Goal: Information Seeking & Learning: Learn about a topic

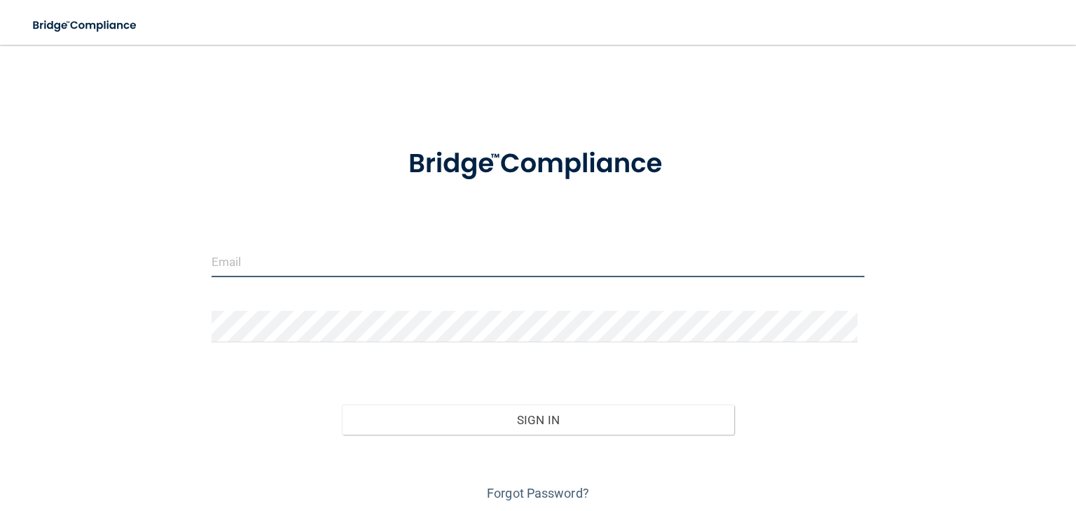
click at [230, 269] on input "email" at bounding box center [538, 262] width 653 height 32
type input "cblackmon@pedstvp.com"
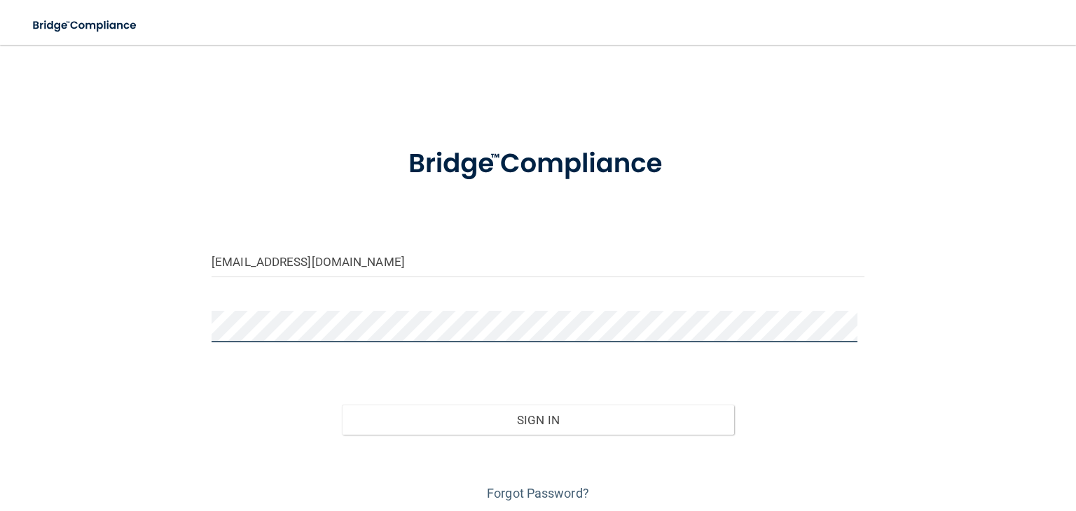
click at [342, 405] on button "Sign In" at bounding box center [538, 420] width 392 height 31
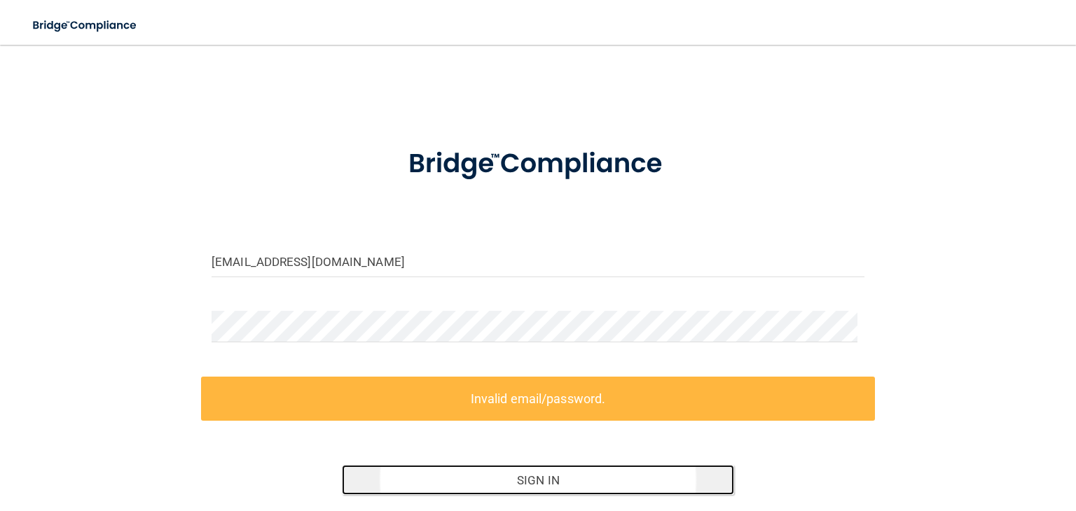
click at [636, 481] on button "Sign In" at bounding box center [538, 480] width 392 height 31
click at [523, 482] on button "Sign In" at bounding box center [538, 480] width 392 height 31
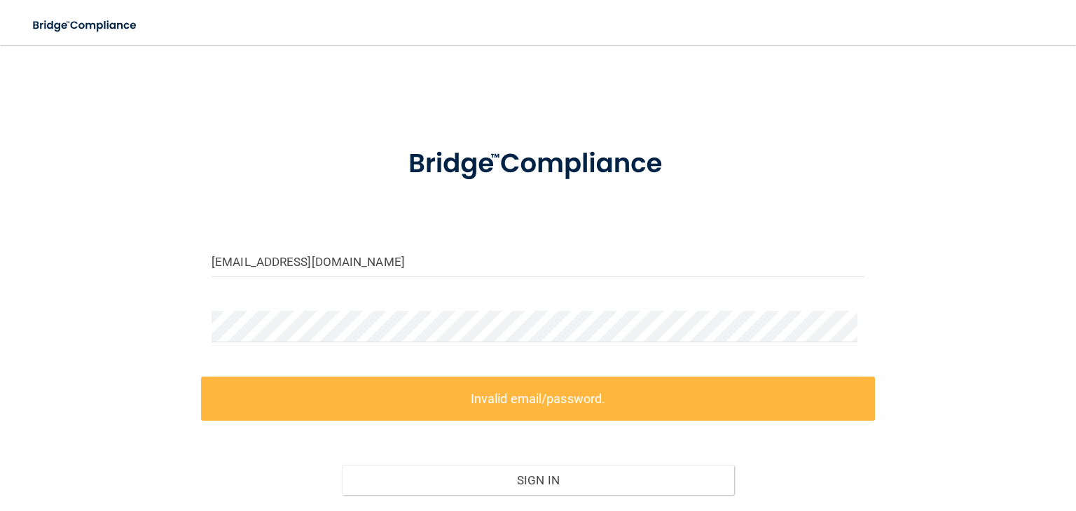
click at [482, 357] on form "cblackmon@pedstvp.com Invalid email/password. You don't have permission to acce…" at bounding box center [538, 347] width 653 height 436
click at [476, 350] on div at bounding box center [538, 332] width 674 height 42
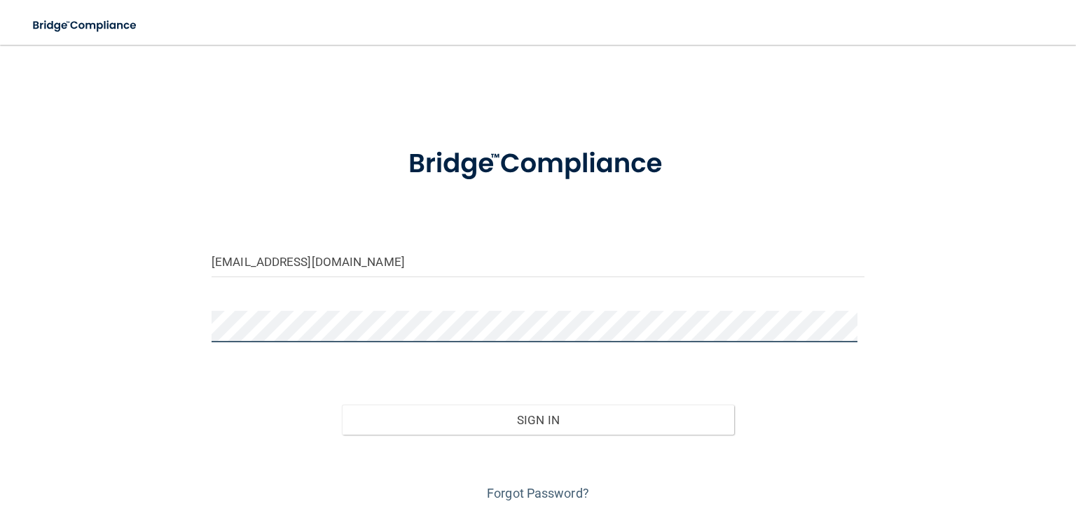
click at [342, 405] on button "Sign In" at bounding box center [538, 420] width 392 height 31
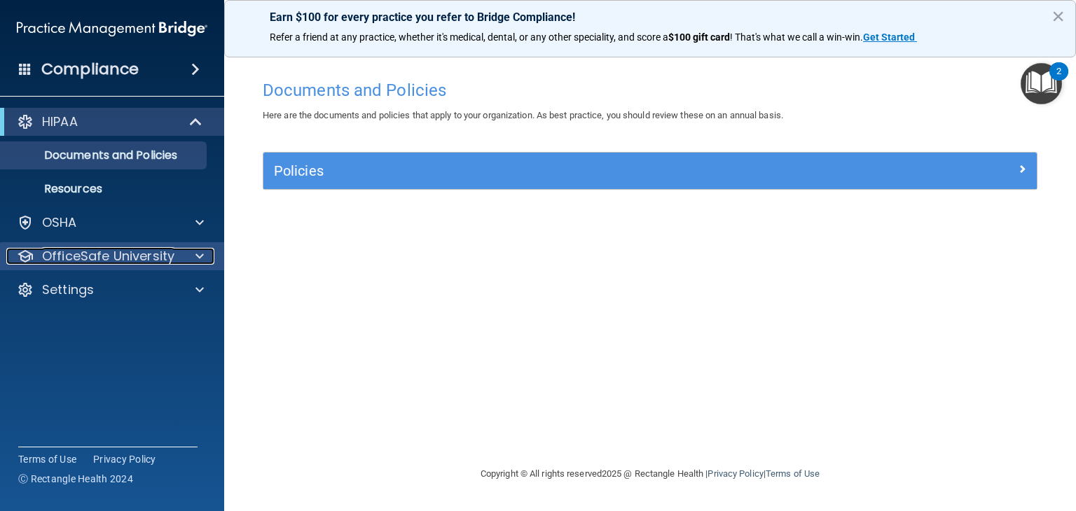
click at [168, 253] on p "OfficeSafe University" at bounding box center [108, 256] width 132 height 17
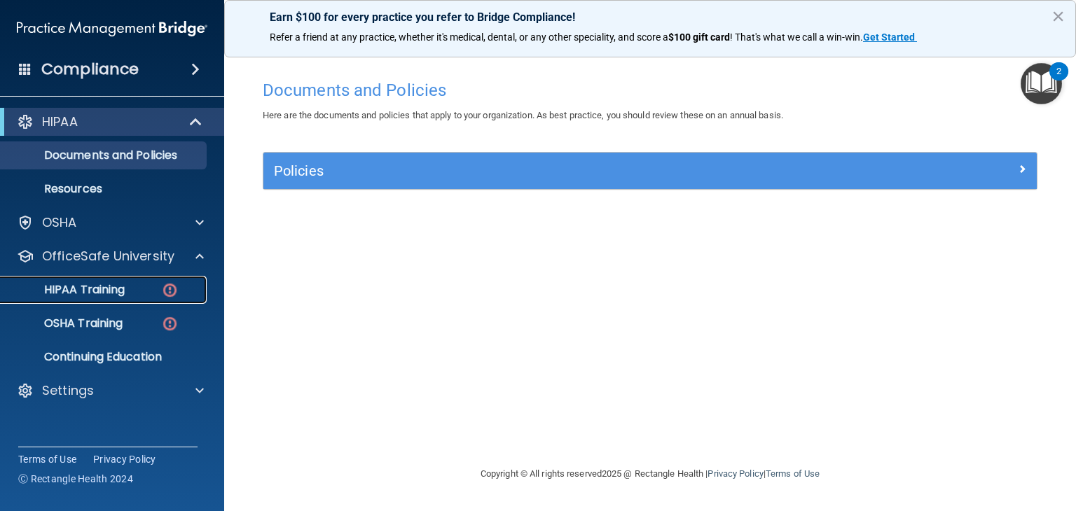
click at [146, 296] on div "HIPAA Training" at bounding box center [104, 290] width 191 height 14
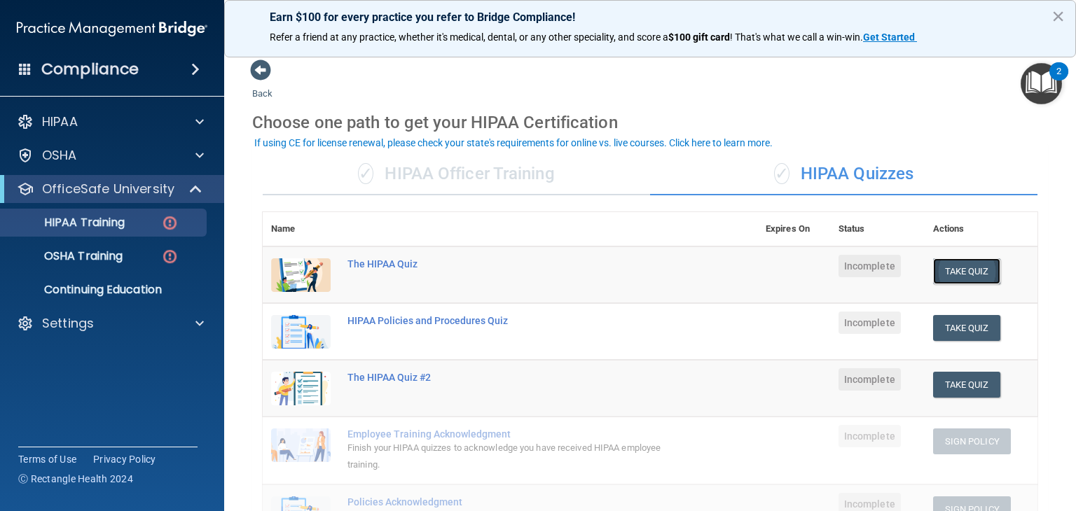
click at [981, 270] on button "Take Quiz" at bounding box center [966, 271] width 67 height 26
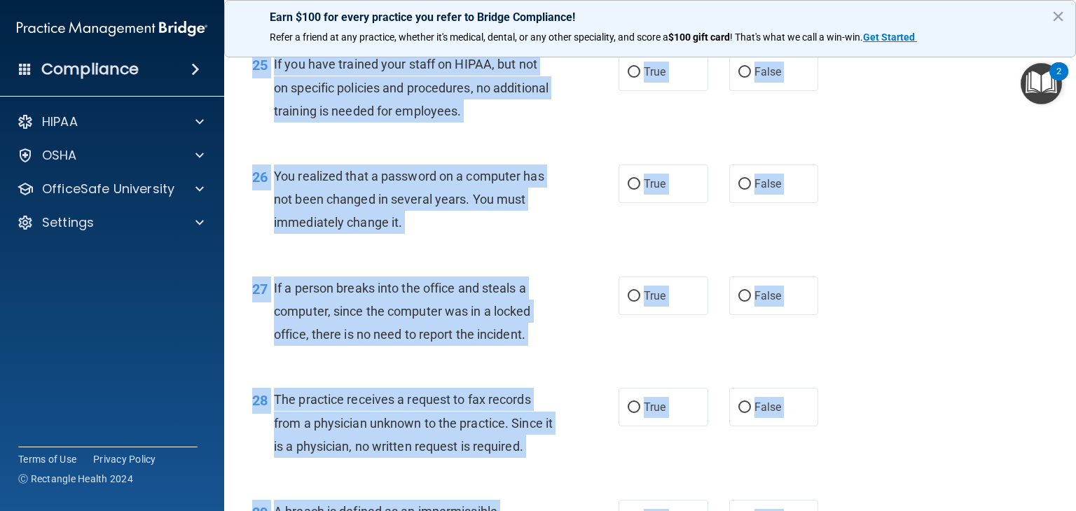
scroll to position [3354, 0]
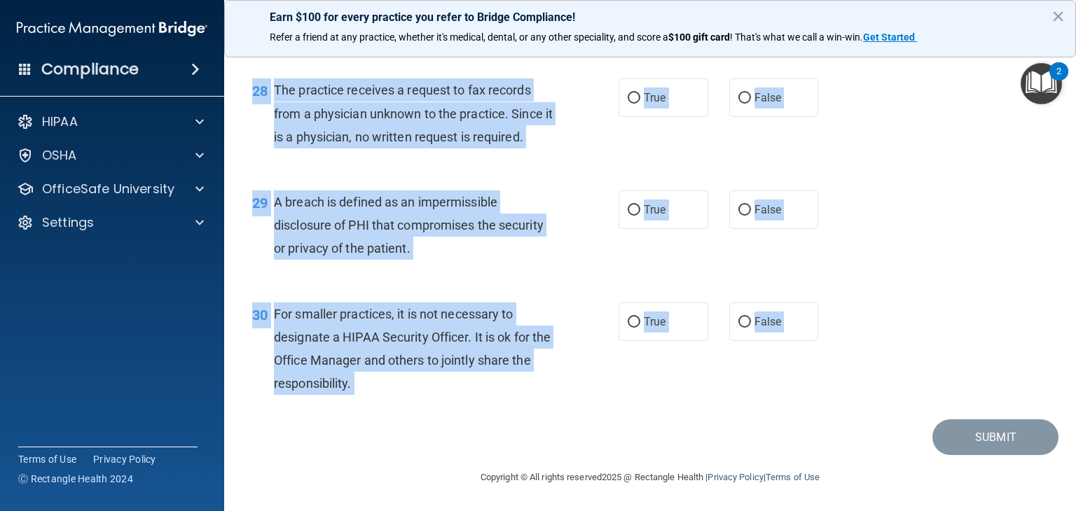
drag, startPoint x: 254, startPoint y: 116, endPoint x: 834, endPoint y: 424, distance: 656.4
copy main "01 Patients who believe that their PHI has been compromised have the right to m…"
click at [712, 397] on div "30 For smaller practices, it is not necessary to designate a HIPAA Security Off…" at bounding box center [650, 352] width 817 height 135
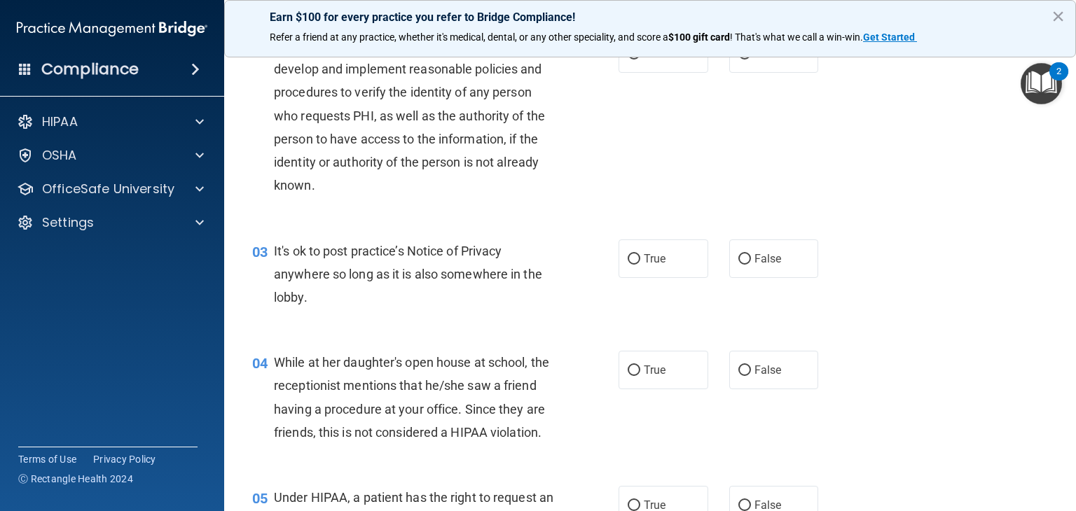
scroll to position [0, 0]
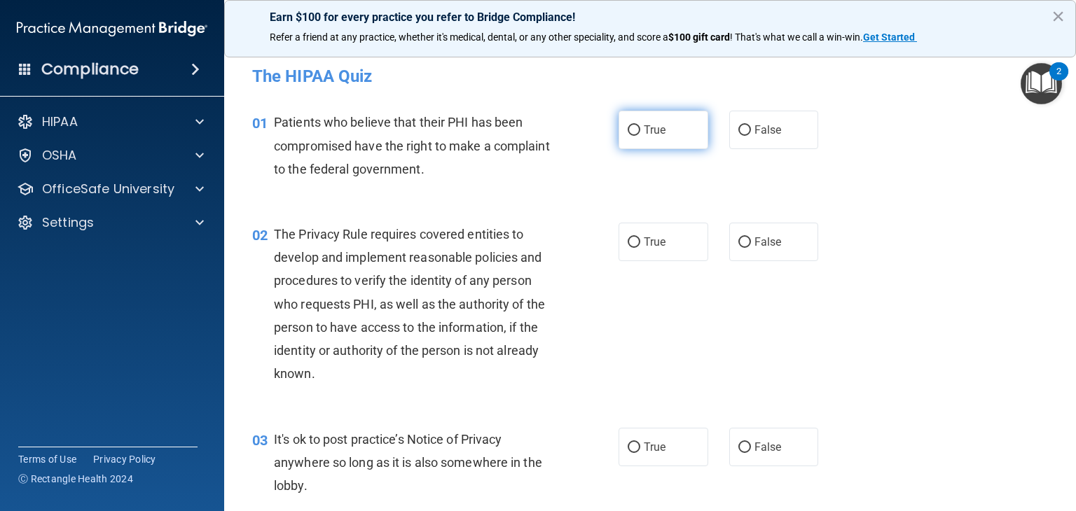
click at [649, 117] on label "True" at bounding box center [663, 130] width 90 height 39
click at [640, 125] on input "True" at bounding box center [634, 130] width 13 height 11
radio input "true"
click at [637, 231] on label "True" at bounding box center [663, 242] width 90 height 39
click at [637, 237] on input "True" at bounding box center [634, 242] width 13 height 11
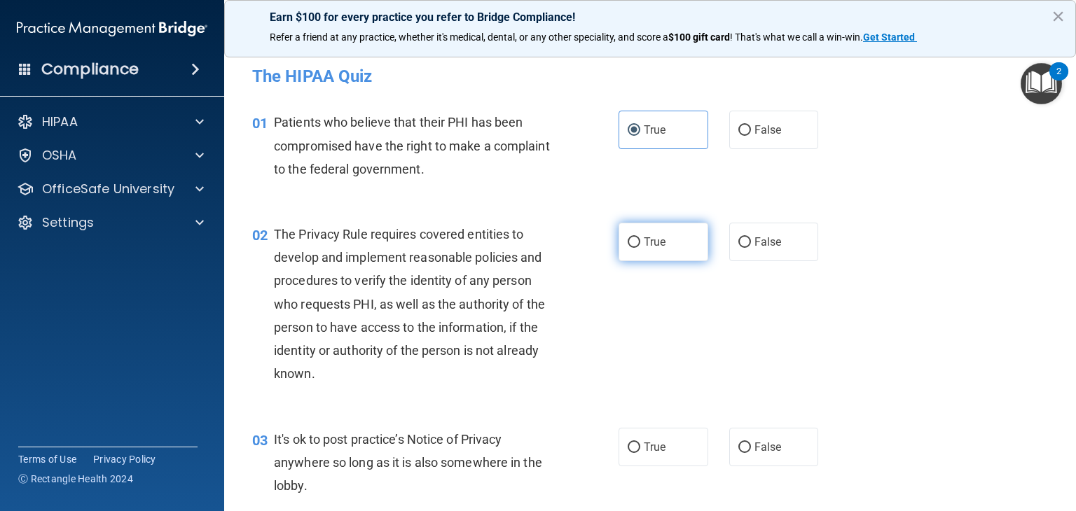
radio input "true"
click at [754, 448] on span "False" at bounding box center [767, 447] width 27 height 13
click at [751, 448] on input "False" at bounding box center [744, 448] width 13 height 11
radio input "true"
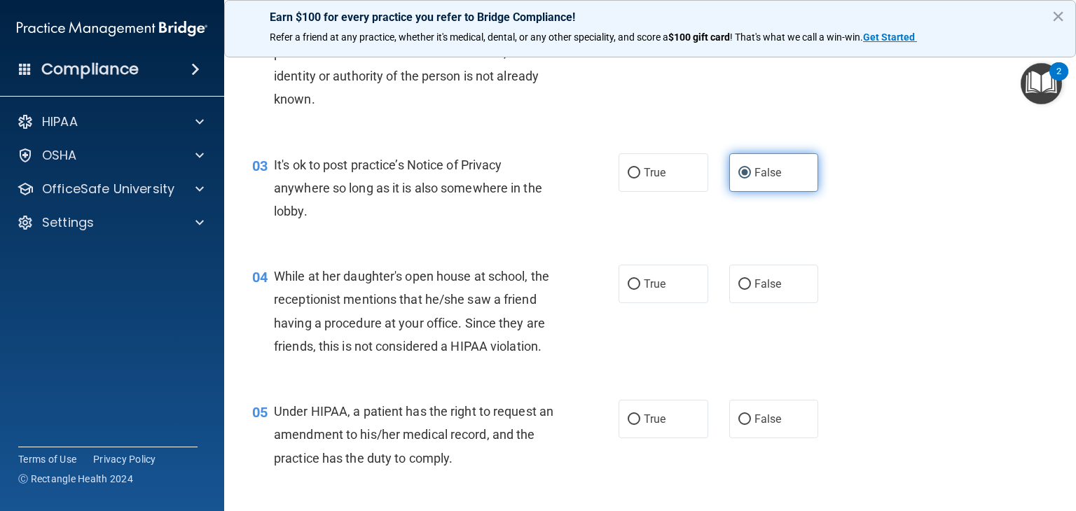
scroll to position [300, 0]
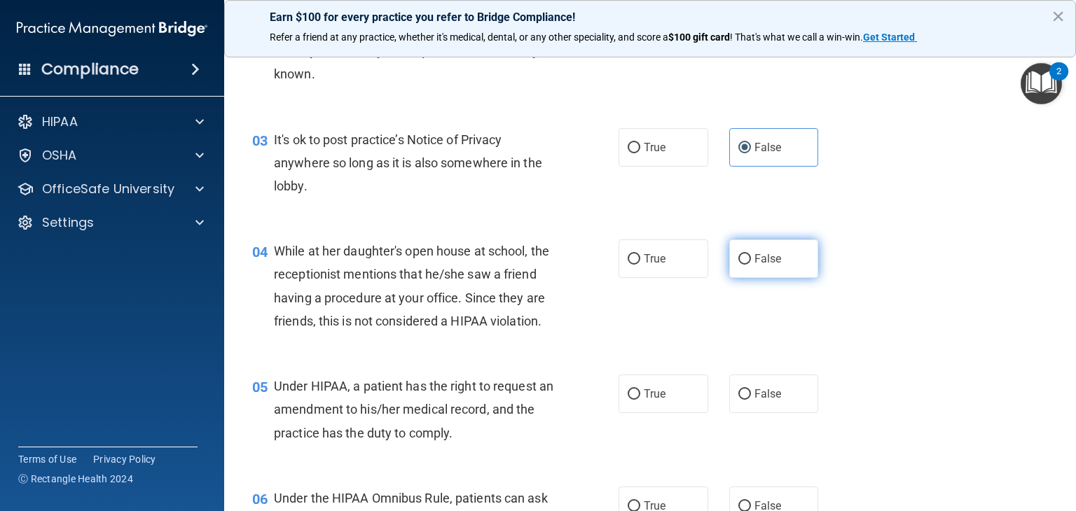
click at [767, 270] on label "False" at bounding box center [774, 259] width 90 height 39
click at [751, 265] on input "False" at bounding box center [744, 259] width 13 height 11
radio input "true"
click at [759, 401] on span "False" at bounding box center [767, 393] width 27 height 13
click at [751, 400] on input "False" at bounding box center [744, 394] width 13 height 11
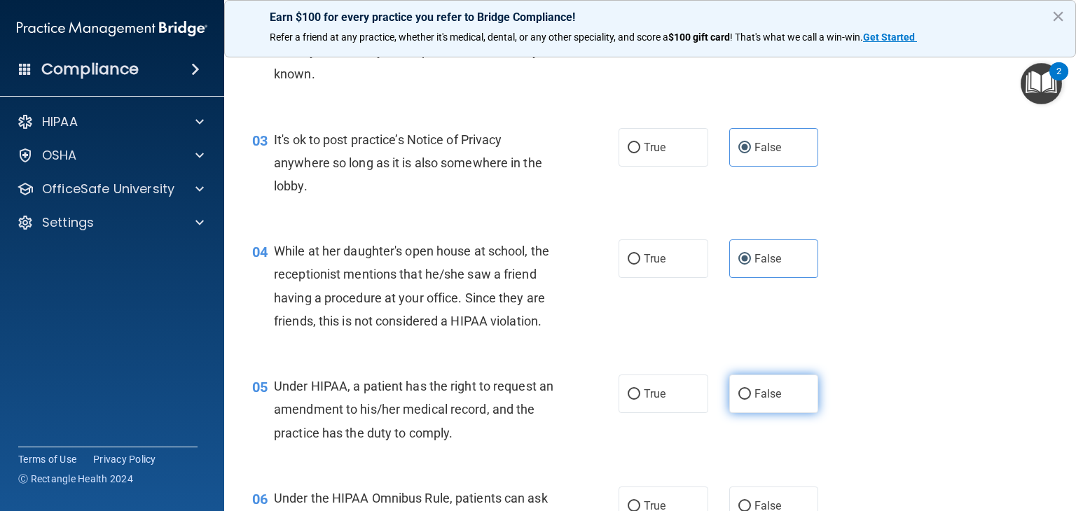
radio input "true"
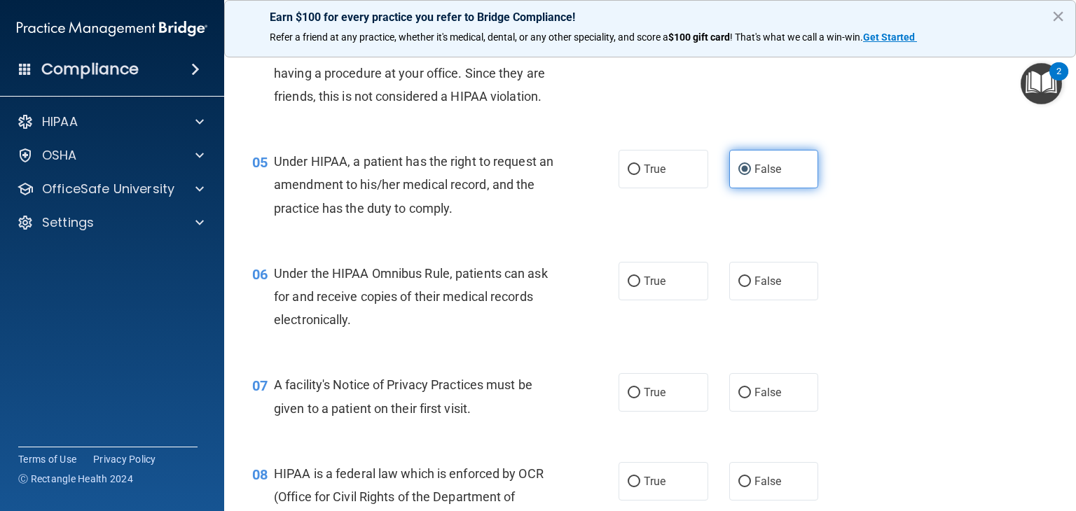
scroll to position [526, 0]
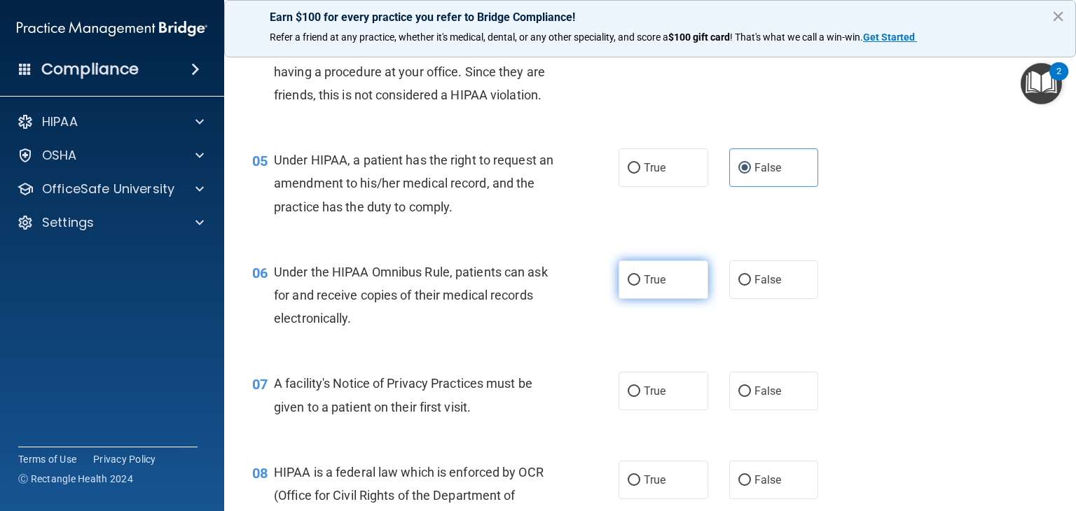
click at [651, 286] on span "True" at bounding box center [655, 279] width 22 height 13
click at [640, 286] on input "True" at bounding box center [634, 280] width 13 height 11
radio input "true"
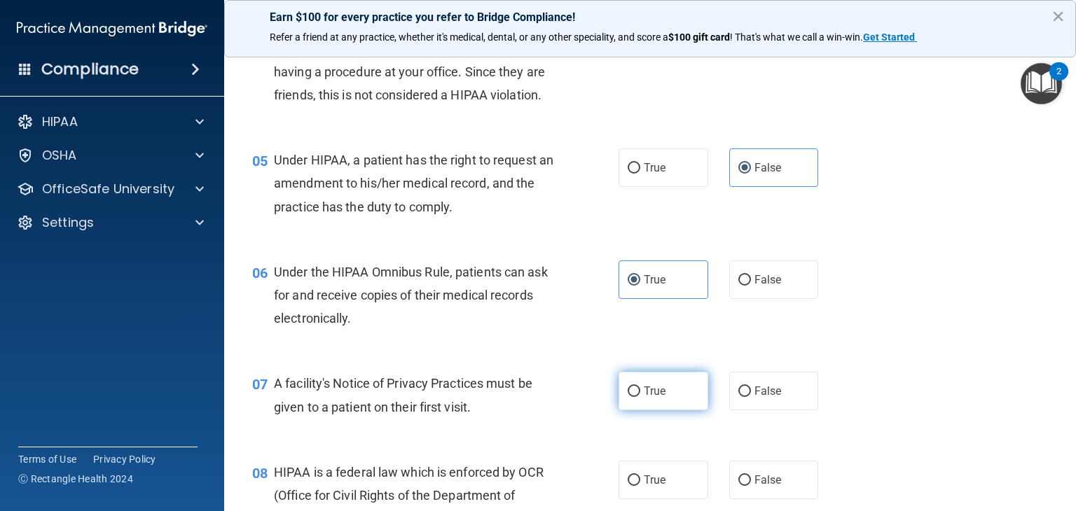
click at [633, 397] on input "True" at bounding box center [634, 392] width 13 height 11
radio input "true"
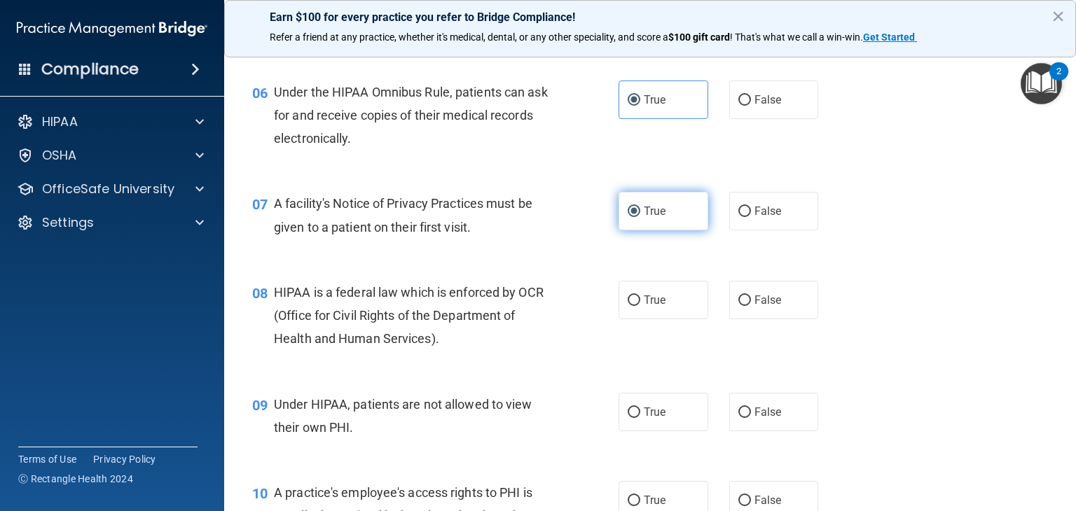
scroll to position [707, 0]
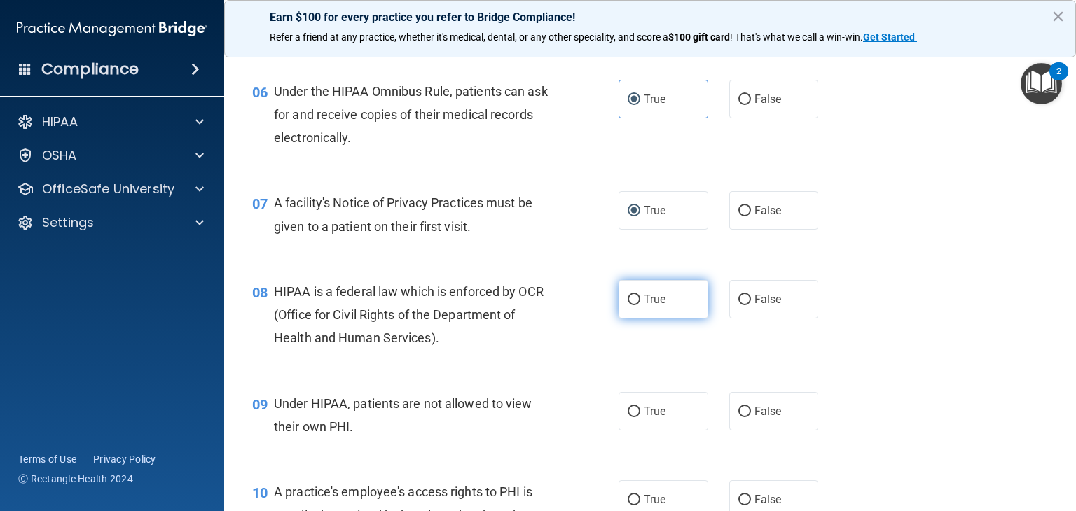
click at [643, 319] on label "True" at bounding box center [663, 299] width 90 height 39
click at [640, 305] on input "True" at bounding box center [634, 300] width 13 height 11
radio input "true"
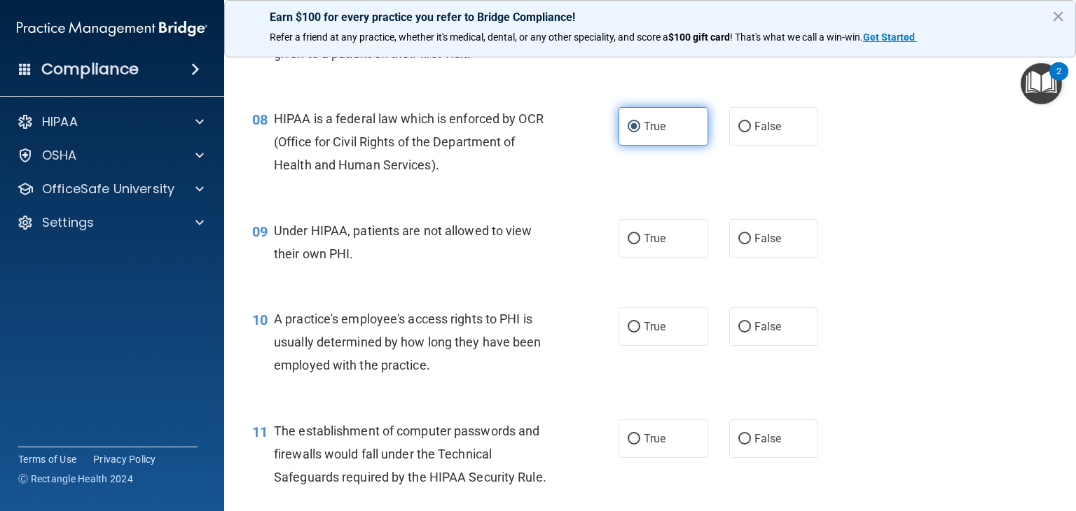
scroll to position [887, 0]
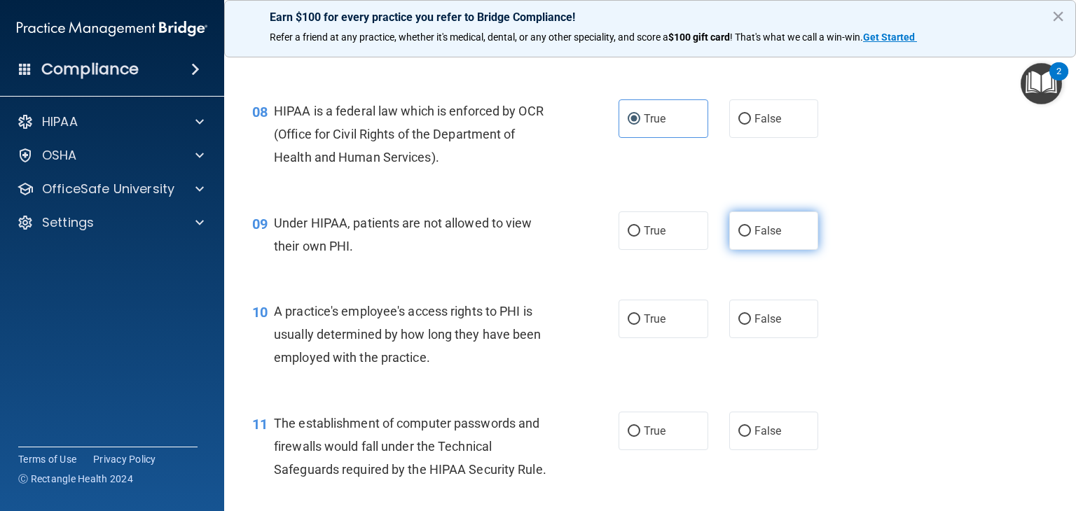
click at [738, 237] on input "False" at bounding box center [744, 231] width 13 height 11
radio input "true"
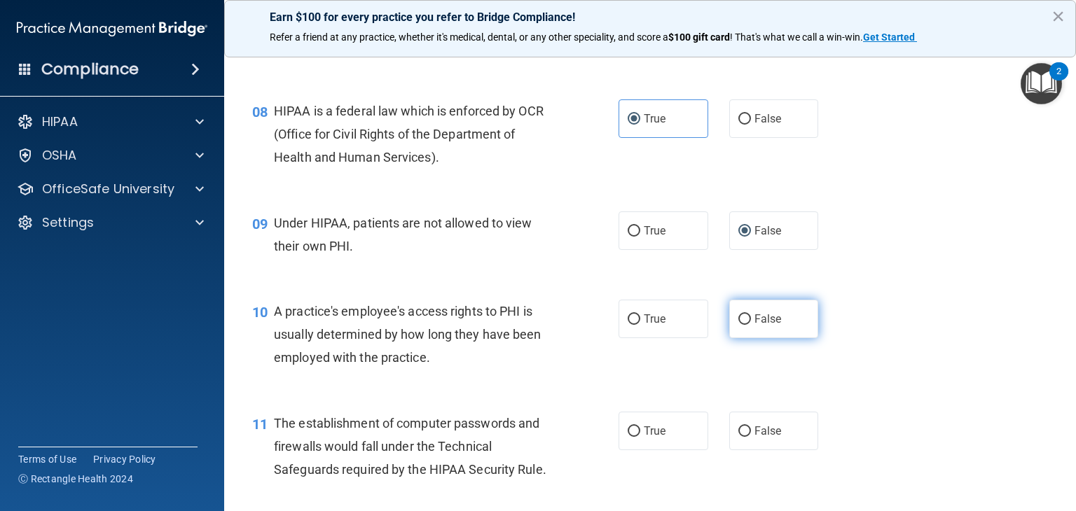
click at [740, 325] on input "False" at bounding box center [744, 319] width 13 height 11
radio input "true"
click at [655, 333] on label "True" at bounding box center [663, 319] width 90 height 39
click at [640, 325] on input "True" at bounding box center [634, 319] width 13 height 11
radio input "true"
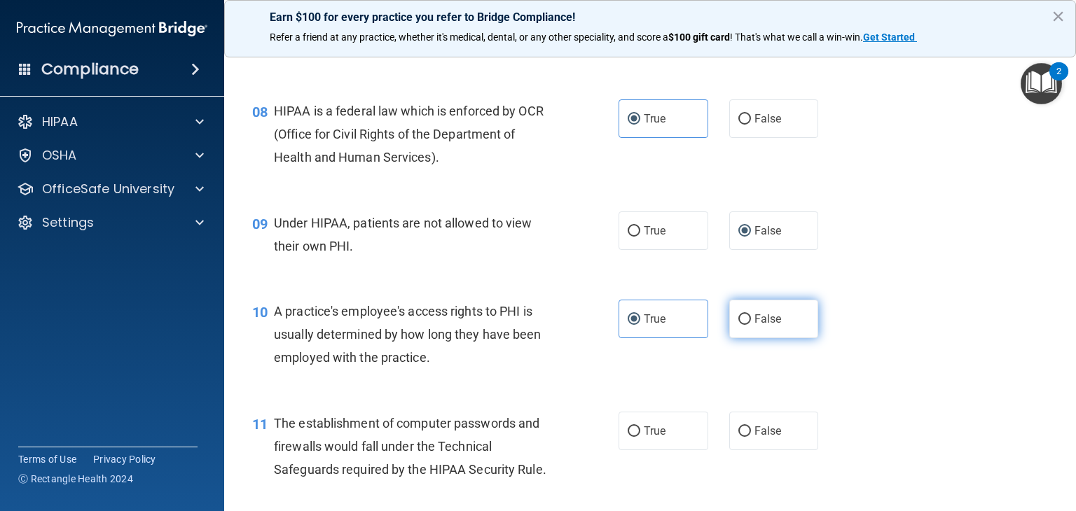
click at [755, 326] on span "False" at bounding box center [767, 318] width 27 height 13
click at [751, 325] on input "False" at bounding box center [744, 319] width 13 height 11
radio input "true"
radio input "false"
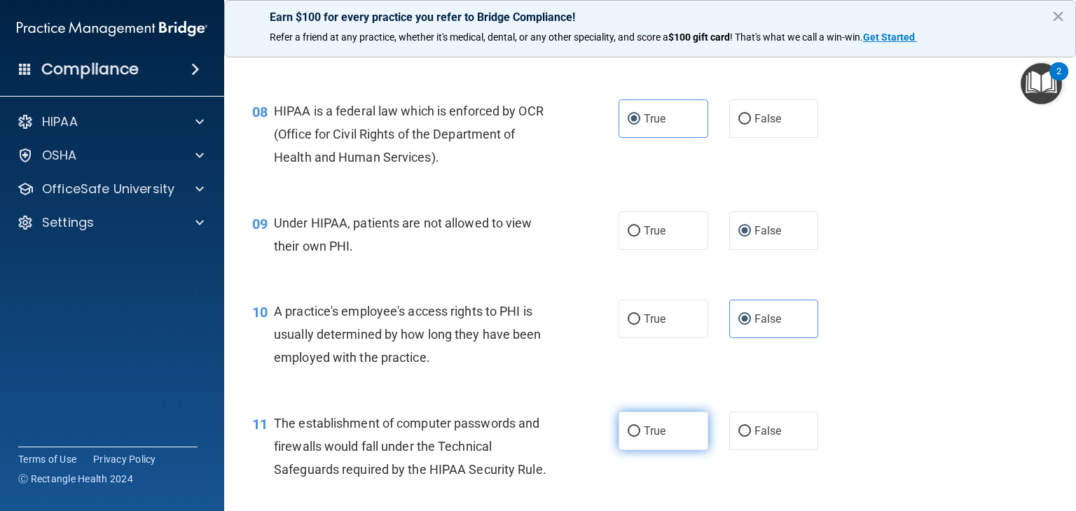
click at [656, 438] on span "True" at bounding box center [655, 430] width 22 height 13
click at [640, 437] on input "True" at bounding box center [634, 432] width 13 height 11
radio input "true"
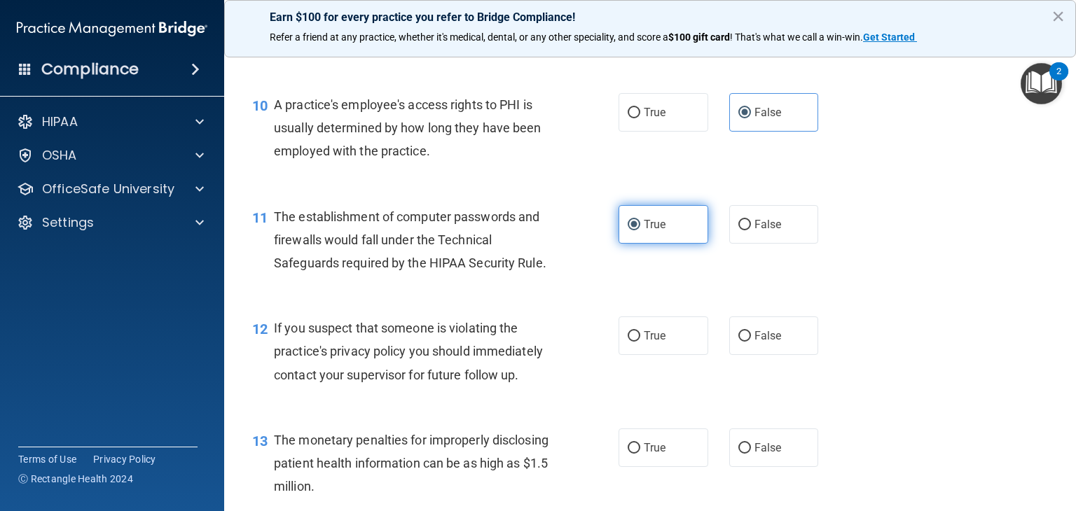
scroll to position [1102, 0]
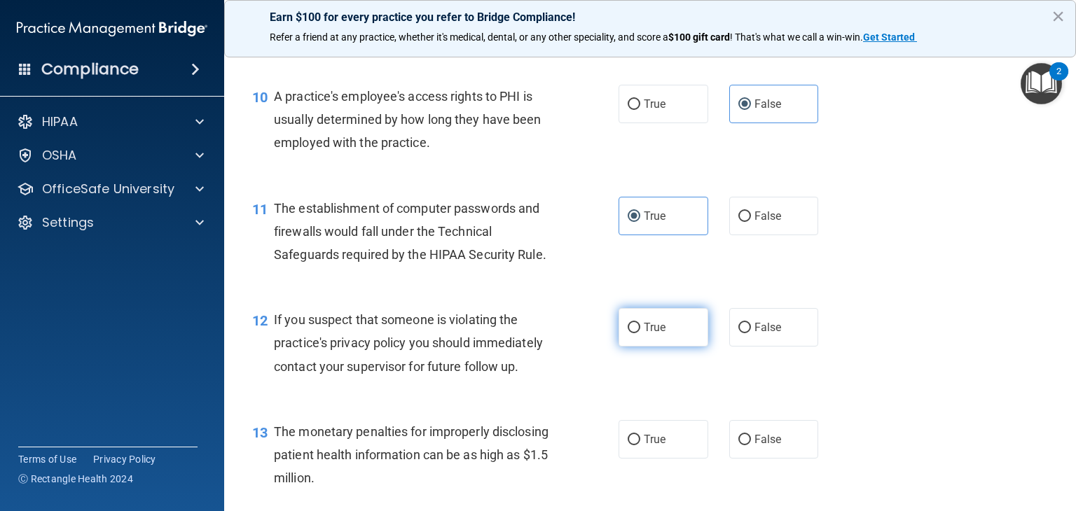
click at [653, 334] on span "True" at bounding box center [655, 327] width 22 height 13
click at [640, 333] on input "True" at bounding box center [634, 328] width 13 height 11
radio input "true"
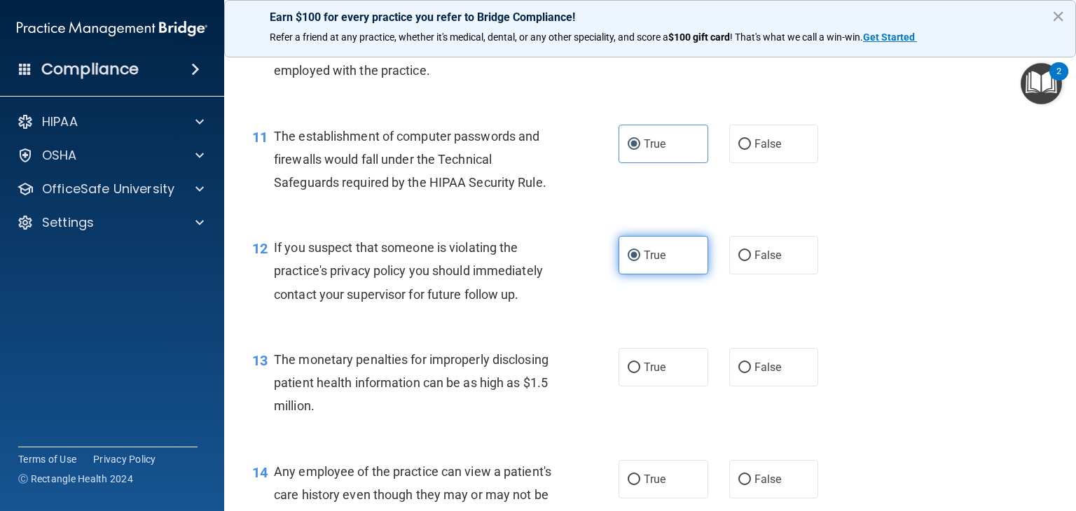
scroll to position [1236, 0]
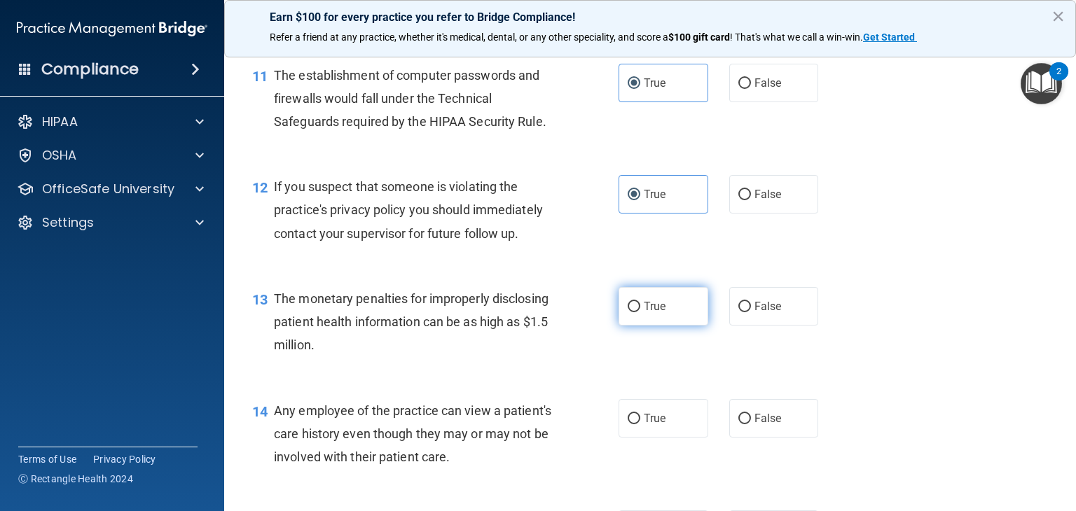
click at [665, 326] on label "True" at bounding box center [663, 306] width 90 height 39
click at [640, 312] on input "True" at bounding box center [634, 307] width 13 height 11
radio input "true"
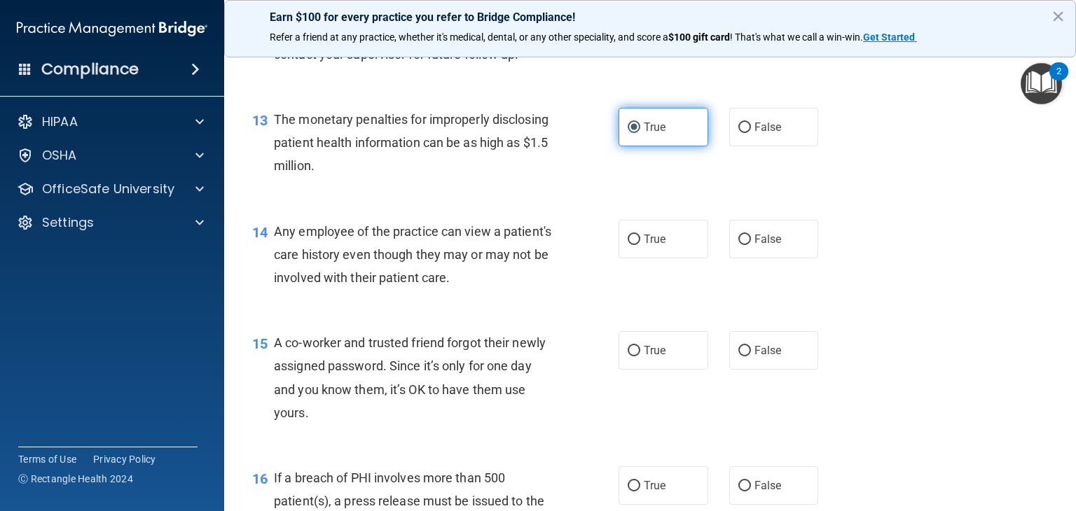
scroll to position [1419, 0]
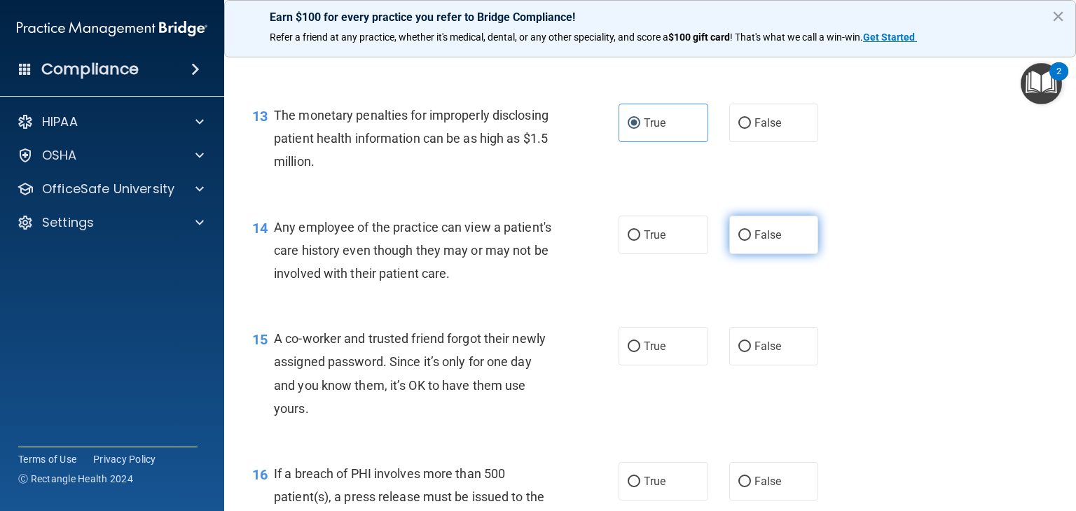
click at [758, 242] on span "False" at bounding box center [767, 234] width 27 height 13
click at [751, 241] on input "False" at bounding box center [744, 235] width 13 height 11
radio input "true"
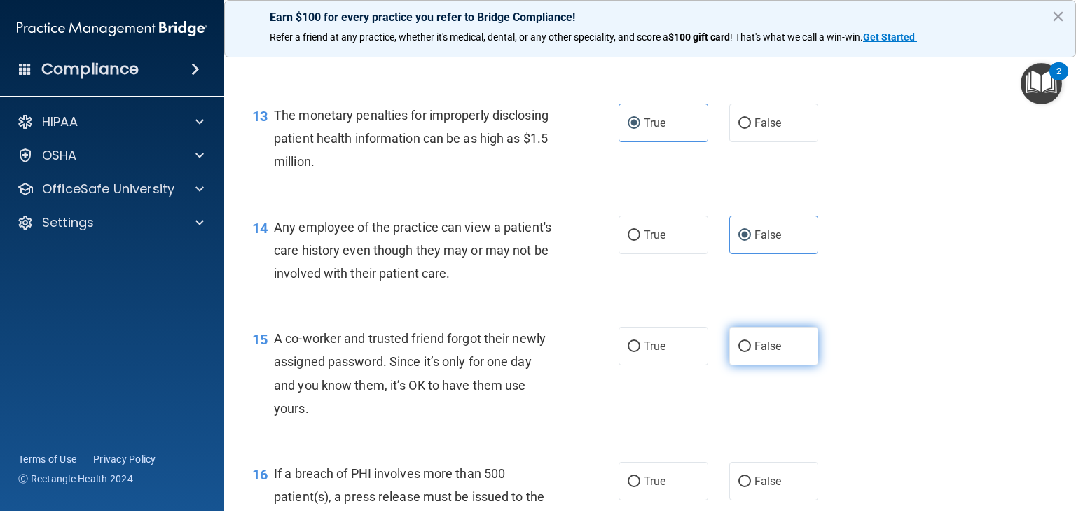
click at [763, 350] on label "False" at bounding box center [774, 346] width 90 height 39
click at [751, 350] on input "False" at bounding box center [744, 347] width 13 height 11
radio input "true"
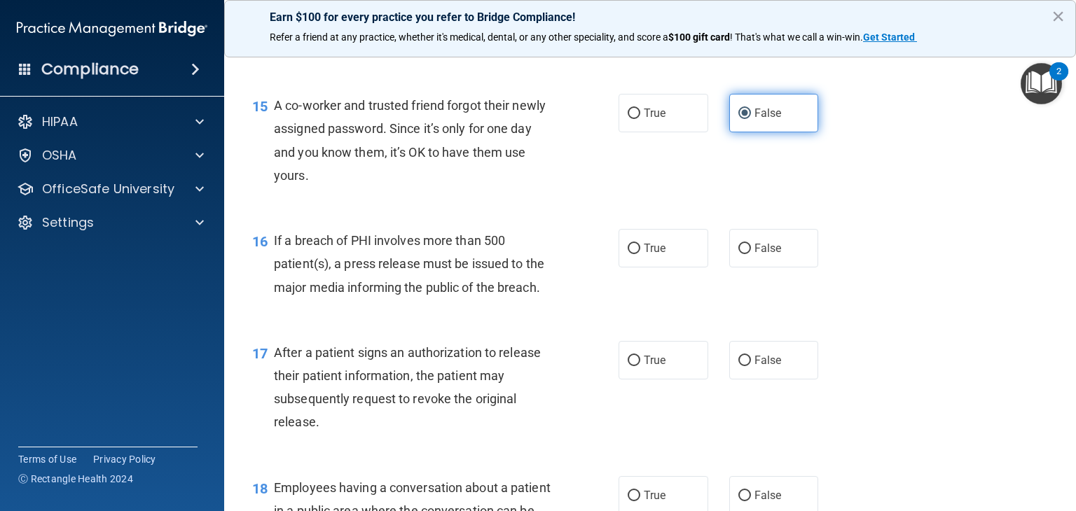
scroll to position [1668, 0]
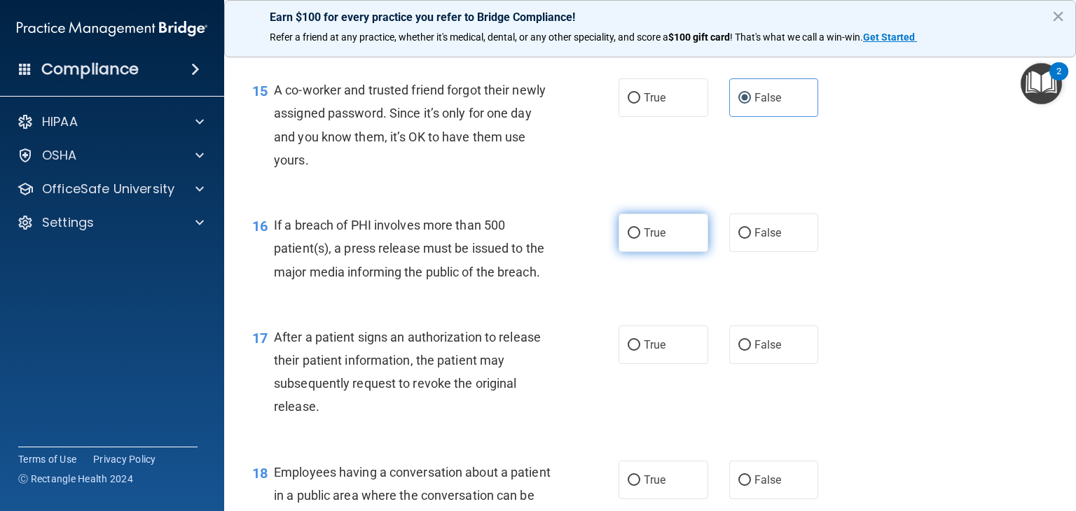
click at [653, 240] on span "True" at bounding box center [655, 232] width 22 height 13
click at [640, 239] on input "True" at bounding box center [634, 233] width 13 height 11
radio input "true"
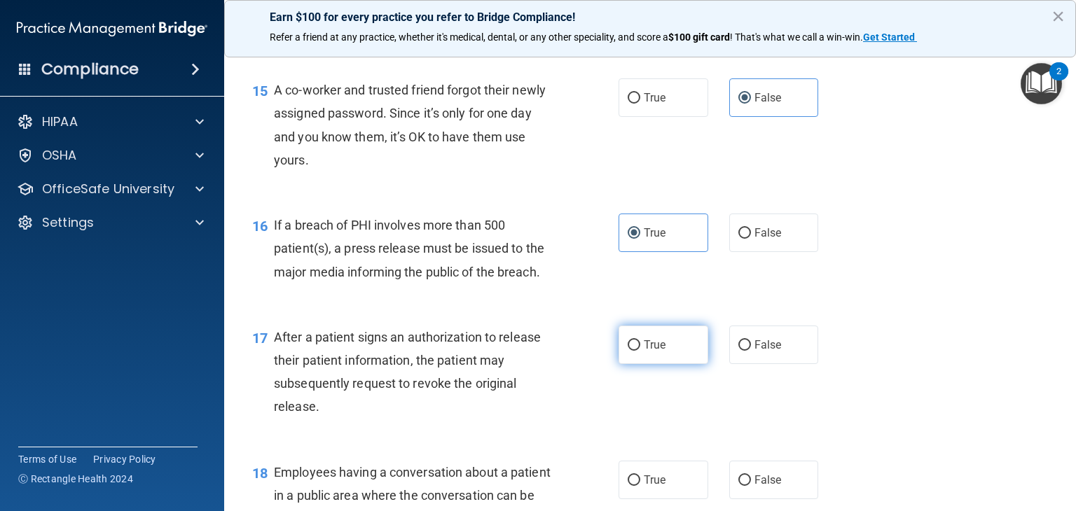
click at [657, 364] on label "True" at bounding box center [663, 345] width 90 height 39
click at [640, 351] on input "True" at bounding box center [634, 345] width 13 height 11
radio input "true"
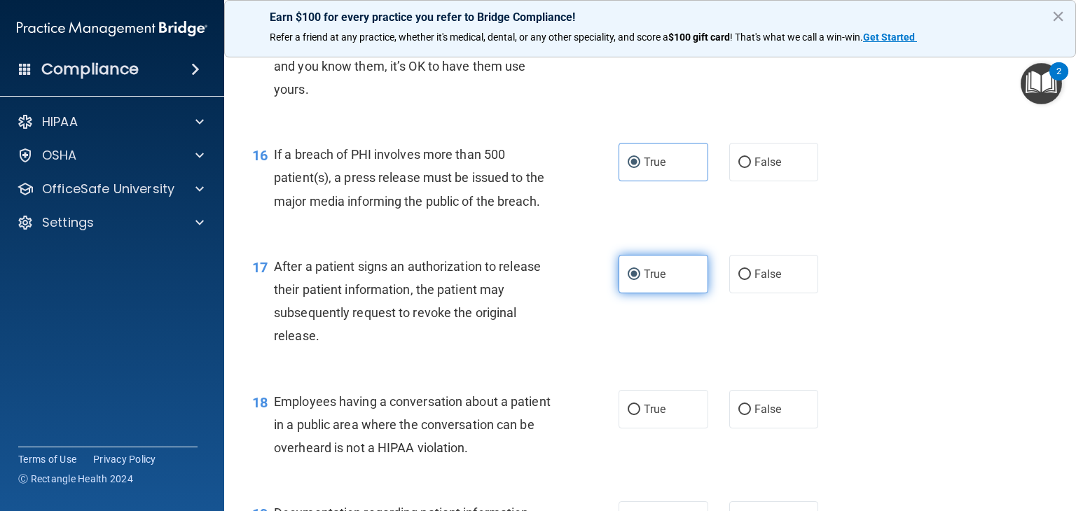
scroll to position [1822, 0]
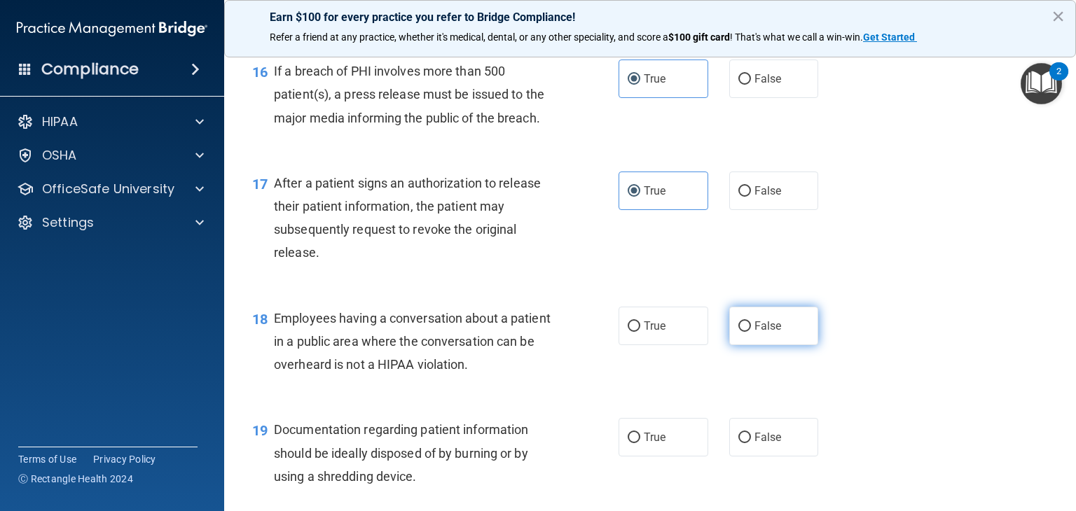
click at [769, 333] on span "False" at bounding box center [767, 325] width 27 height 13
click at [751, 332] on input "False" at bounding box center [744, 326] width 13 height 11
radio input "true"
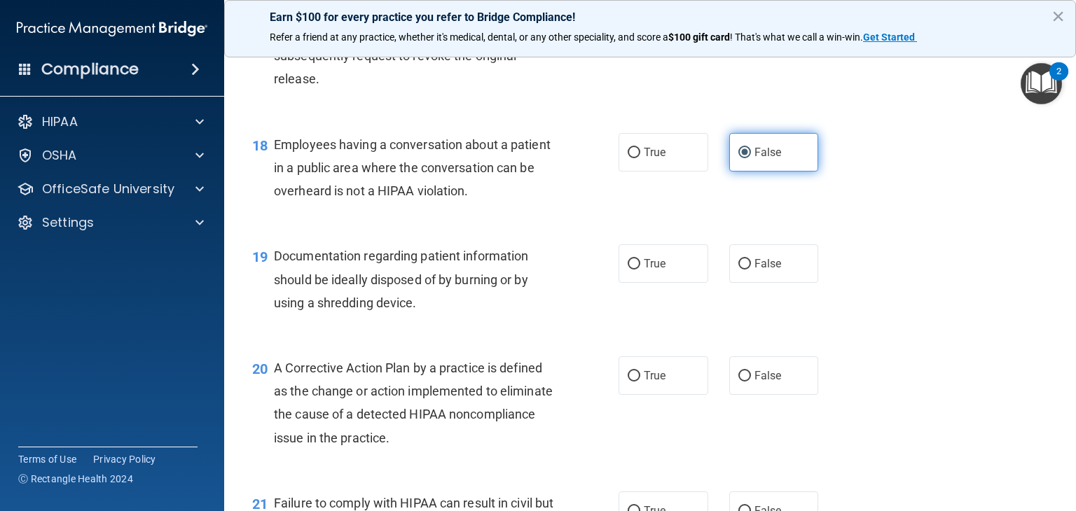
scroll to position [2005, 0]
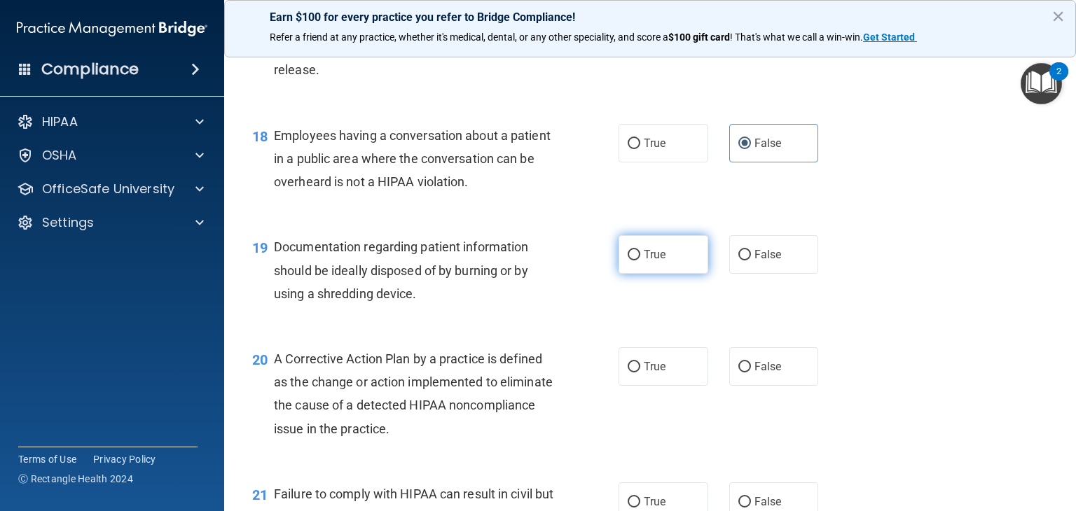
click at [653, 274] on label "True" at bounding box center [663, 254] width 90 height 39
click at [640, 261] on input "True" at bounding box center [634, 255] width 13 height 11
radio input "true"
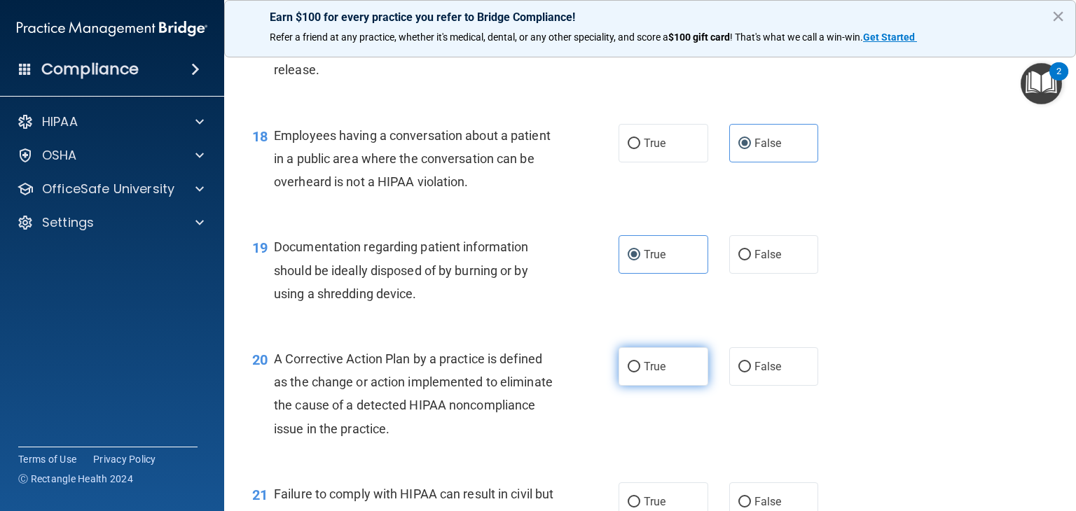
click at [664, 386] on label "True" at bounding box center [663, 366] width 90 height 39
click at [640, 373] on input "True" at bounding box center [634, 367] width 13 height 11
radio input "true"
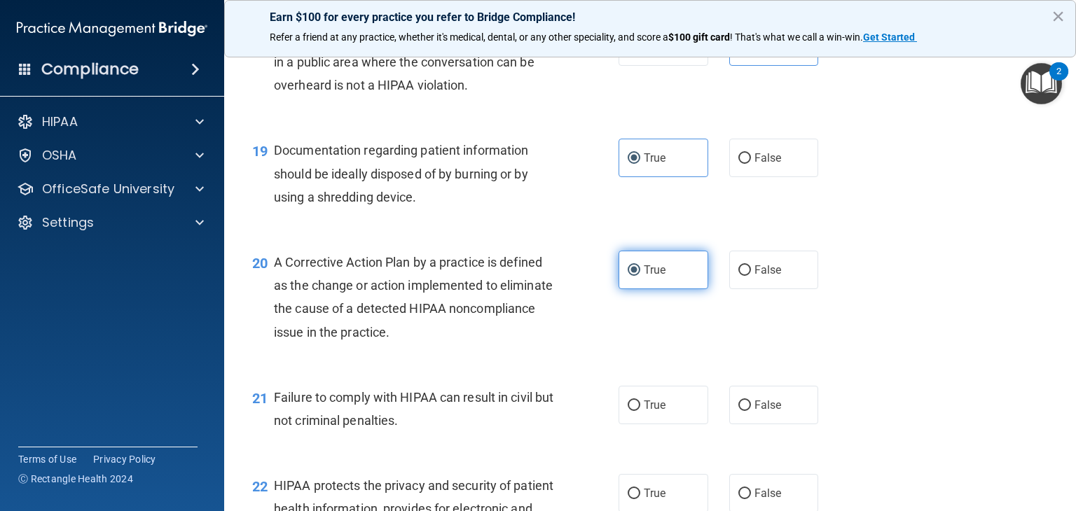
scroll to position [2149, 0]
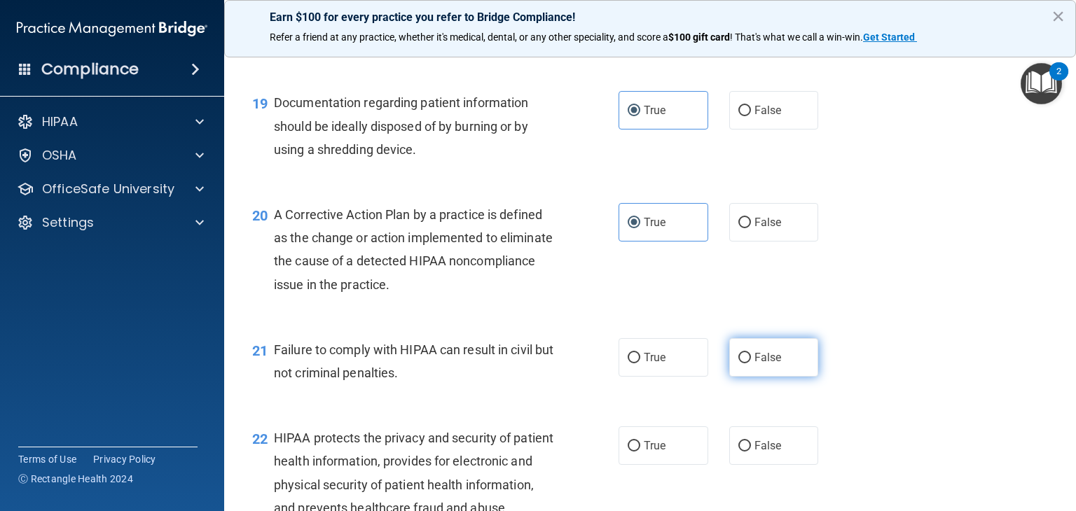
click at [760, 371] on label "False" at bounding box center [774, 357] width 90 height 39
click at [751, 364] on input "False" at bounding box center [744, 358] width 13 height 11
radio input "true"
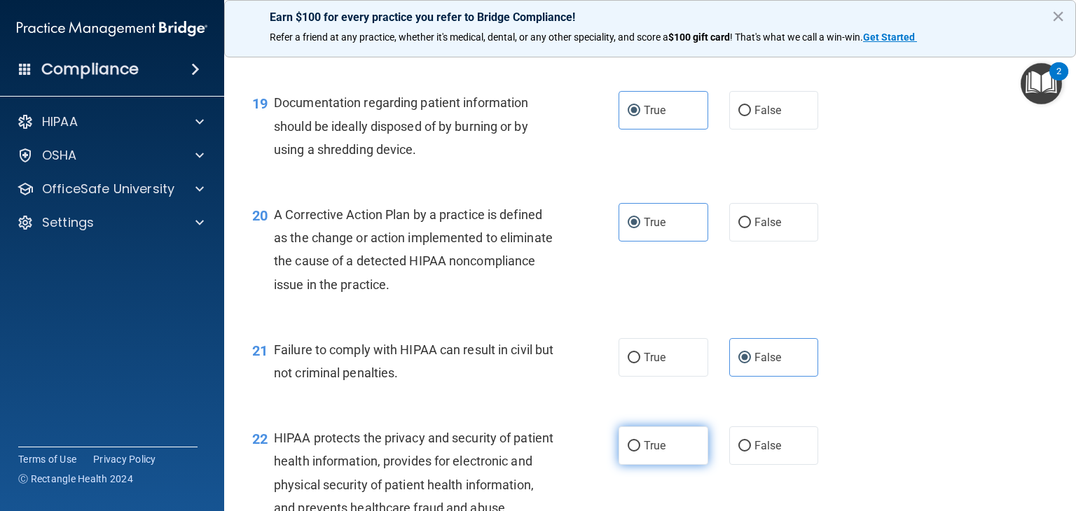
click at [666, 465] on label "True" at bounding box center [663, 446] width 90 height 39
click at [640, 452] on input "True" at bounding box center [634, 446] width 13 height 11
radio input "true"
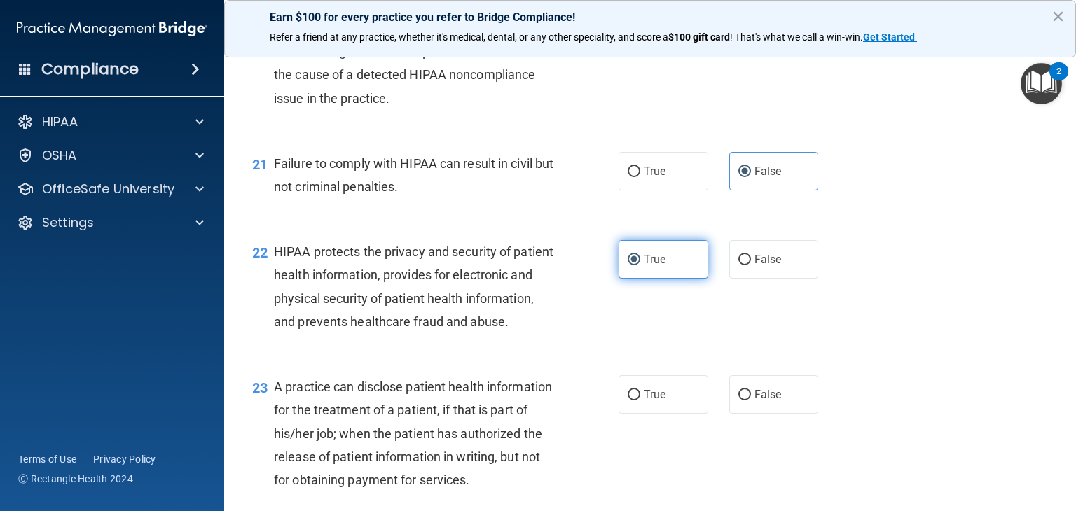
scroll to position [2346, 0]
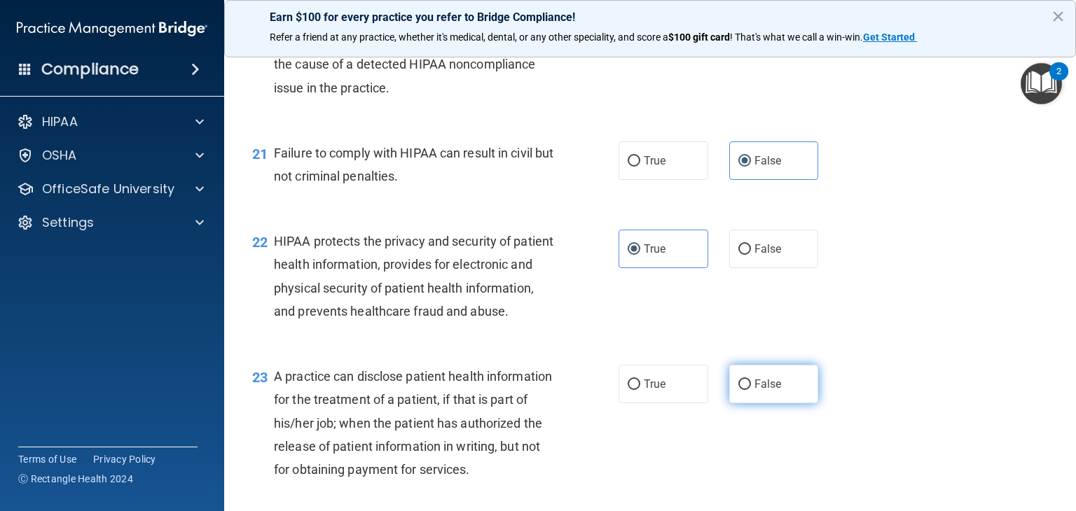
click at [780, 403] on label "False" at bounding box center [774, 384] width 90 height 39
click at [751, 390] on input "False" at bounding box center [744, 385] width 13 height 11
radio input "true"
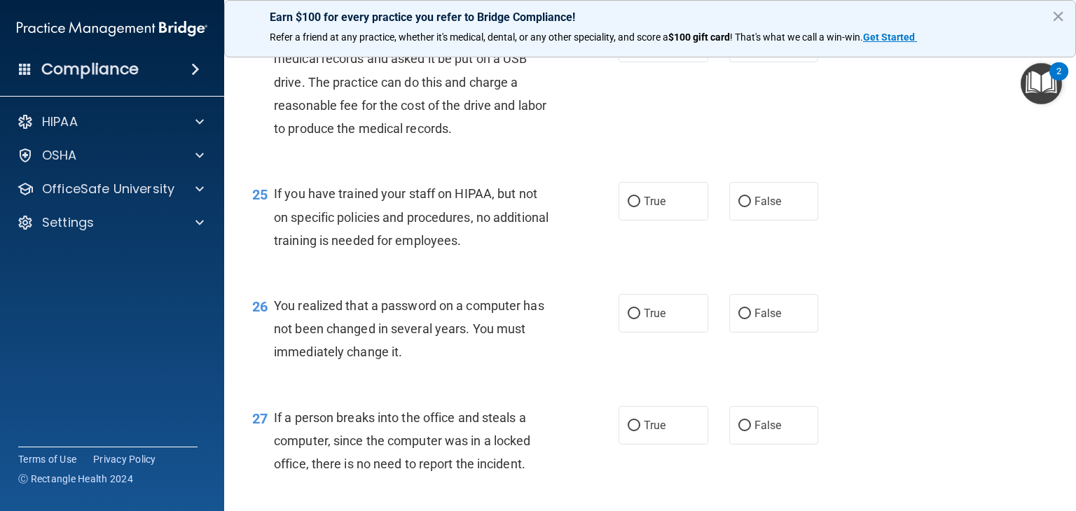
scroll to position [2848, 0]
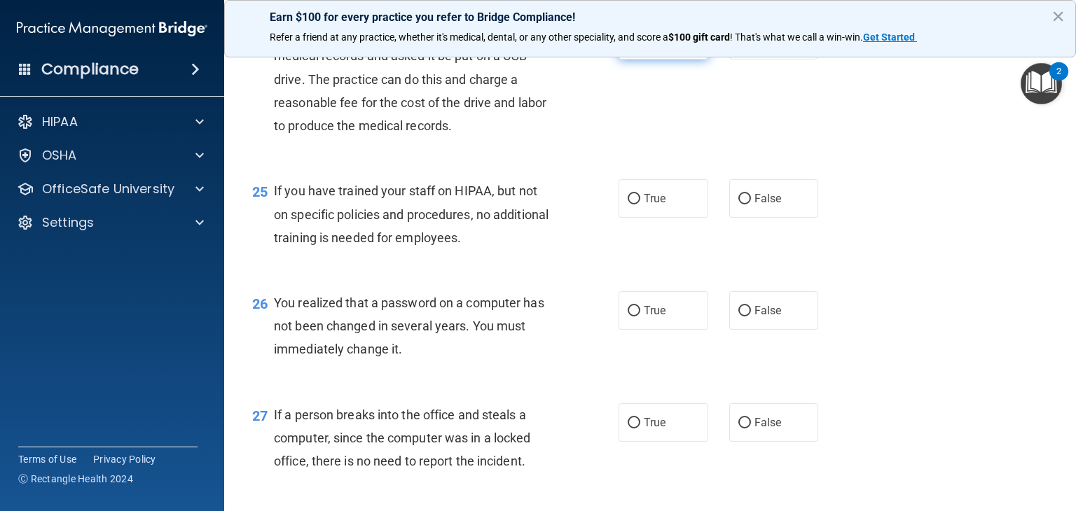
click at [654, 60] on label "True" at bounding box center [663, 40] width 90 height 39
click at [640, 46] on input "True" at bounding box center [634, 41] width 13 height 11
radio input "true"
click at [770, 205] on span "False" at bounding box center [767, 198] width 27 height 13
click at [751, 205] on input "False" at bounding box center [744, 199] width 13 height 11
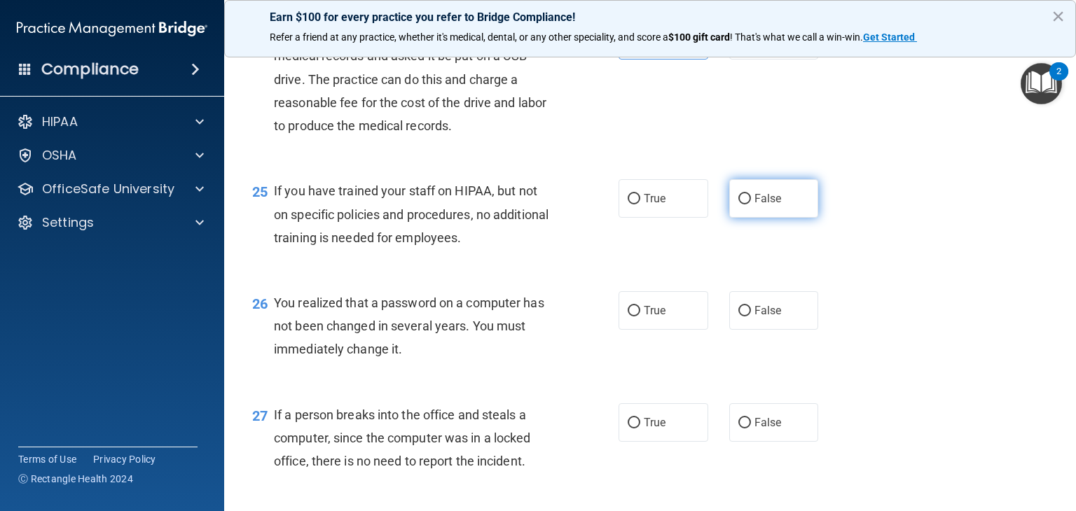
radio input "true"
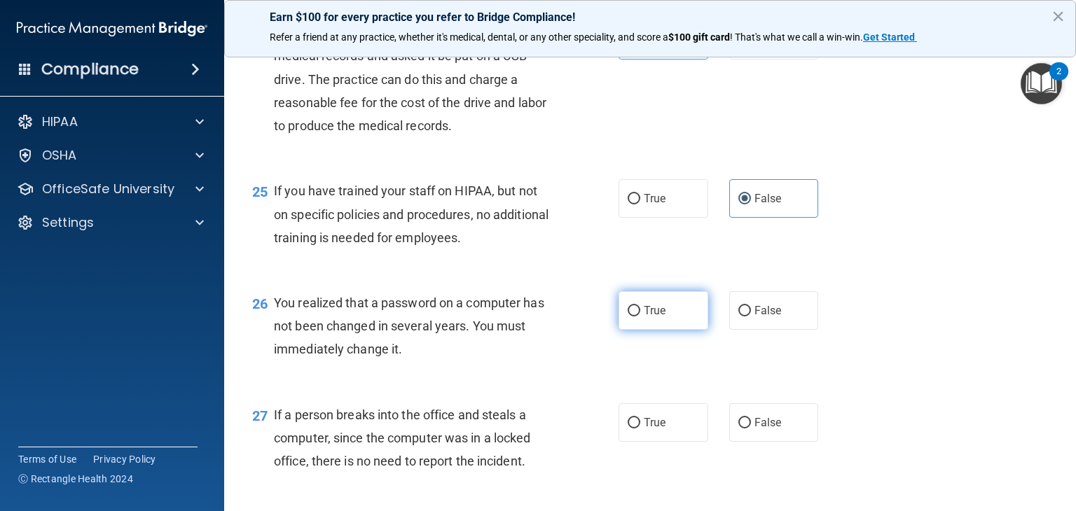
click at [653, 330] on label "True" at bounding box center [663, 310] width 90 height 39
click at [640, 317] on input "True" at bounding box center [634, 311] width 13 height 11
radio input "true"
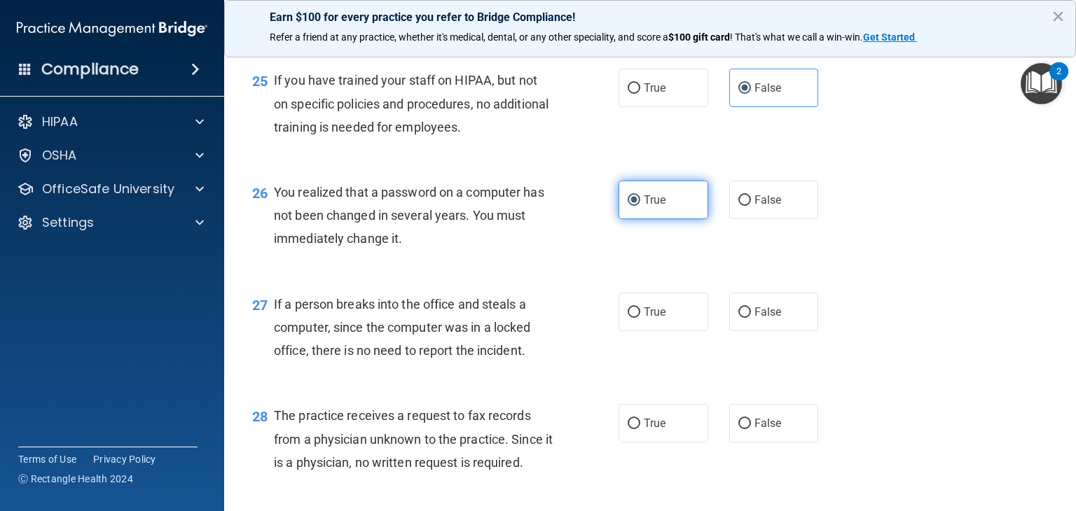
scroll to position [3071, 0]
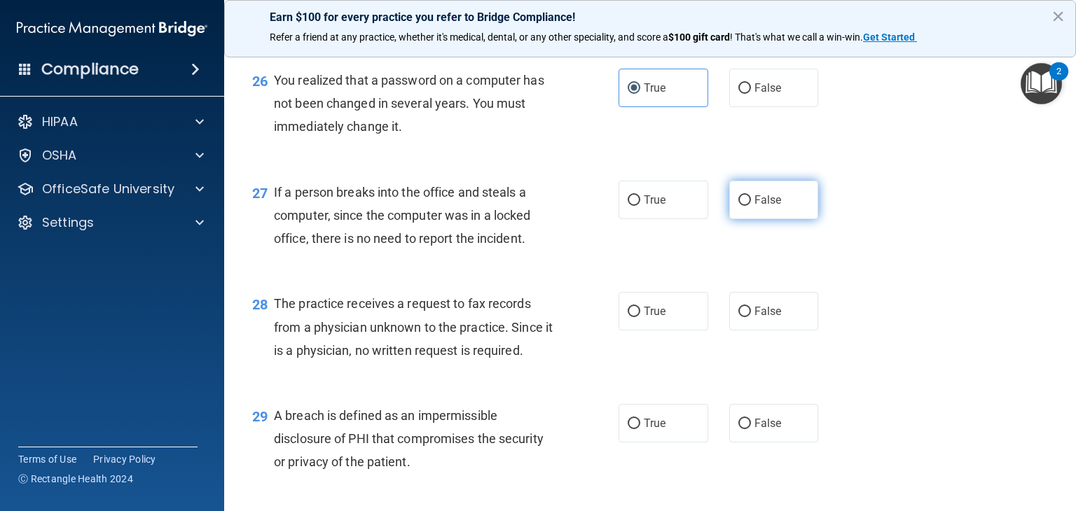
click at [770, 207] on span "False" at bounding box center [767, 199] width 27 height 13
click at [751, 206] on input "False" at bounding box center [744, 200] width 13 height 11
radio input "true"
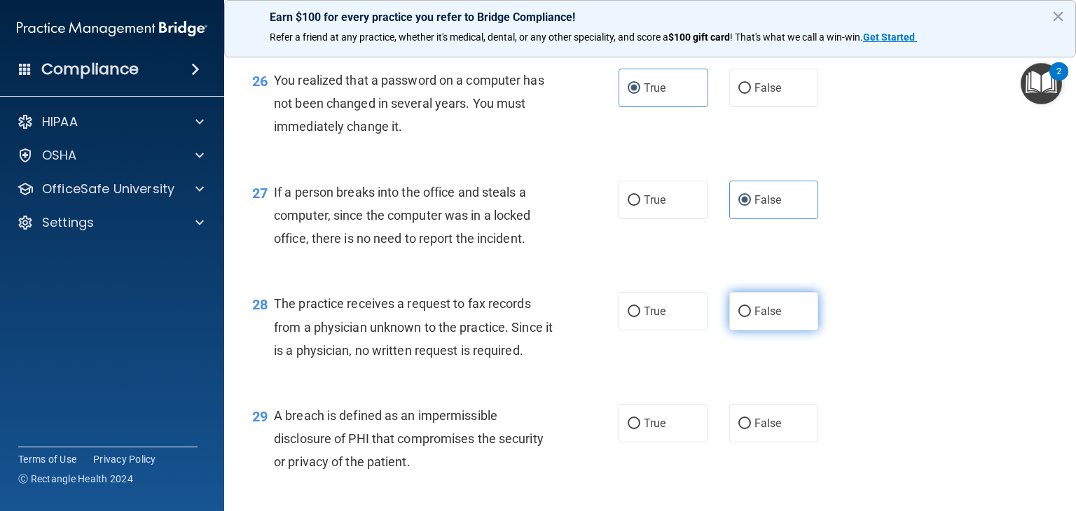
click at [772, 318] on span "False" at bounding box center [767, 311] width 27 height 13
click at [751, 317] on input "False" at bounding box center [744, 312] width 13 height 11
radio input "true"
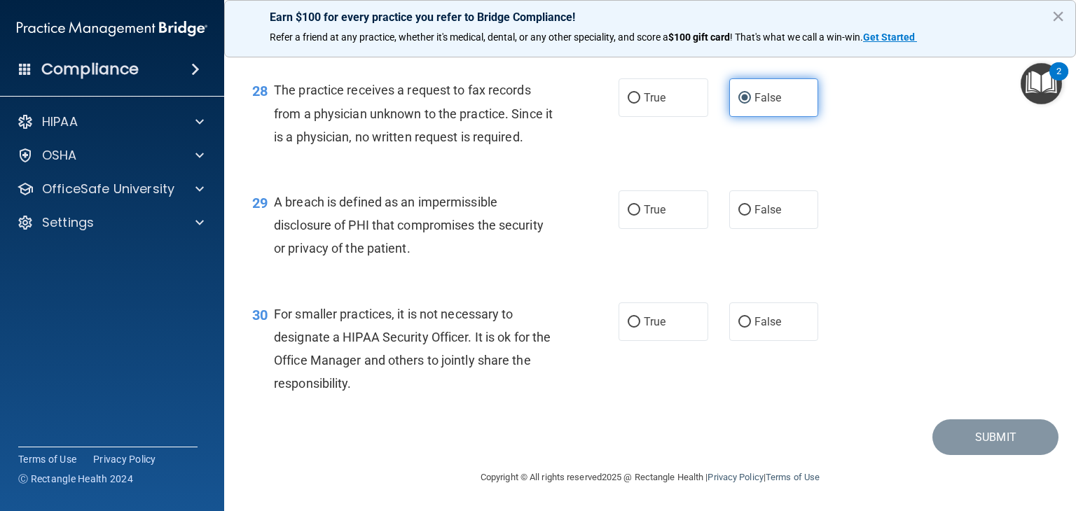
scroll to position [3324, 0]
click at [445, 112] on span "The practice receives a request to fax records from a physician unknown to the …" at bounding box center [413, 113] width 279 height 61
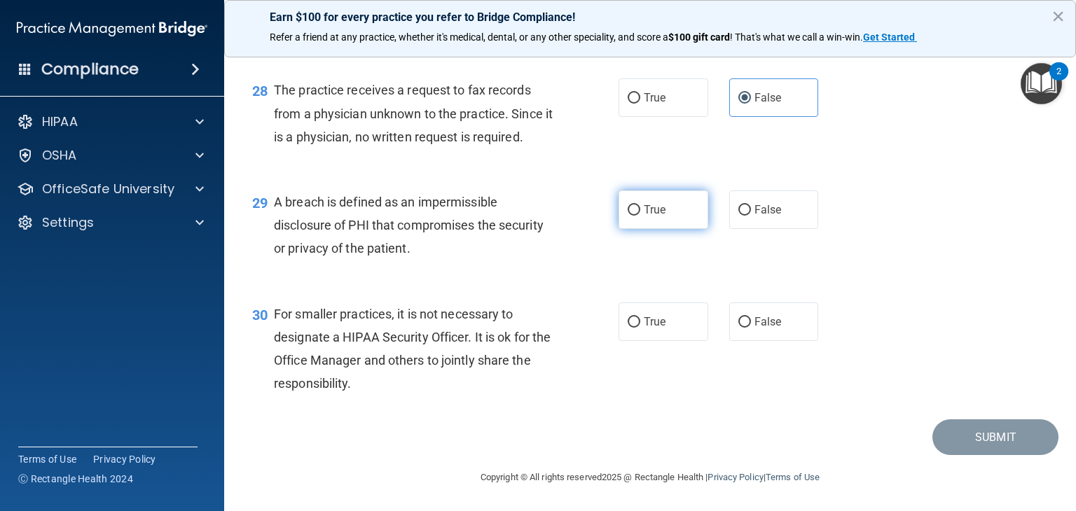
click at [661, 229] on label "True" at bounding box center [663, 210] width 90 height 39
click at [640, 216] on input "True" at bounding box center [634, 210] width 13 height 11
radio input "true"
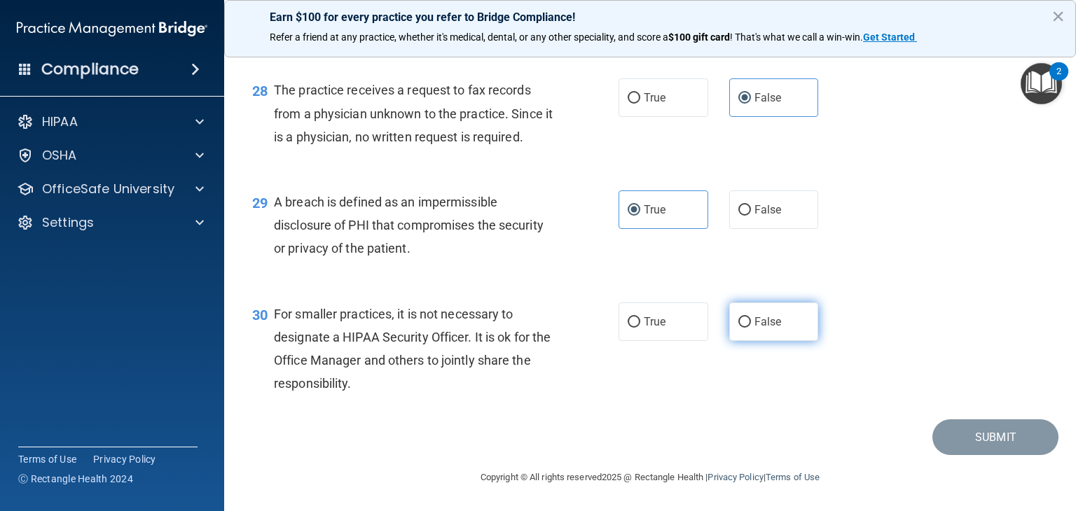
click at [776, 341] on label "False" at bounding box center [774, 322] width 90 height 39
click at [751, 328] on input "False" at bounding box center [744, 322] width 13 height 11
radio input "true"
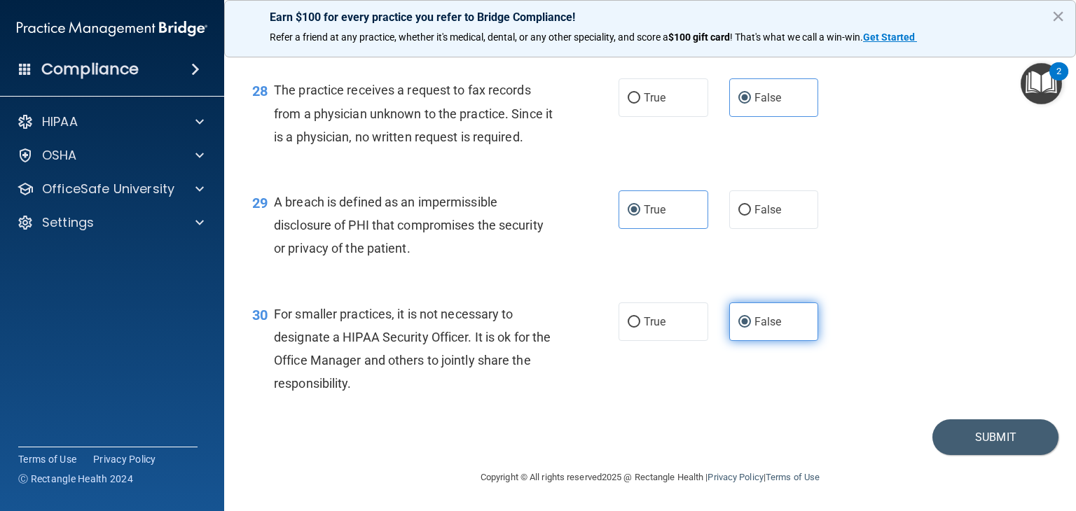
scroll to position [3354, 0]
click at [983, 437] on button "Submit" at bounding box center [995, 438] width 126 height 36
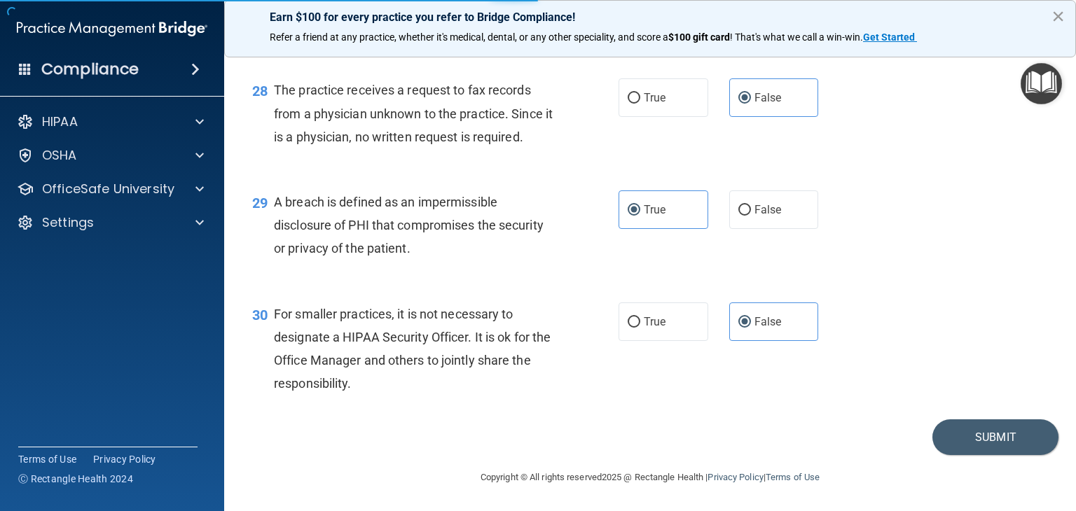
click at [1057, 15] on button "×" at bounding box center [1057, 16] width 13 height 22
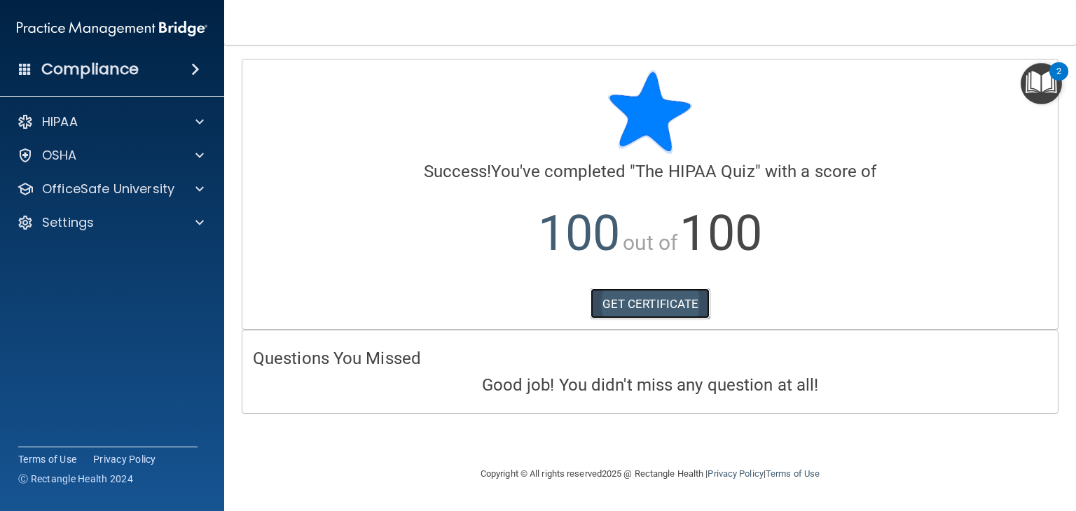
click at [639, 305] on link "GET CERTIFICATE" at bounding box center [650, 304] width 120 height 31
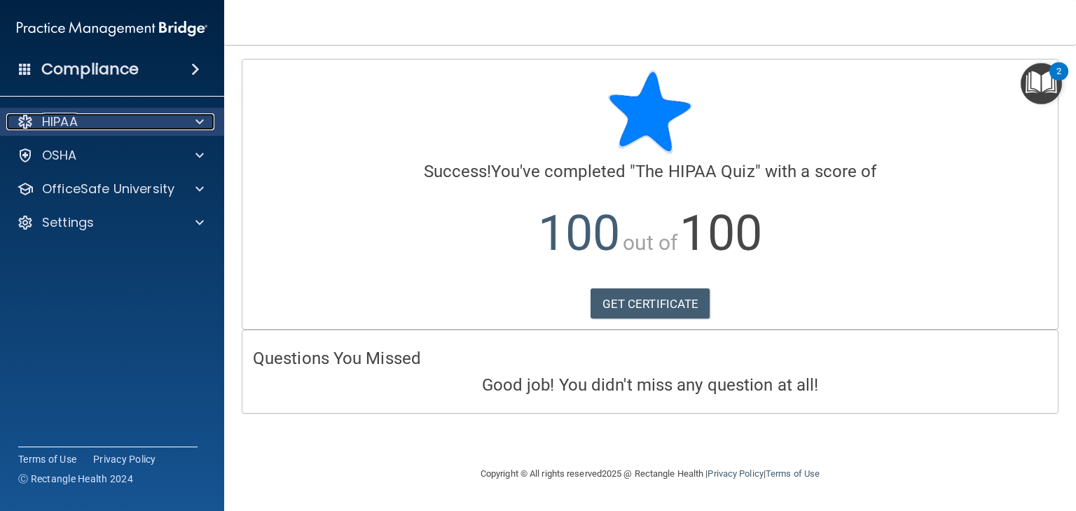
click at [139, 127] on div "HIPAA" at bounding box center [93, 121] width 174 height 17
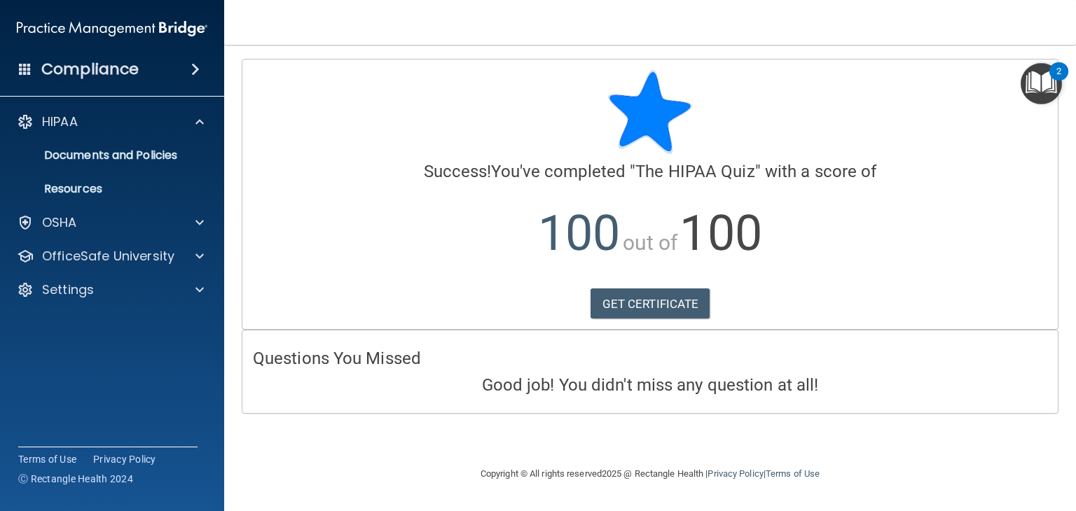
click at [196, 68] on span at bounding box center [195, 69] width 8 height 17
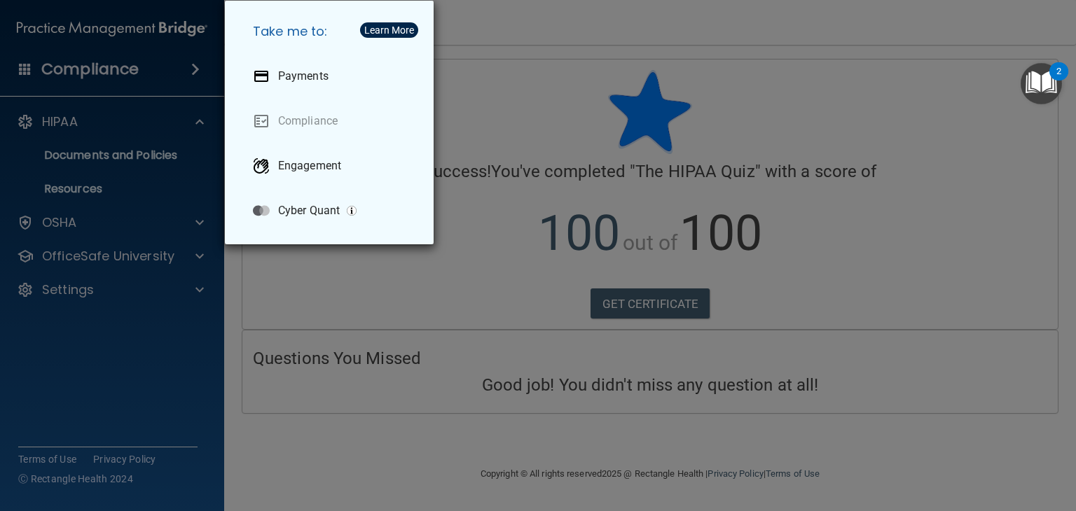
click at [354, 270] on div "Take me to: Payments Compliance Engagement Cyber Quant" at bounding box center [538, 255] width 1076 height 511
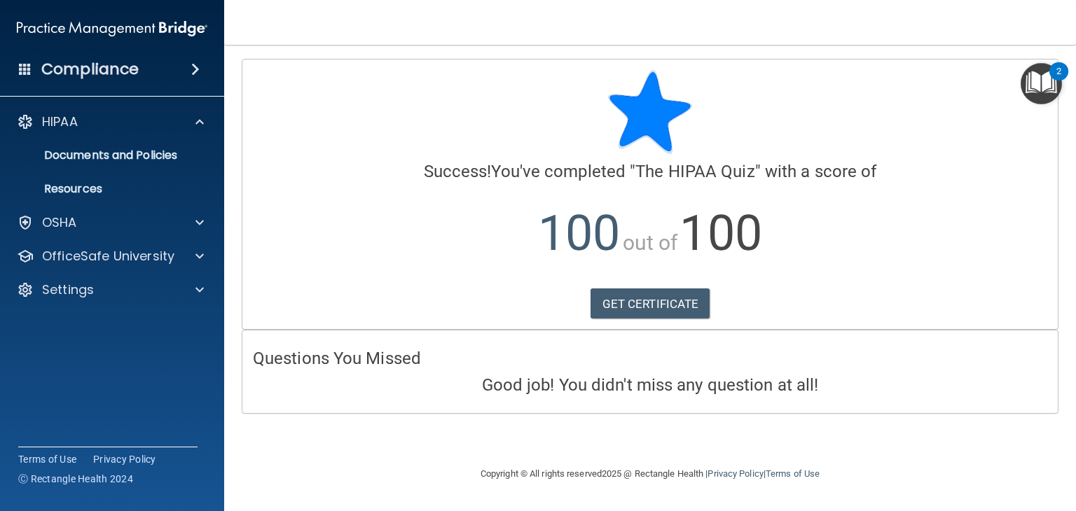
click at [194, 68] on span at bounding box center [195, 69] width 8 height 17
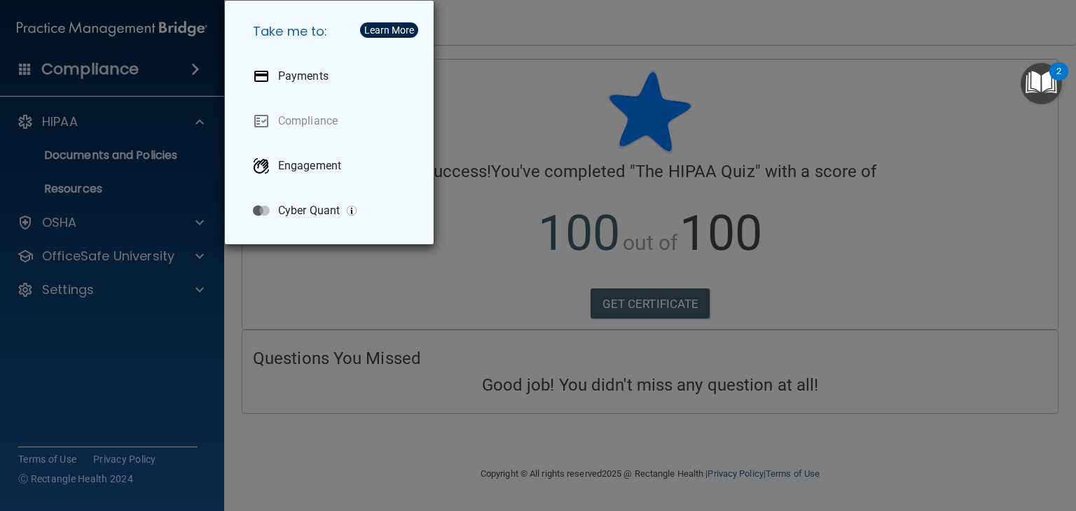
click at [163, 194] on div "Take me to: Payments Compliance Engagement Cyber Quant" at bounding box center [538, 255] width 1076 height 511
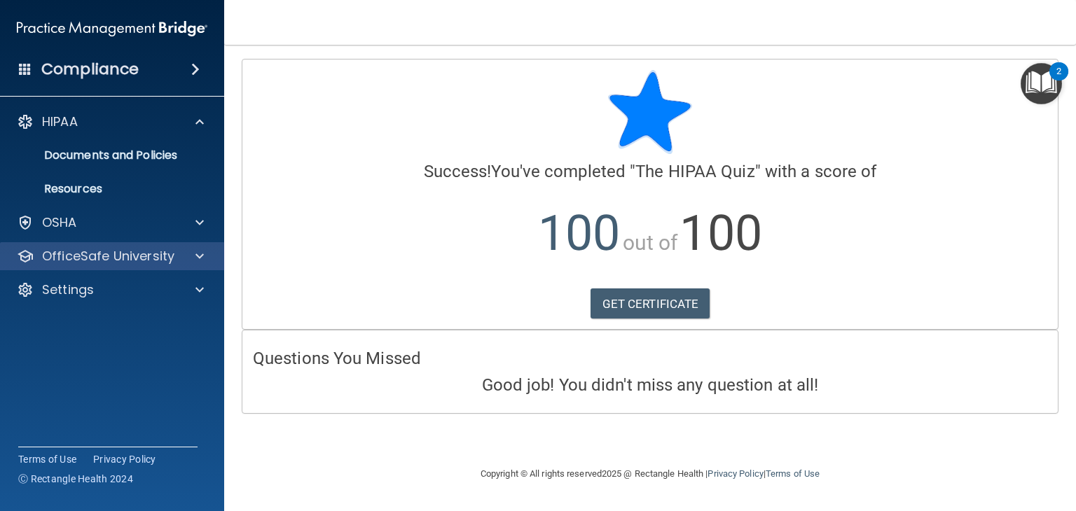
click at [132, 243] on div "OfficeSafe University" at bounding box center [112, 256] width 225 height 28
click at [195, 255] on span at bounding box center [199, 256] width 8 height 17
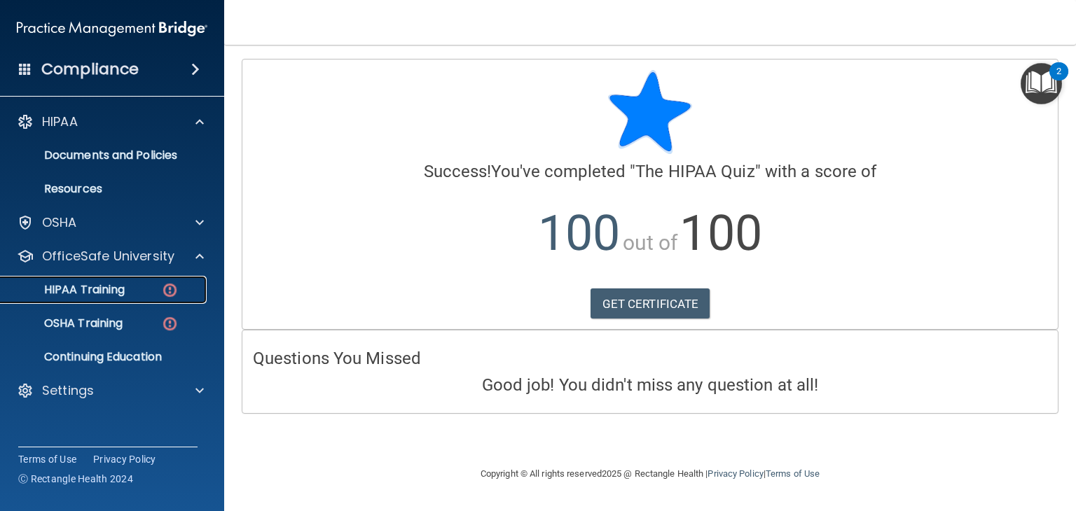
click at [151, 292] on div "HIPAA Training" at bounding box center [104, 290] width 191 height 14
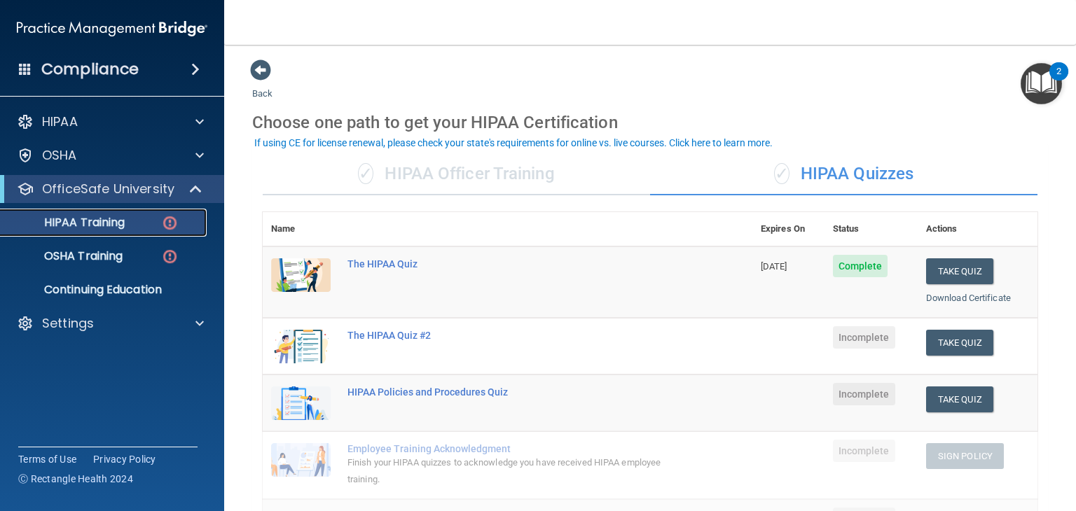
scroll to position [90, 0]
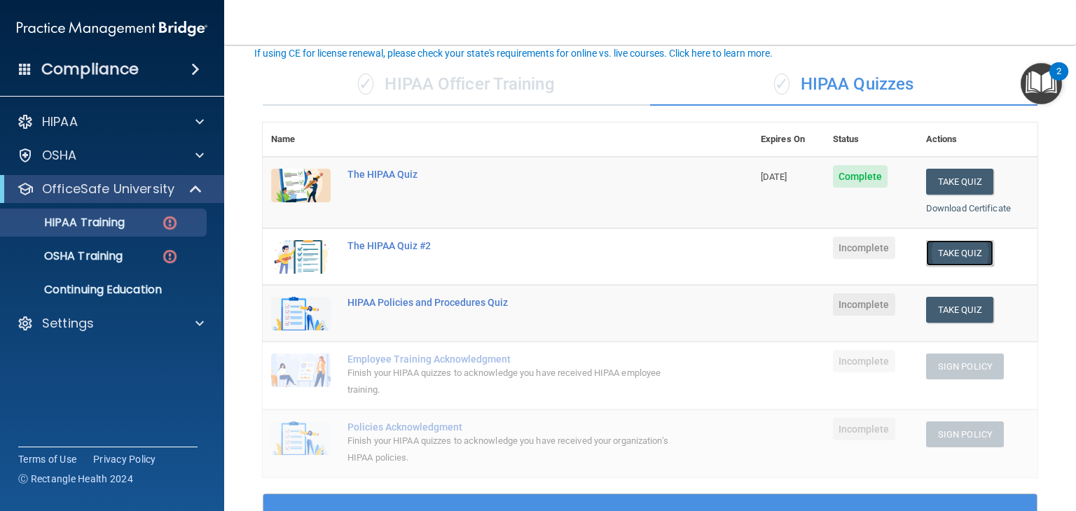
click at [953, 246] on button "Take Quiz" at bounding box center [959, 253] width 67 height 26
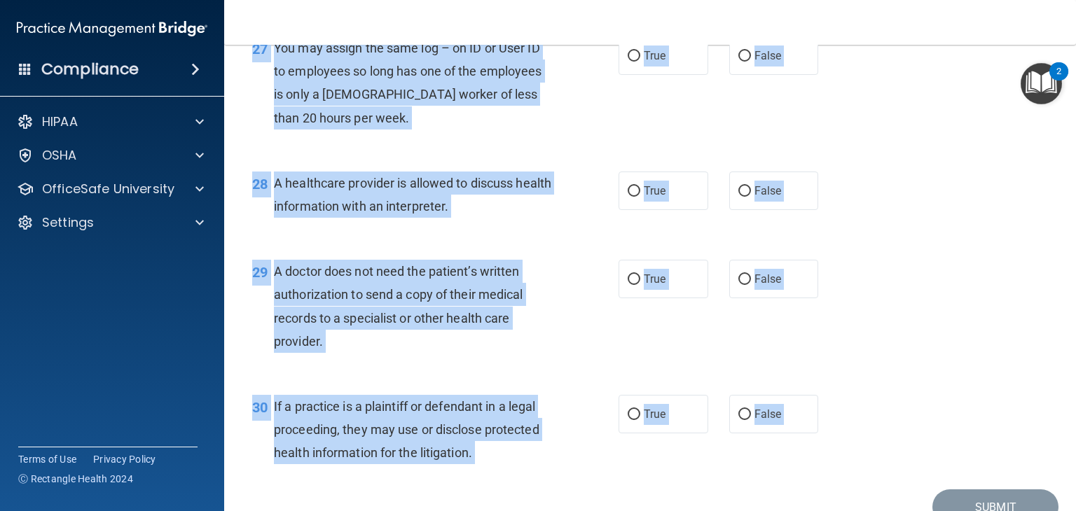
scroll to position [3354, 0]
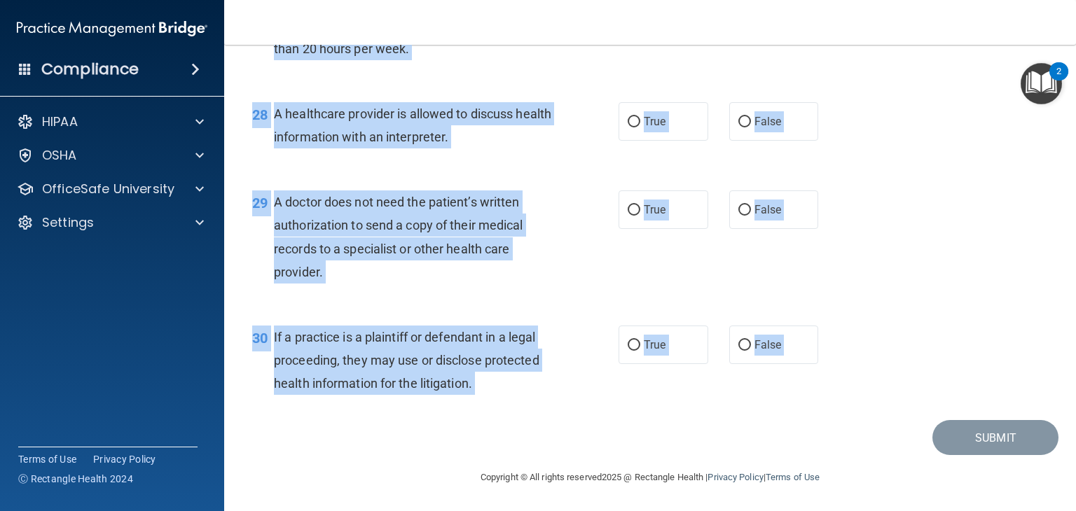
drag, startPoint x: 246, startPoint y: 124, endPoint x: 855, endPoint y: 431, distance: 682.2
copy main "01 A business associate agreement is required with organizations or persons whe…"
click at [990, 353] on div "30 If a practice is a plaintiff or defendant in a legal proceeding, they may us…" at bounding box center [650, 364] width 817 height 112
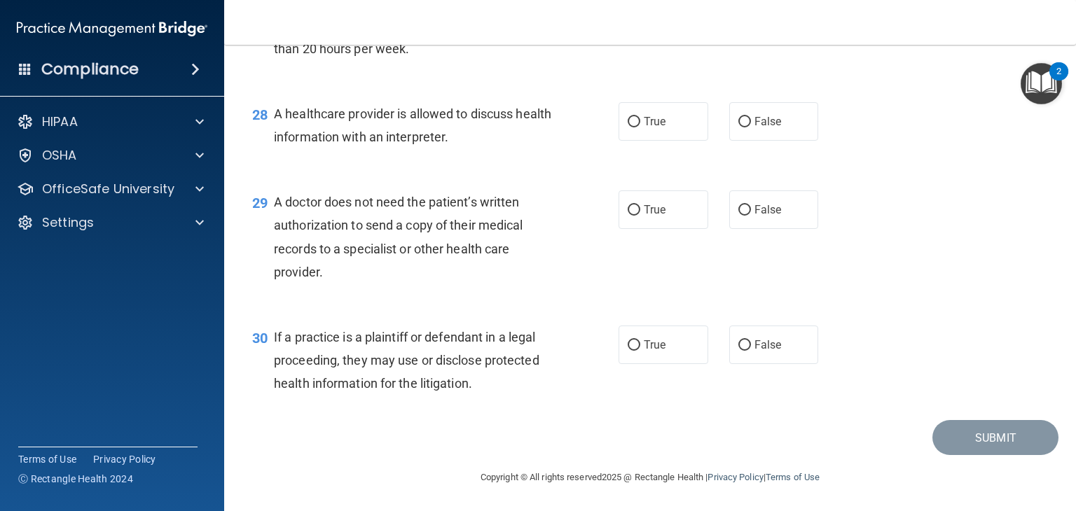
click at [950, 81] on div "27 You may assign the same log – on ID or User ID to employees so long has one …" at bounding box center [650, 17] width 817 height 135
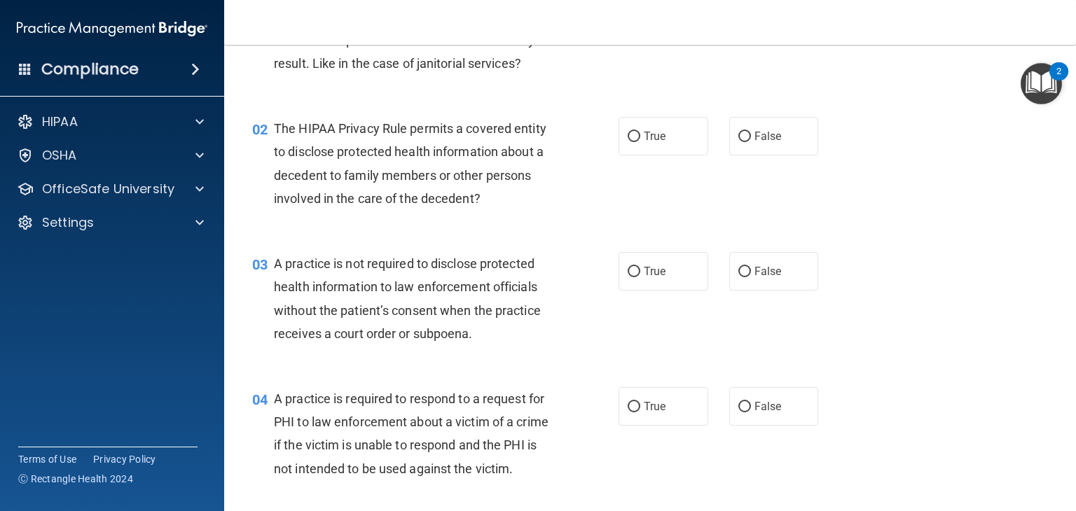
scroll to position [0, 0]
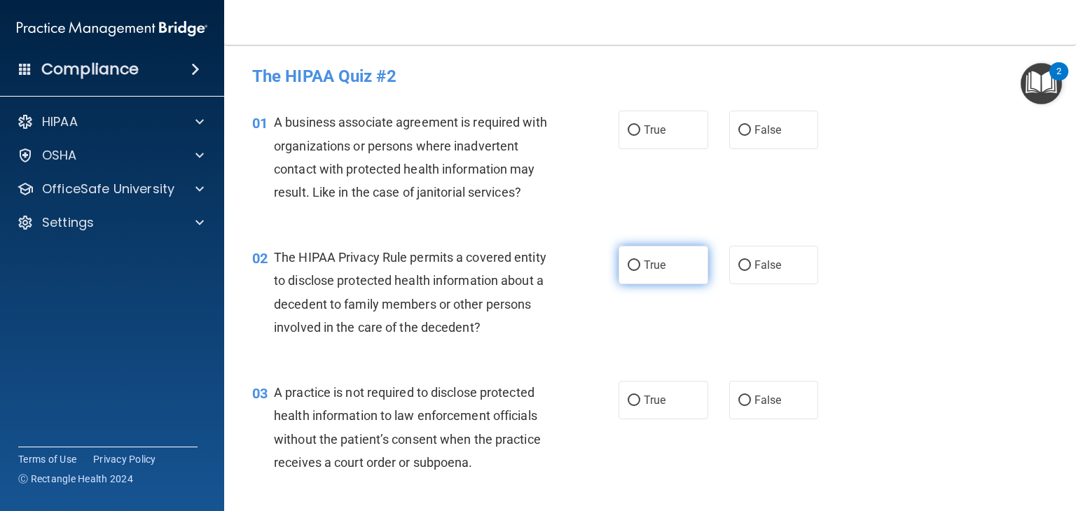
click at [668, 272] on label "True" at bounding box center [663, 265] width 90 height 39
click at [640, 271] on input "True" at bounding box center [634, 266] width 13 height 11
radio input "true"
click at [663, 137] on label "True" at bounding box center [663, 130] width 90 height 39
click at [640, 136] on input "True" at bounding box center [634, 130] width 13 height 11
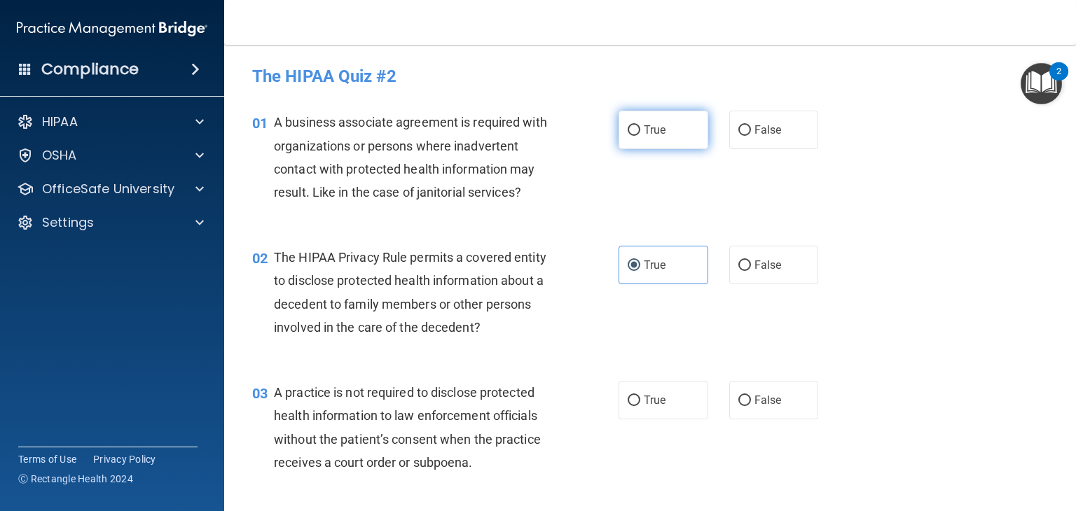
radio input "true"
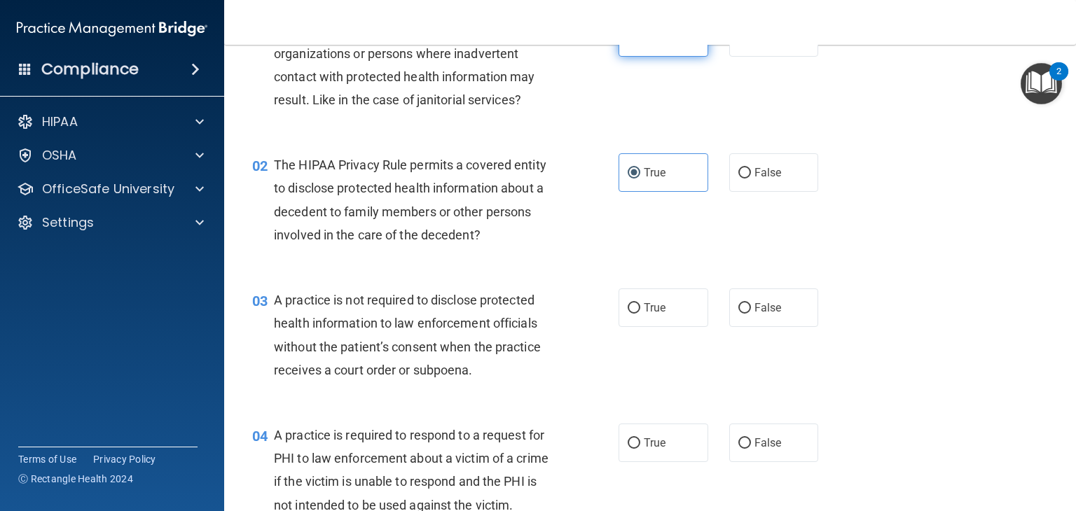
scroll to position [127, 0]
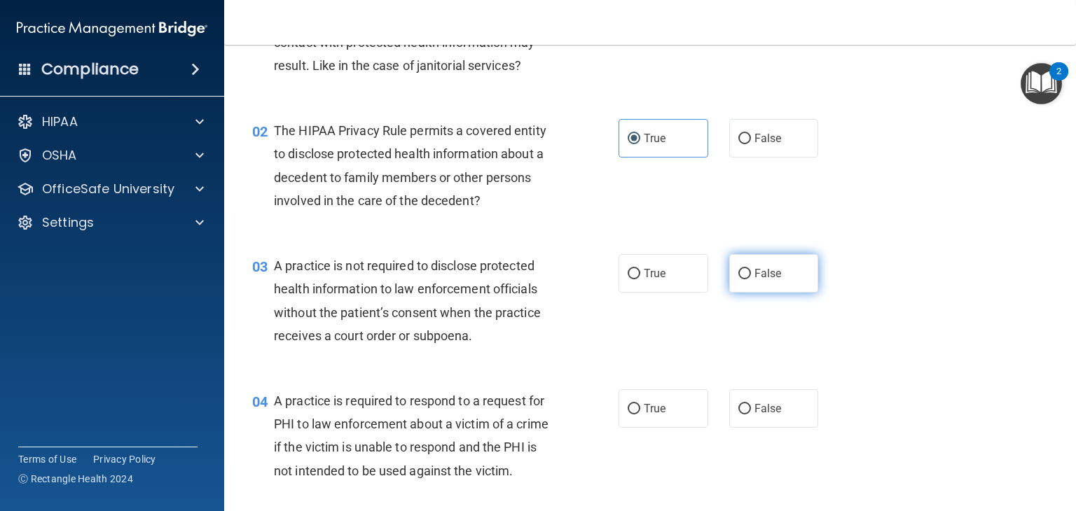
click at [777, 268] on label "False" at bounding box center [774, 273] width 90 height 39
click at [751, 269] on input "False" at bounding box center [744, 274] width 13 height 11
radio input "true"
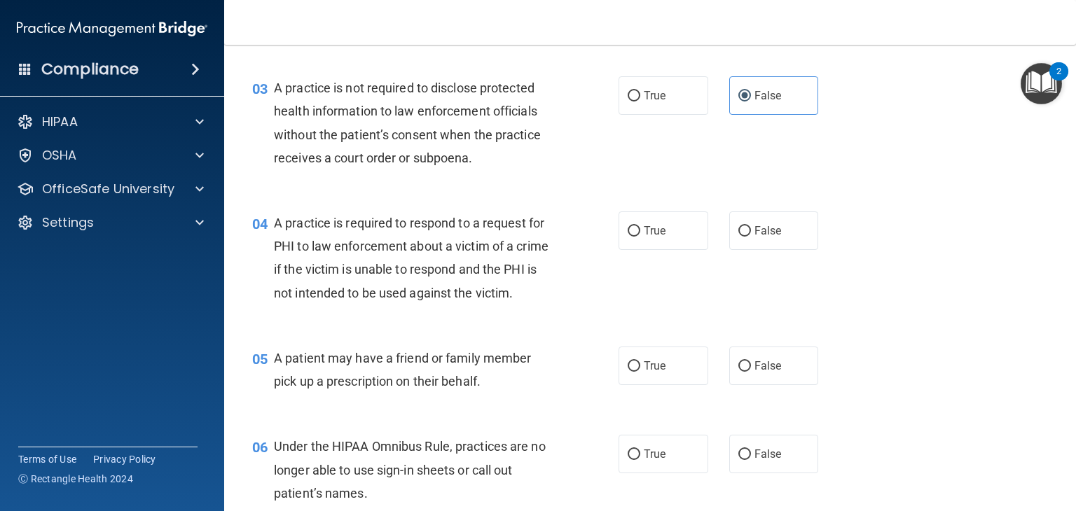
scroll to position [308, 0]
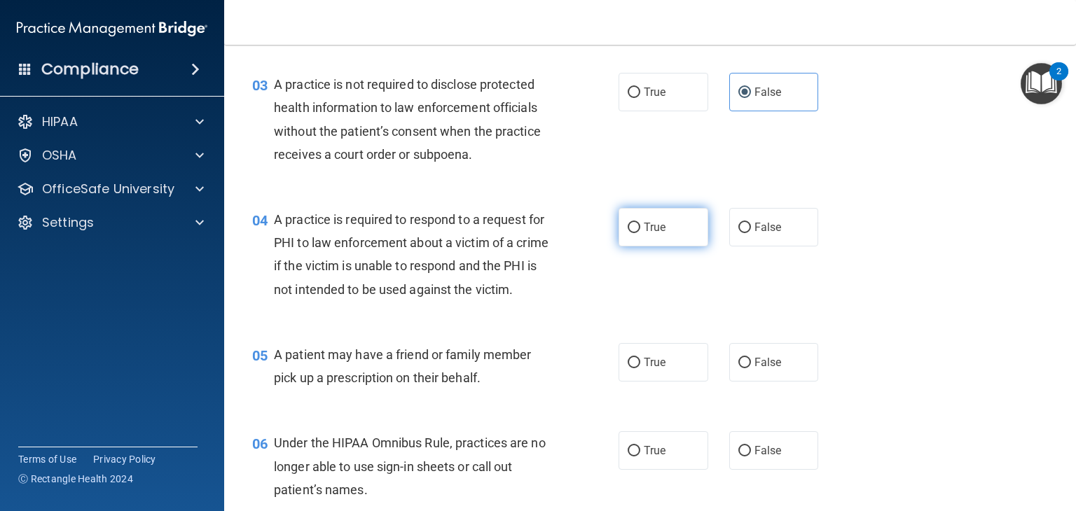
click at [665, 226] on label "True" at bounding box center [663, 227] width 90 height 39
click at [640, 226] on input "True" at bounding box center [634, 228] width 13 height 11
radio input "true"
click at [669, 382] on label "True" at bounding box center [663, 362] width 90 height 39
click at [640, 368] on input "True" at bounding box center [634, 363] width 13 height 11
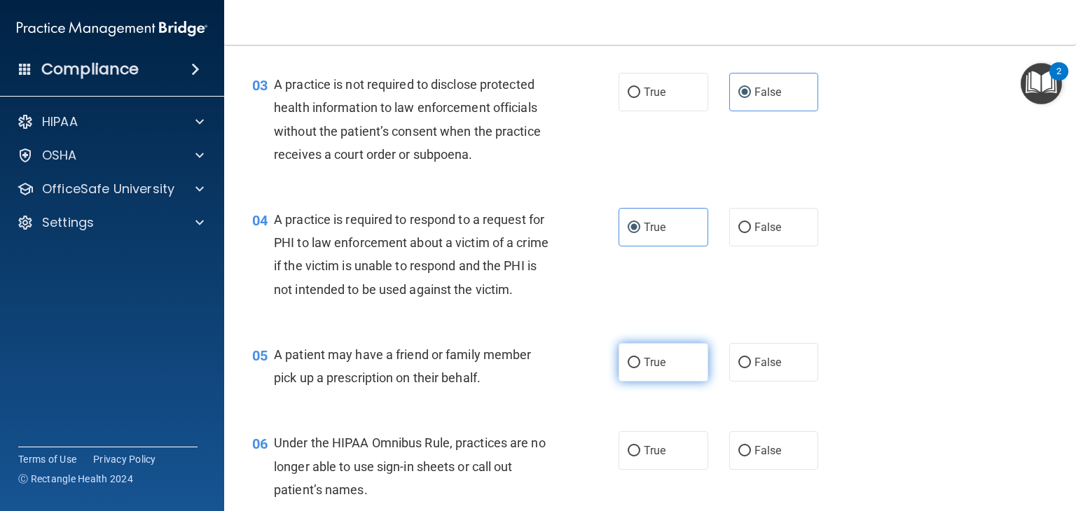
radio input "true"
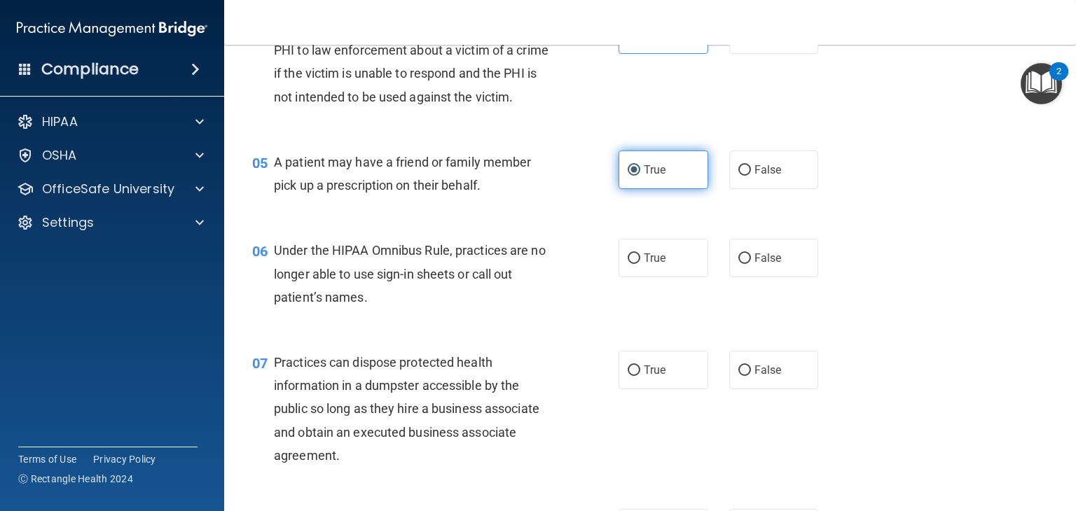
scroll to position [504, 0]
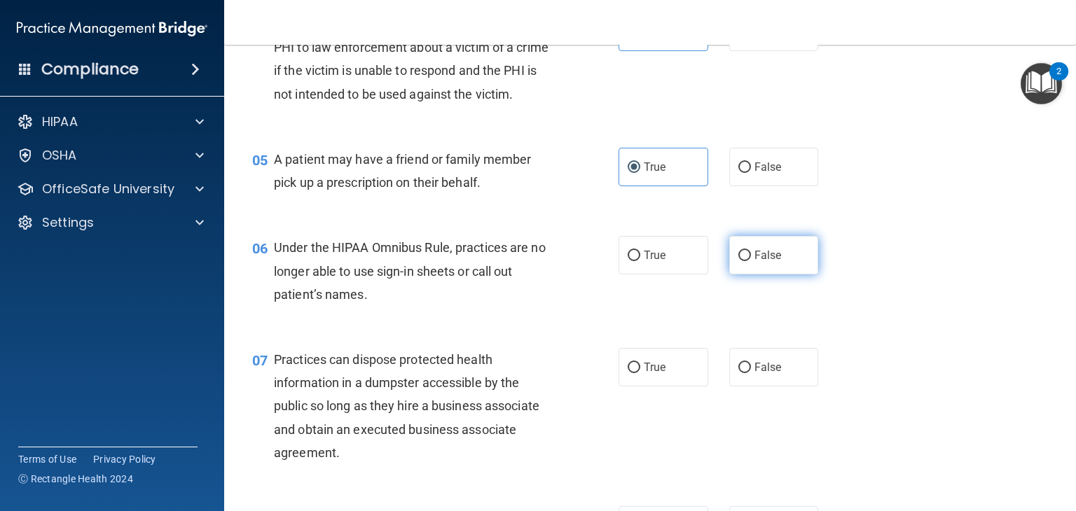
click at [779, 272] on label "False" at bounding box center [774, 255] width 90 height 39
click at [751, 261] on input "False" at bounding box center [744, 256] width 13 height 11
radio input "true"
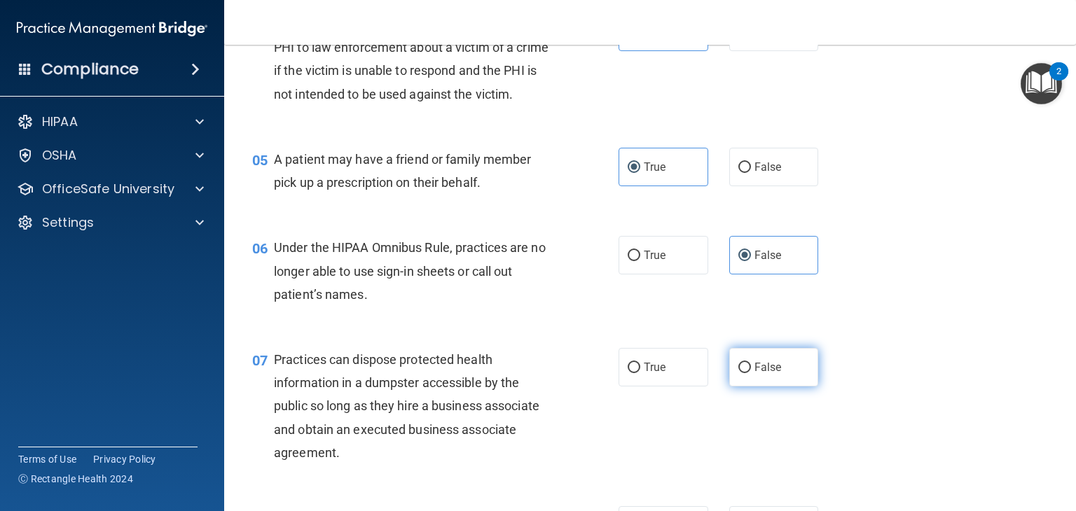
click at [770, 374] on span "False" at bounding box center [767, 367] width 27 height 13
click at [751, 373] on input "False" at bounding box center [744, 368] width 13 height 11
radio input "true"
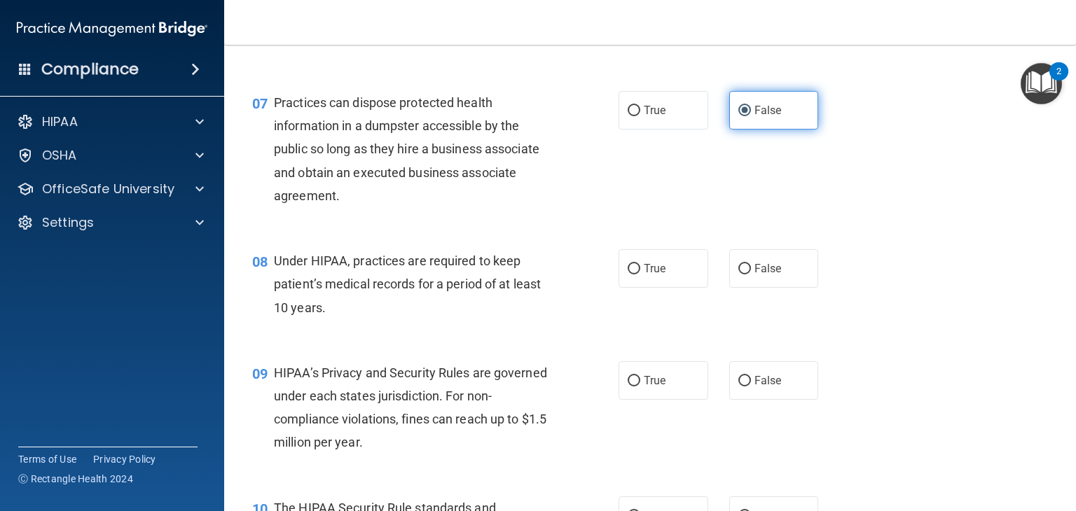
scroll to position [762, 0]
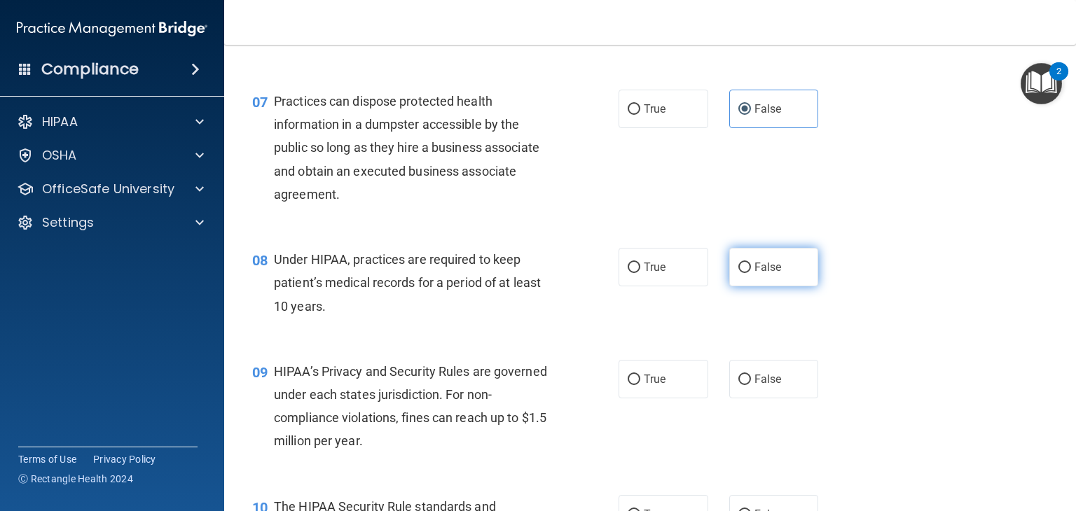
click at [757, 274] on span "False" at bounding box center [767, 267] width 27 height 13
click at [751, 273] on input "False" at bounding box center [744, 268] width 13 height 11
radio input "true"
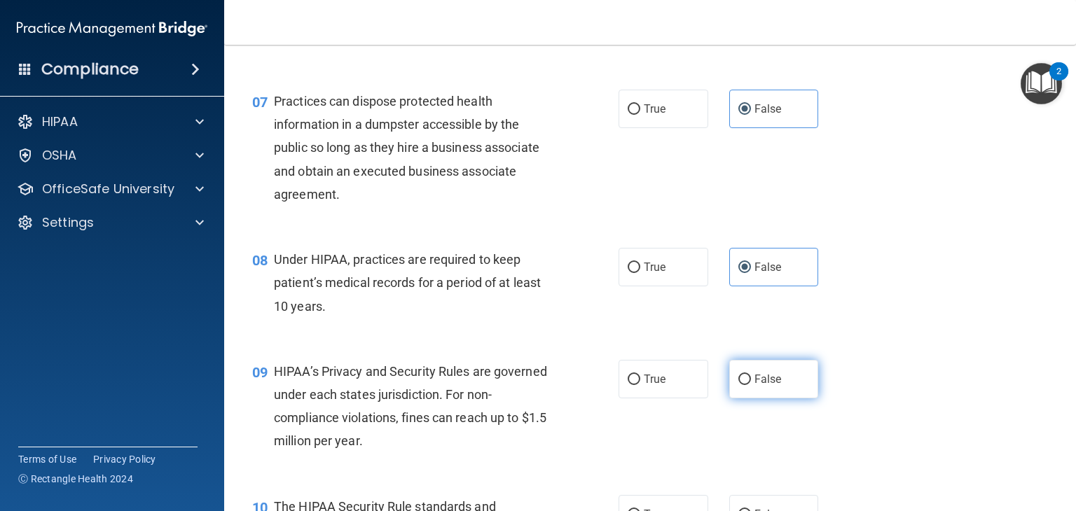
click at [759, 386] on span "False" at bounding box center [767, 379] width 27 height 13
click at [751, 385] on input "False" at bounding box center [744, 380] width 13 height 11
radio input "true"
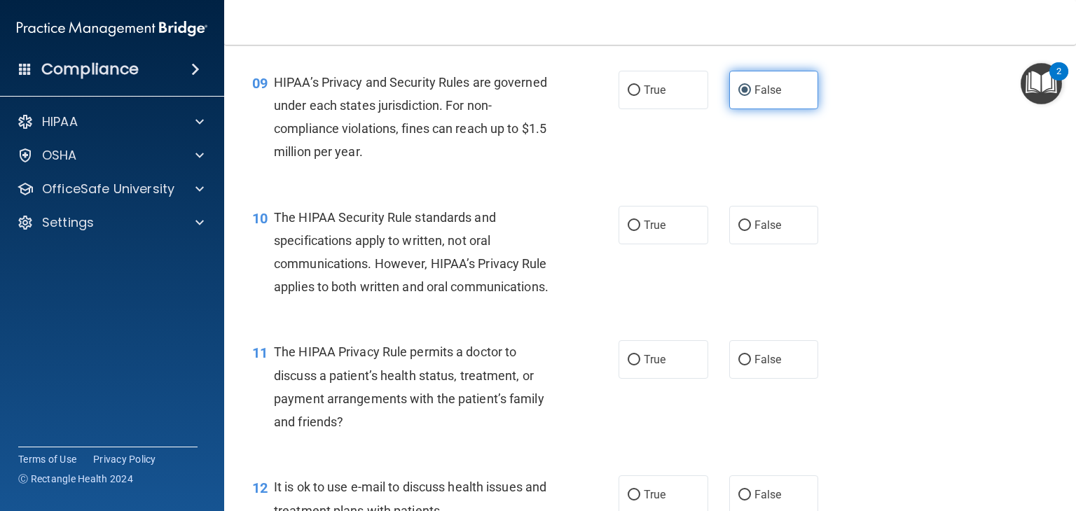
scroll to position [1053, 0]
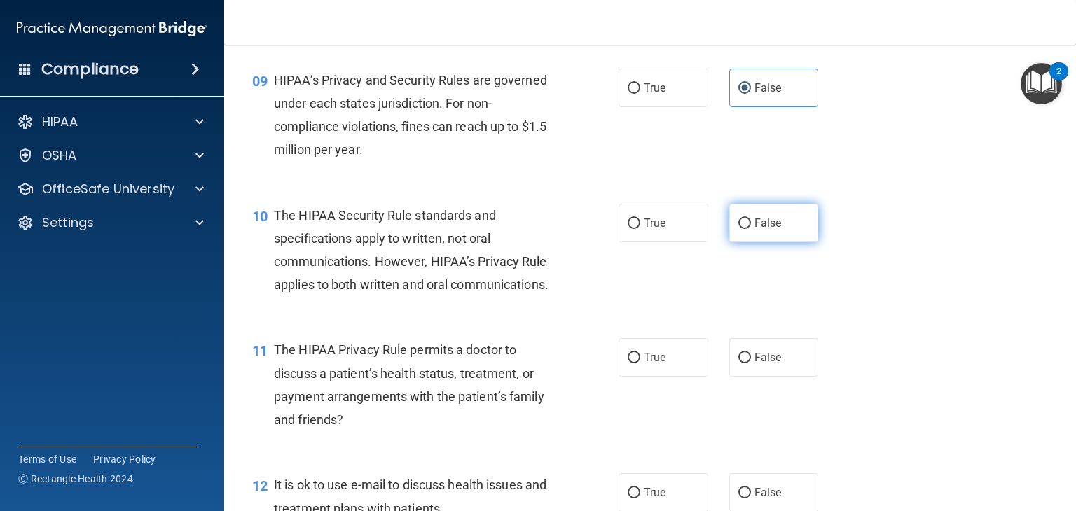
click at [741, 229] on input "False" at bounding box center [744, 224] width 13 height 11
radio input "true"
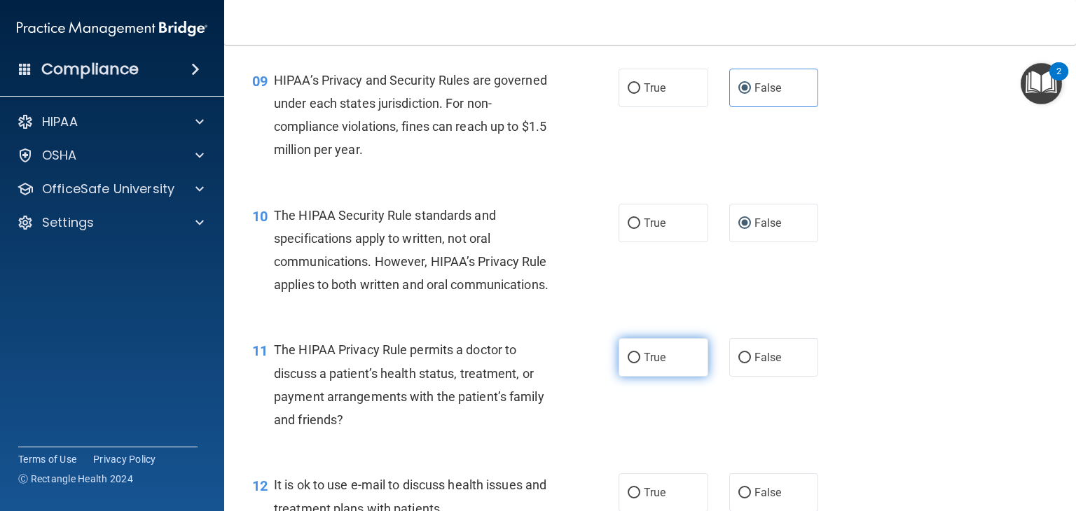
click at [648, 377] on label "True" at bounding box center [663, 357] width 90 height 39
click at [640, 364] on input "True" at bounding box center [634, 358] width 13 height 11
radio input "true"
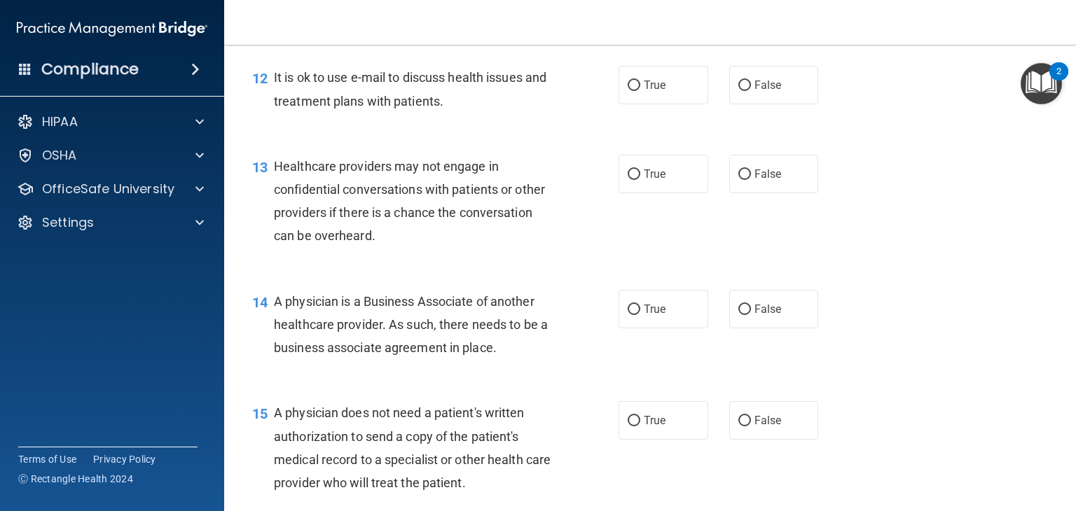
scroll to position [1463, 0]
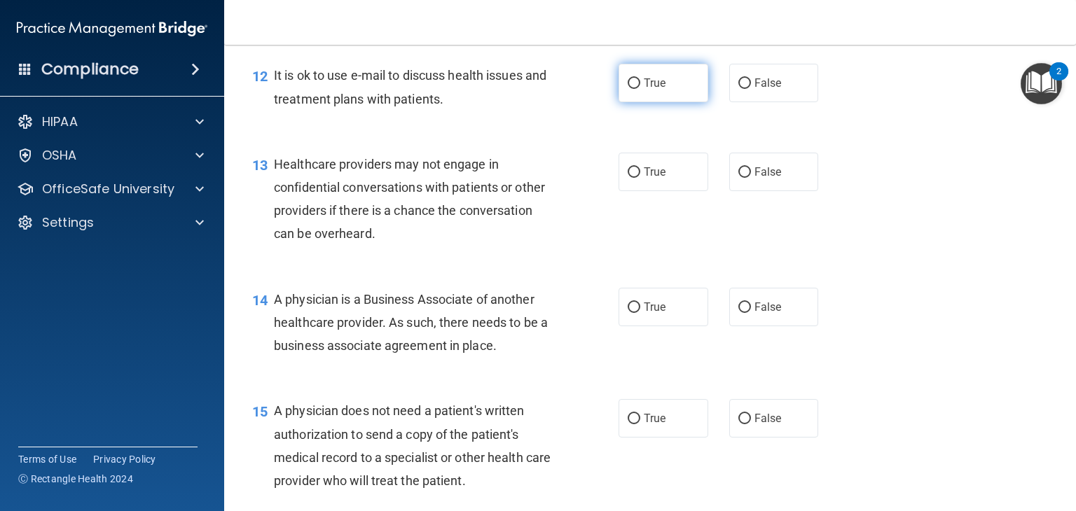
click at [647, 90] on span "True" at bounding box center [655, 82] width 22 height 13
click at [640, 89] on input "True" at bounding box center [634, 83] width 13 height 11
radio input "true"
click at [776, 191] on label "False" at bounding box center [774, 172] width 90 height 39
click at [751, 178] on input "False" at bounding box center [744, 172] width 13 height 11
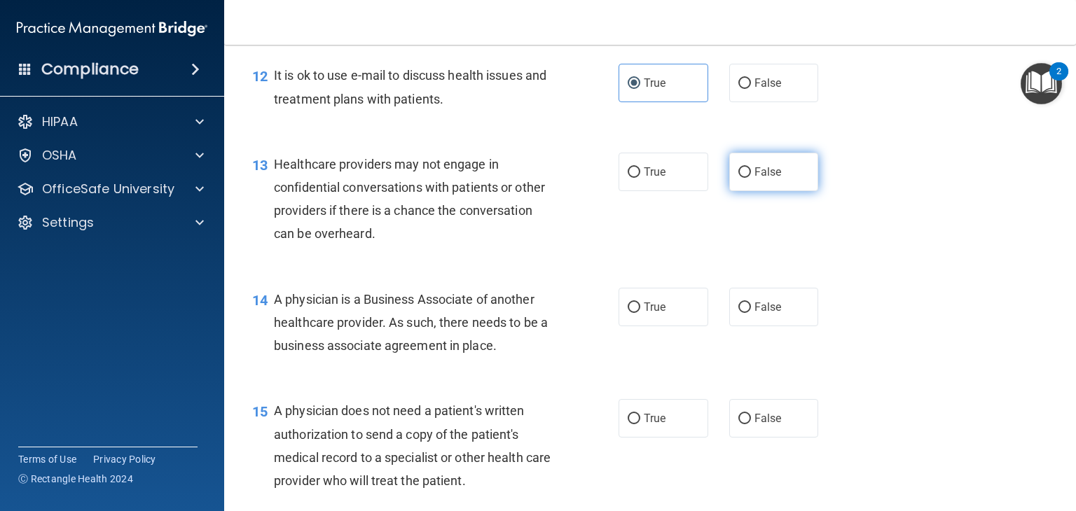
radio input "true"
click at [766, 314] on span "False" at bounding box center [767, 306] width 27 height 13
click at [751, 313] on input "False" at bounding box center [744, 308] width 13 height 11
radio input "true"
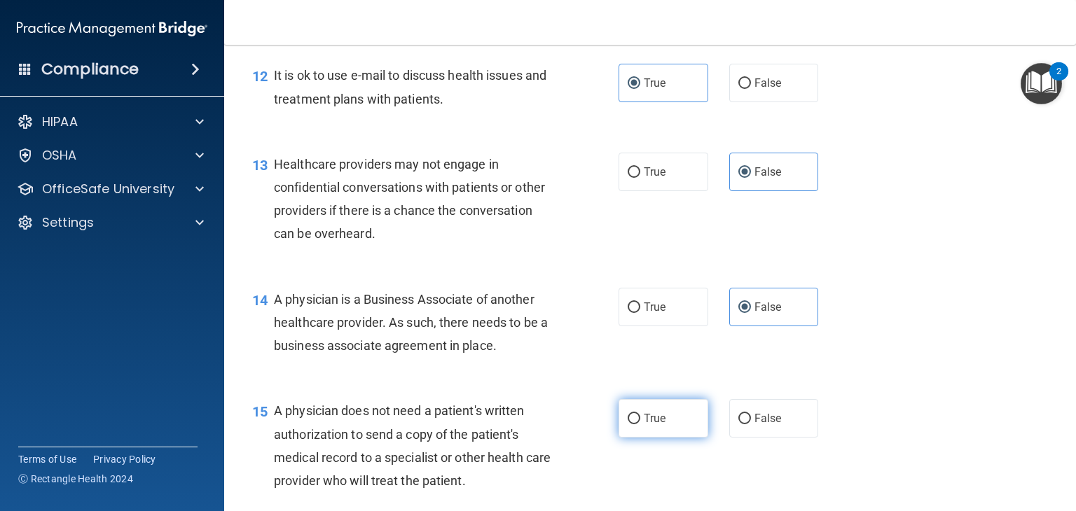
click at [662, 438] on label "True" at bounding box center [663, 418] width 90 height 39
click at [640, 424] on input "True" at bounding box center [634, 419] width 13 height 11
radio input "true"
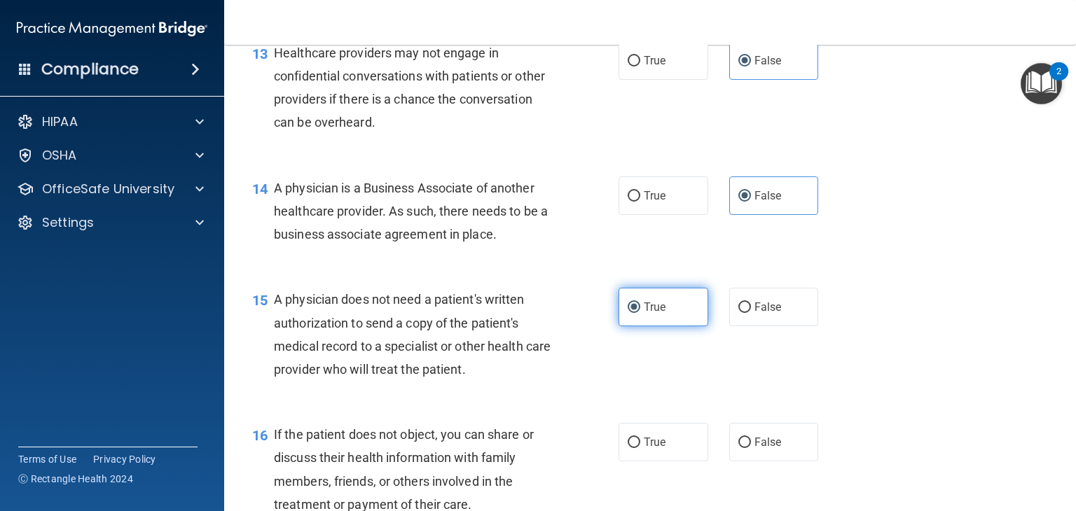
scroll to position [1711, 0]
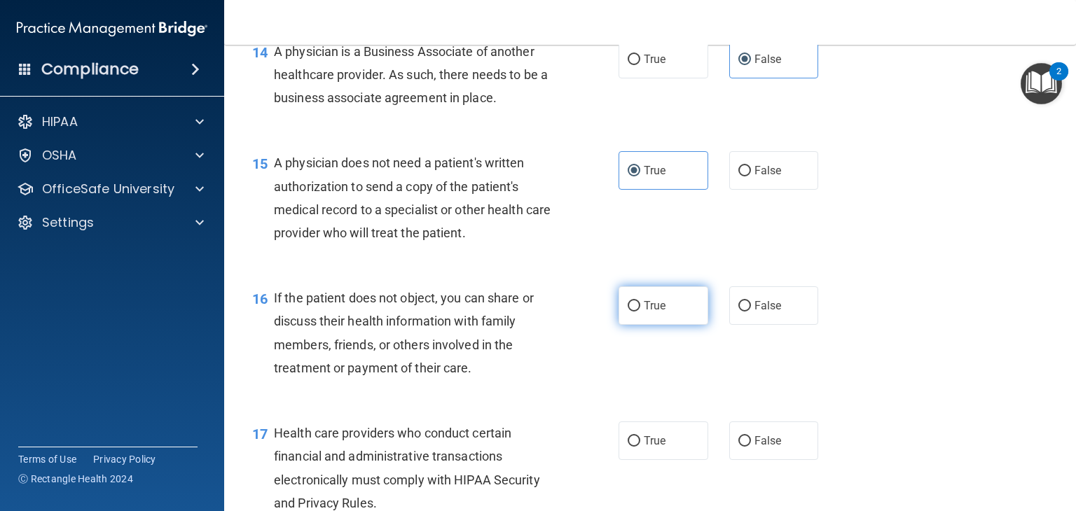
click at [644, 312] on span "True" at bounding box center [655, 305] width 22 height 13
click at [640, 312] on input "True" at bounding box center [634, 306] width 13 height 11
radio input "true"
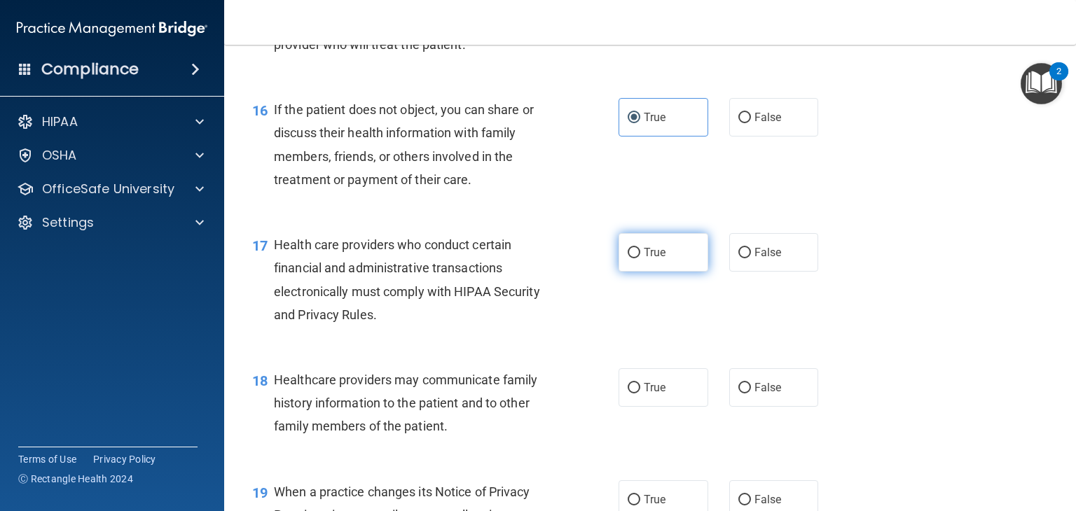
click at [648, 259] on span "True" at bounding box center [655, 252] width 22 height 13
click at [640, 258] on input "True" at bounding box center [634, 253] width 13 height 11
radio input "true"
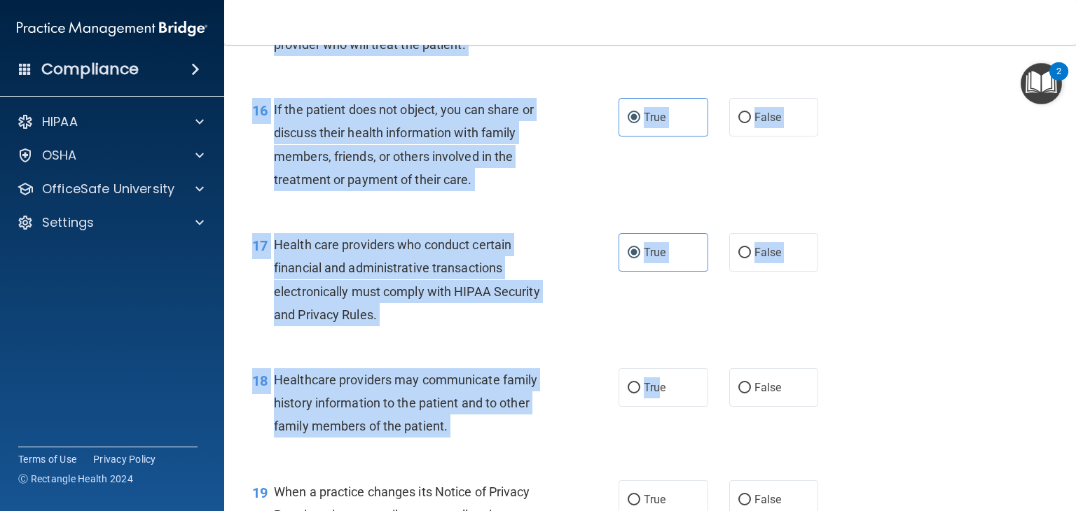
drag, startPoint x: 656, startPoint y: 435, endPoint x: 616, endPoint y: -61, distance: 497.5
click at [616, 0] on html "Compliance HIPAA Documents and Policies Report an Incident Business Associates …" at bounding box center [538, 255] width 1076 height 511
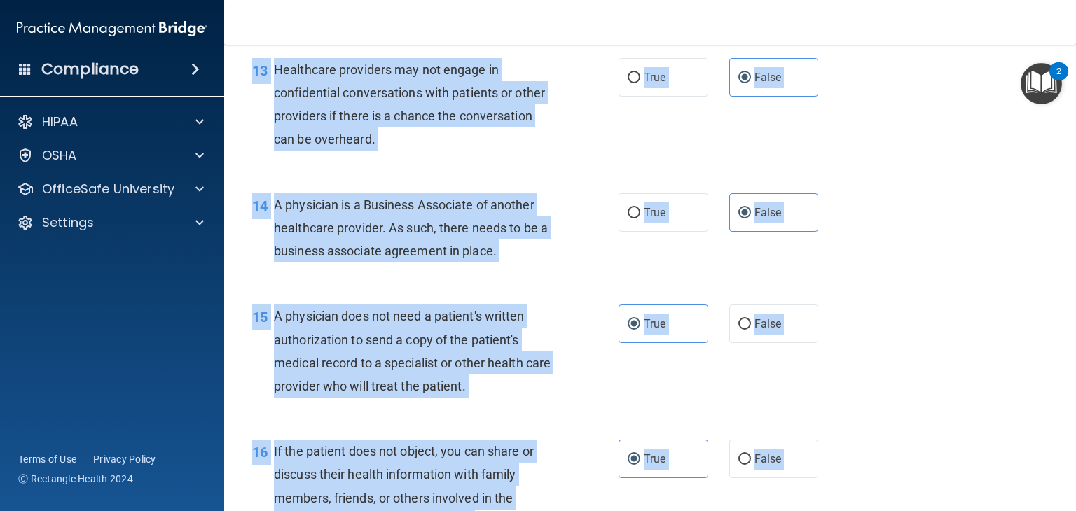
click at [831, 161] on div "13 Healthcare providers may not engage in confidential conversations with patie…" at bounding box center [650, 108] width 817 height 135
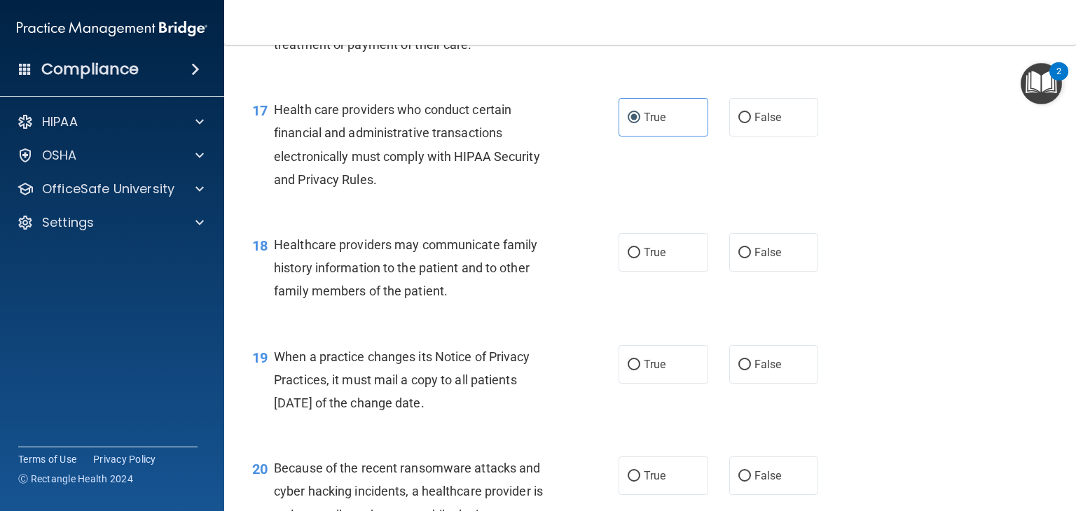
scroll to position [2049, 0]
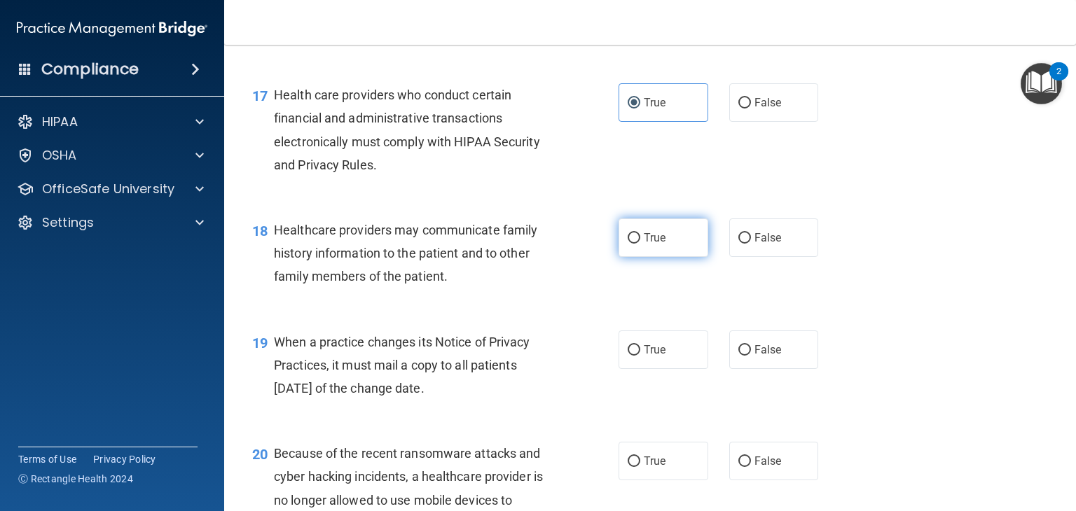
click at [675, 257] on label "True" at bounding box center [663, 238] width 90 height 39
click at [640, 244] on input "True" at bounding box center [634, 238] width 13 height 11
radio input "true"
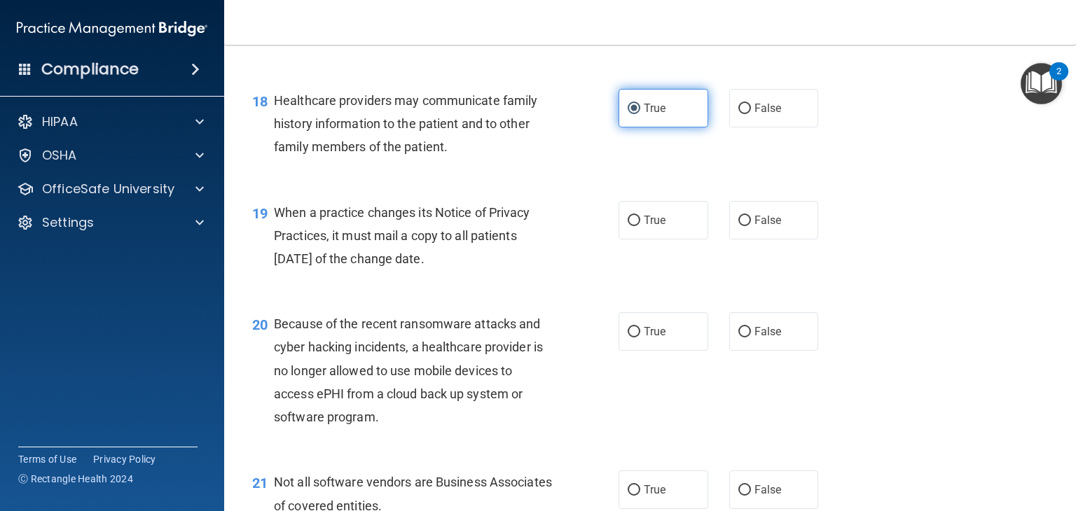
scroll to position [2205, 0]
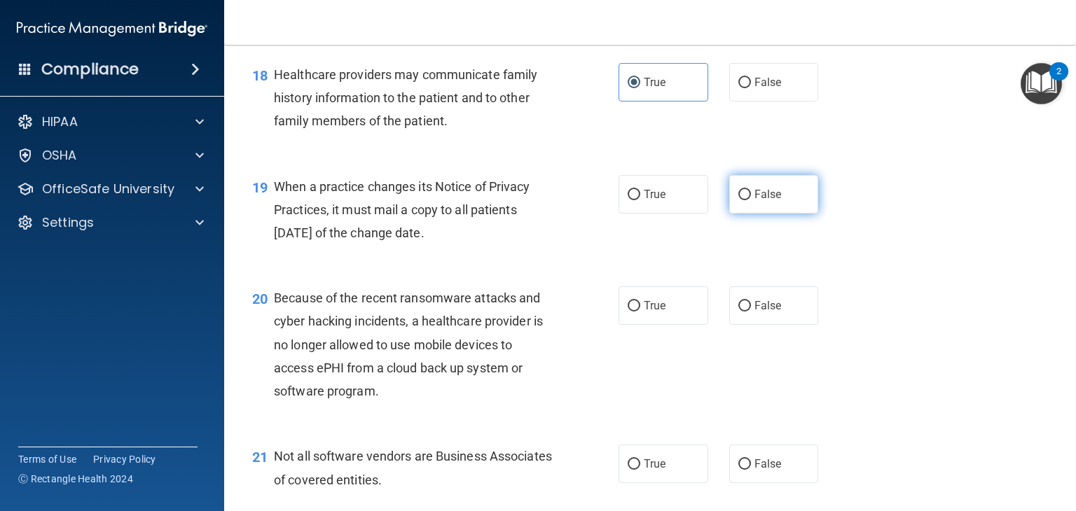
click at [779, 214] on label "False" at bounding box center [774, 194] width 90 height 39
click at [751, 200] on input "False" at bounding box center [744, 195] width 13 height 11
radio input "true"
click at [783, 325] on label "False" at bounding box center [774, 305] width 90 height 39
click at [751, 312] on input "False" at bounding box center [744, 306] width 13 height 11
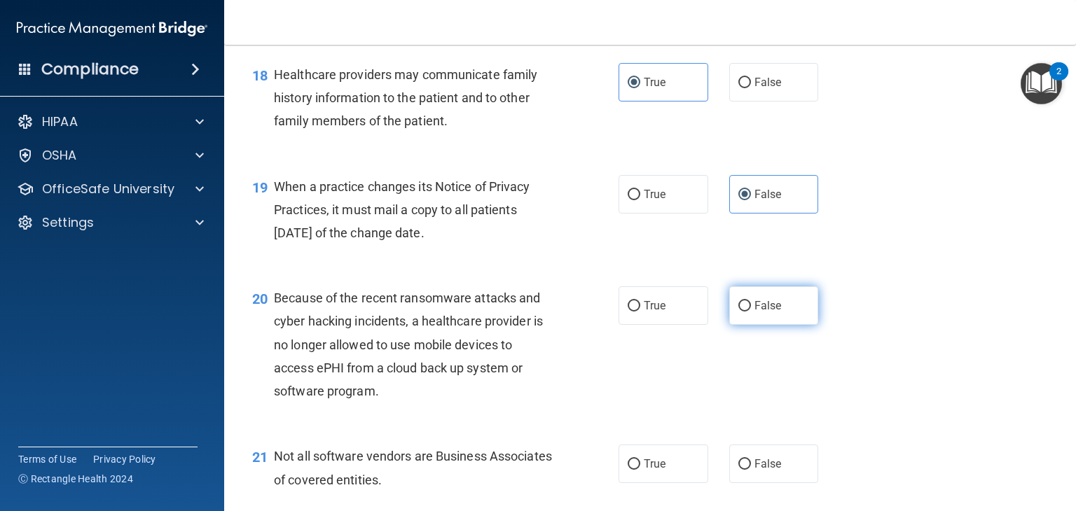
radio input "true"
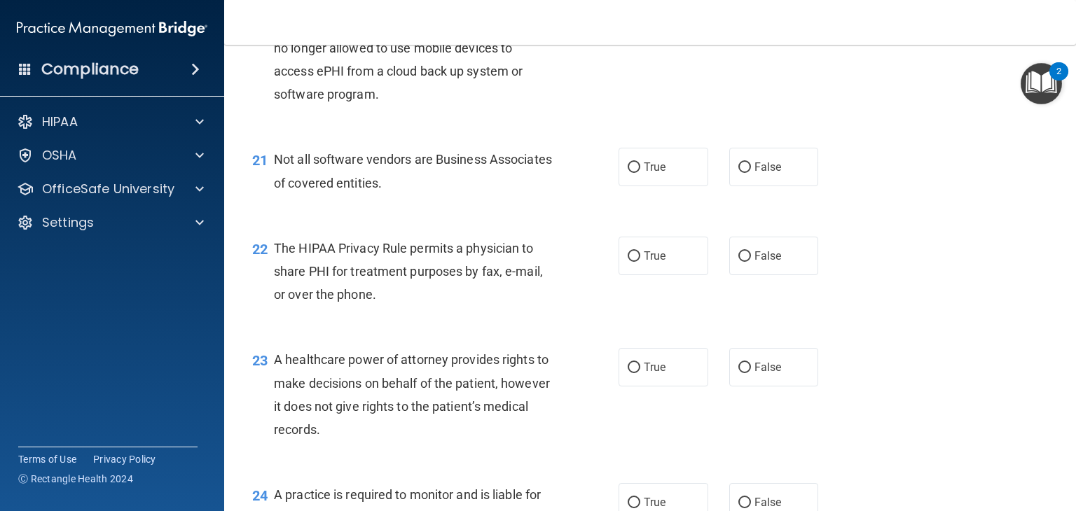
scroll to position [2502, 0]
click at [650, 174] on span "True" at bounding box center [655, 166] width 22 height 13
click at [640, 173] on input "True" at bounding box center [634, 167] width 13 height 11
radio input "true"
click at [634, 262] on input "True" at bounding box center [634, 256] width 13 height 11
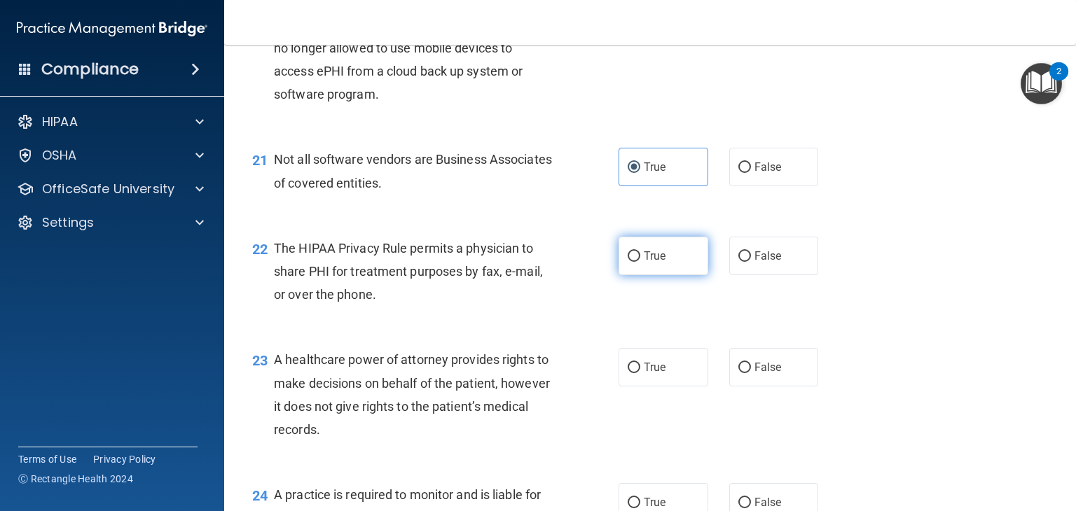
radio input "true"
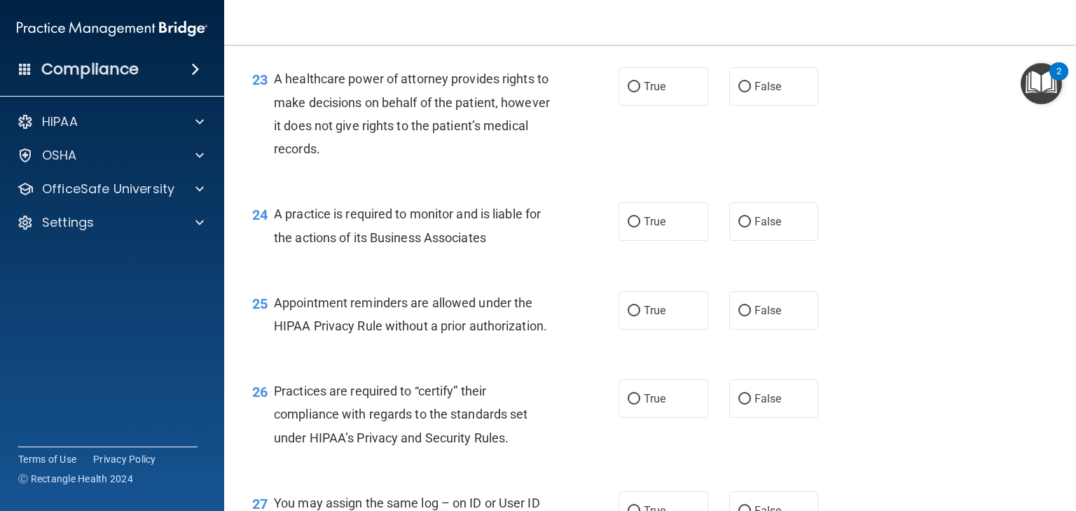
scroll to position [2785, 0]
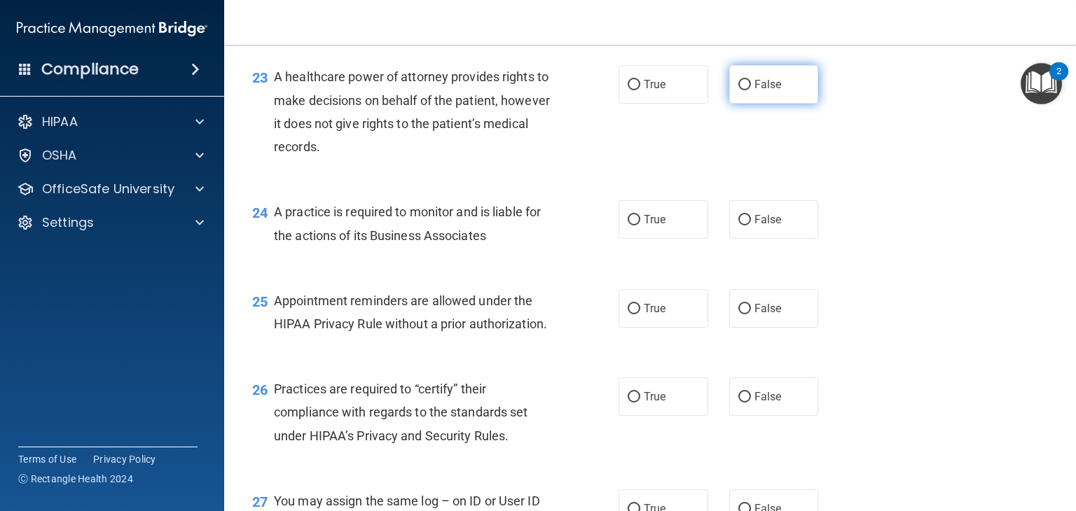
click at [763, 104] on label "False" at bounding box center [774, 84] width 90 height 39
click at [751, 90] on input "False" at bounding box center [744, 85] width 13 height 11
radio input "true"
click at [634, 226] on input "True" at bounding box center [634, 220] width 13 height 11
radio input "true"
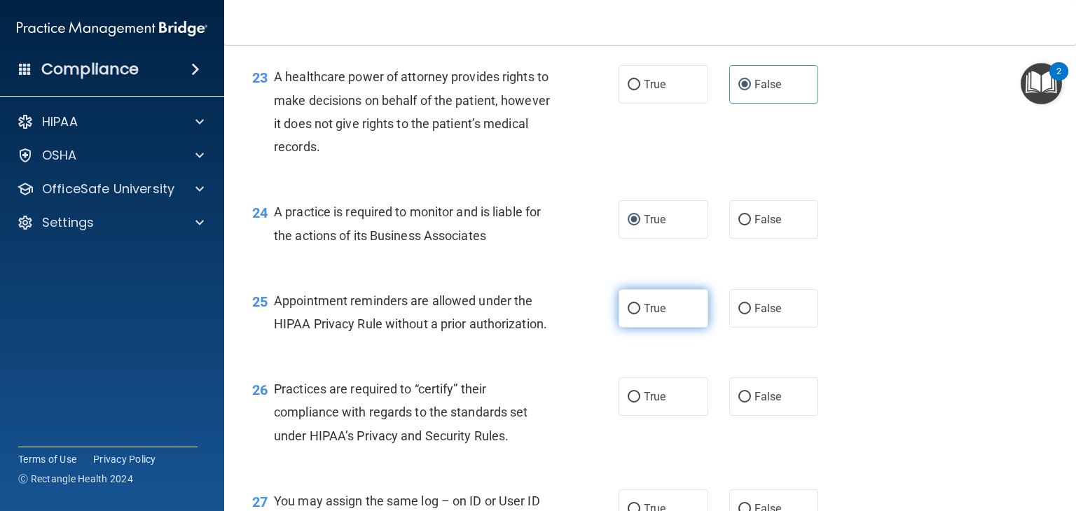
click at [652, 328] on label "True" at bounding box center [663, 308] width 90 height 39
click at [640, 314] on input "True" at bounding box center [634, 309] width 13 height 11
radio input "true"
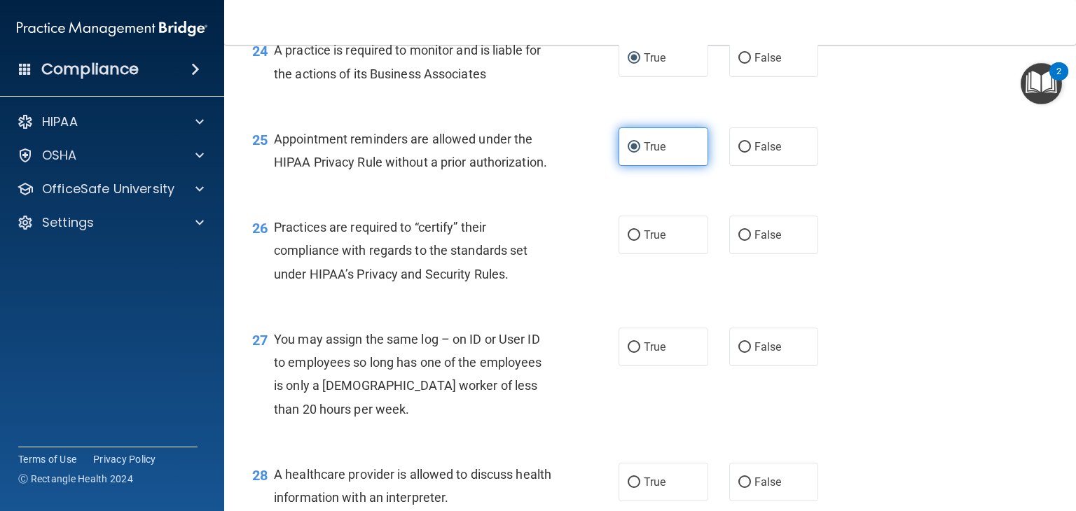
scroll to position [2949, 0]
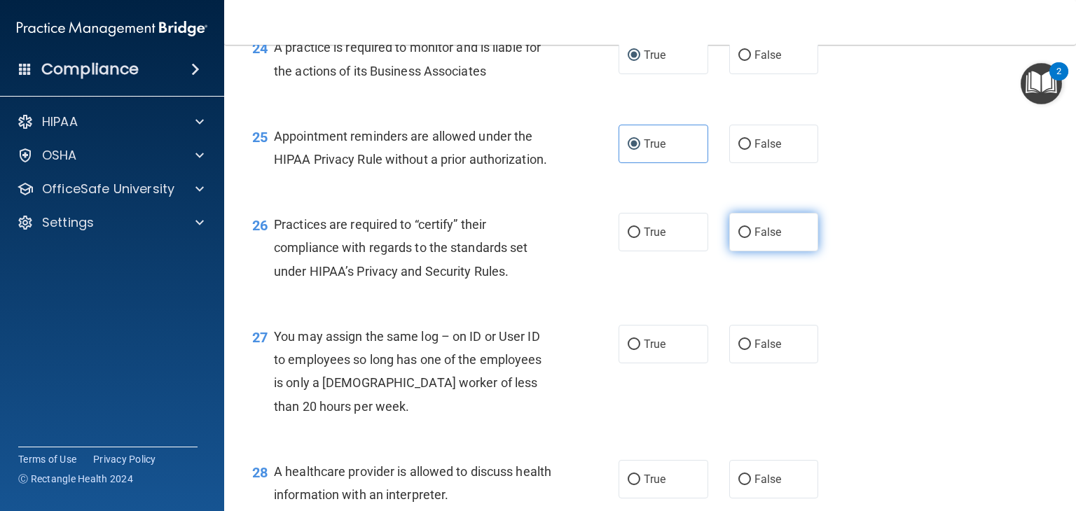
click at [762, 239] on span "False" at bounding box center [767, 232] width 27 height 13
click at [751, 238] on input "False" at bounding box center [744, 233] width 13 height 11
radio input "true"
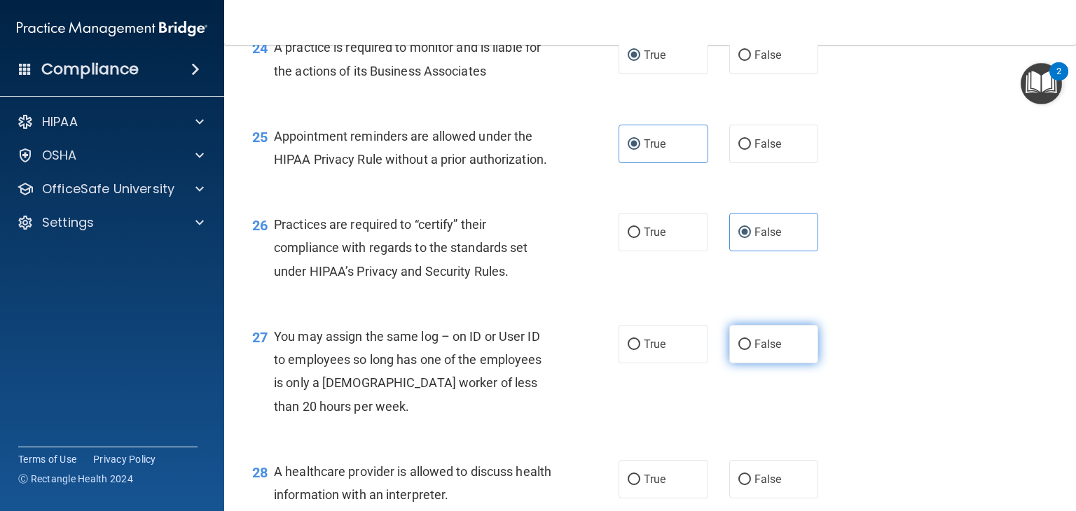
click at [760, 351] on span "False" at bounding box center [767, 344] width 27 height 13
click at [751, 350] on input "False" at bounding box center [744, 345] width 13 height 11
radio input "true"
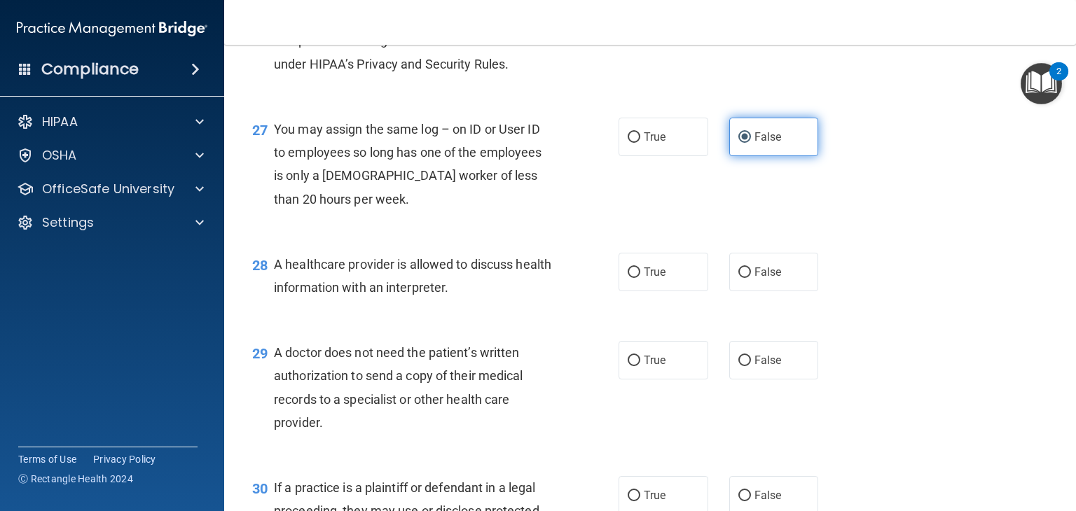
scroll to position [3159, 0]
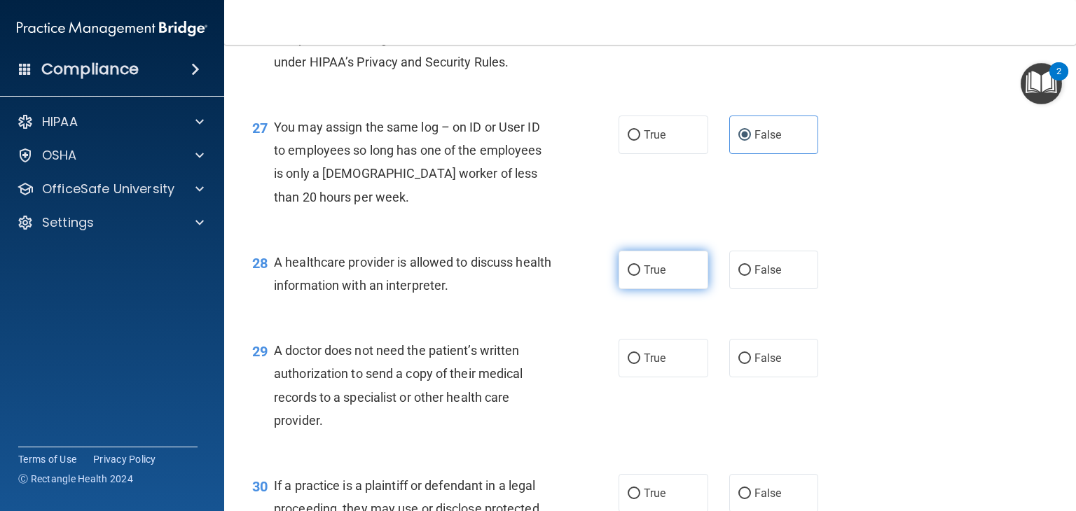
click at [656, 277] on span "True" at bounding box center [655, 269] width 22 height 13
click at [640, 276] on input "True" at bounding box center [634, 270] width 13 height 11
radio input "true"
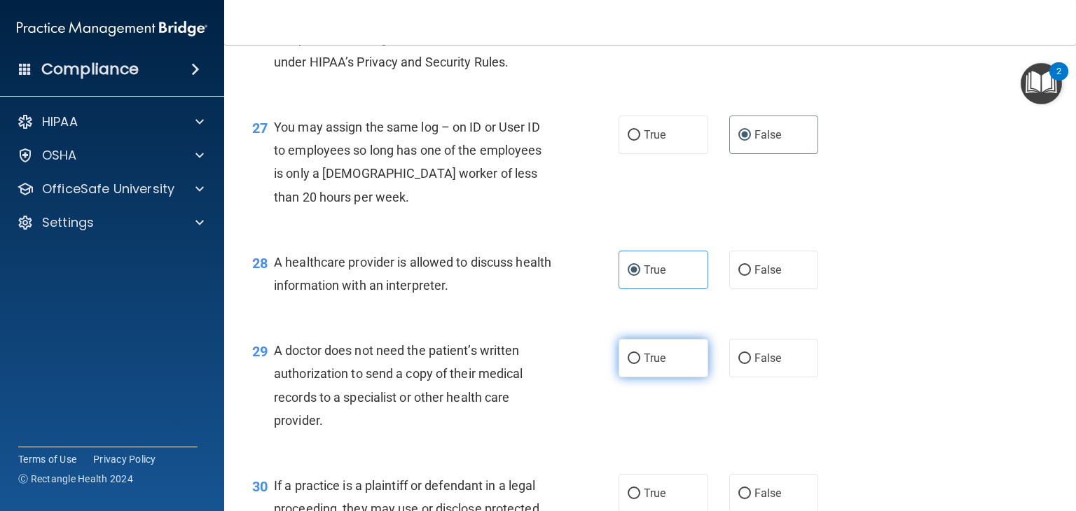
click at [658, 378] on label "True" at bounding box center [663, 358] width 90 height 39
click at [640, 364] on input "True" at bounding box center [634, 359] width 13 height 11
radio input "true"
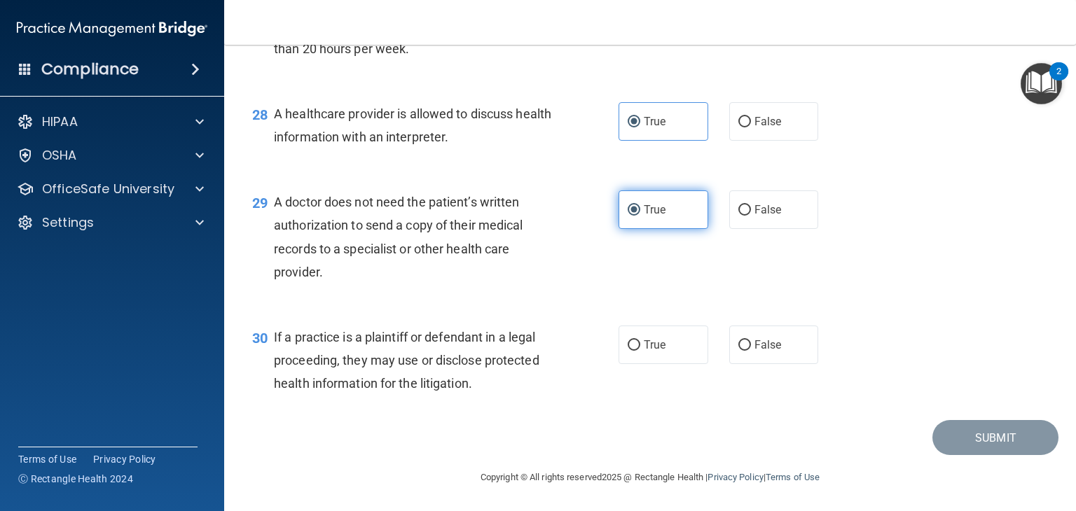
scroll to position [3352, 0]
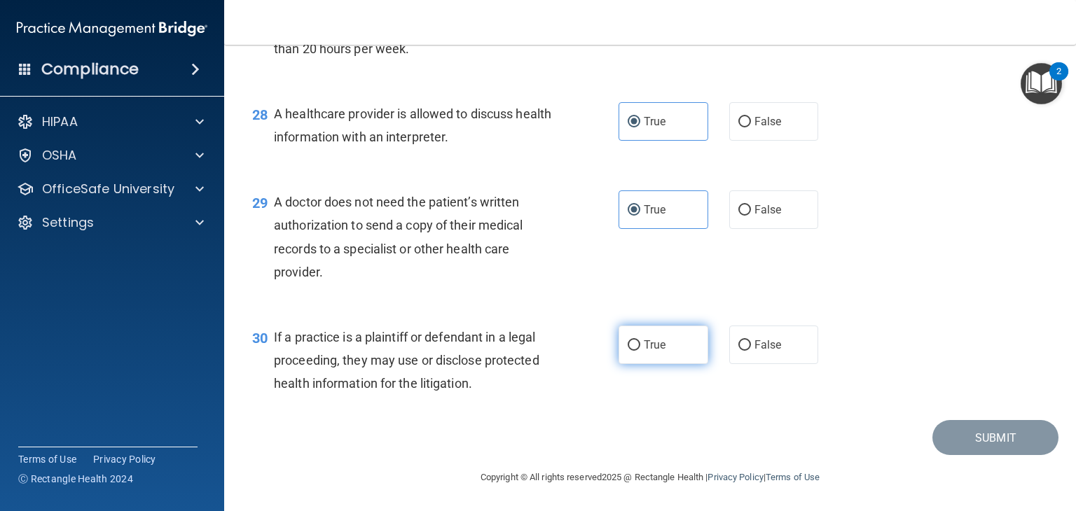
click at [660, 352] on span "True" at bounding box center [655, 344] width 22 height 13
click at [640, 351] on input "True" at bounding box center [634, 345] width 13 height 11
radio input "true"
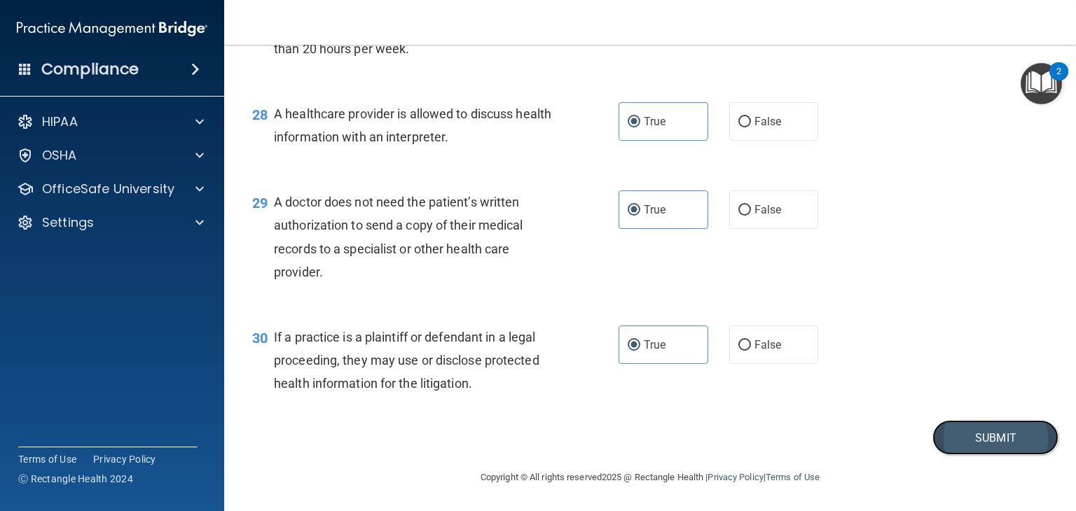
click at [969, 443] on button "Submit" at bounding box center [995, 438] width 126 height 36
click at [1008, 438] on button "Submit" at bounding box center [995, 438] width 126 height 36
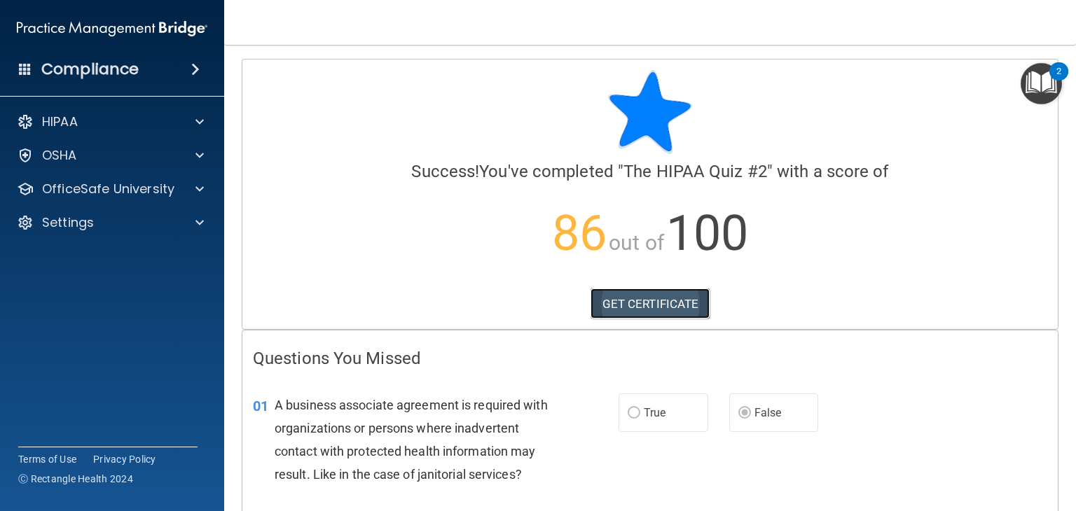
click at [647, 307] on link "GET CERTIFICATE" at bounding box center [650, 304] width 120 height 31
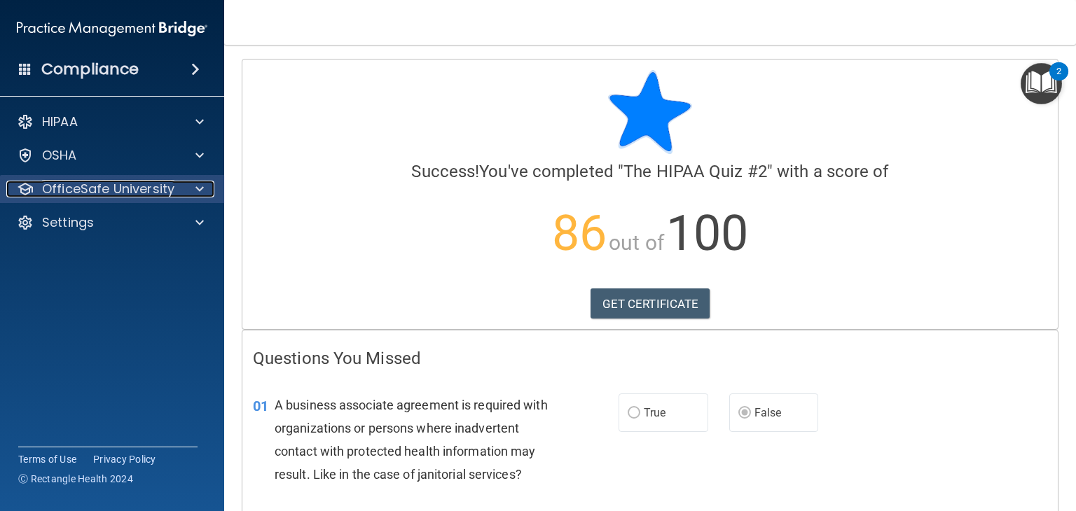
click at [180, 187] on div at bounding box center [197, 189] width 35 height 17
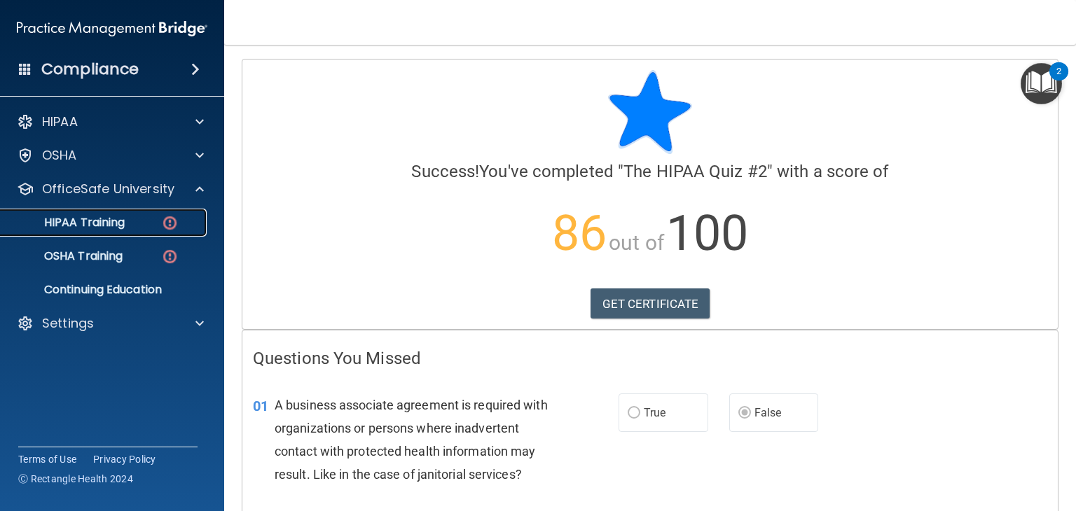
click at [153, 224] on div "HIPAA Training" at bounding box center [104, 223] width 191 height 14
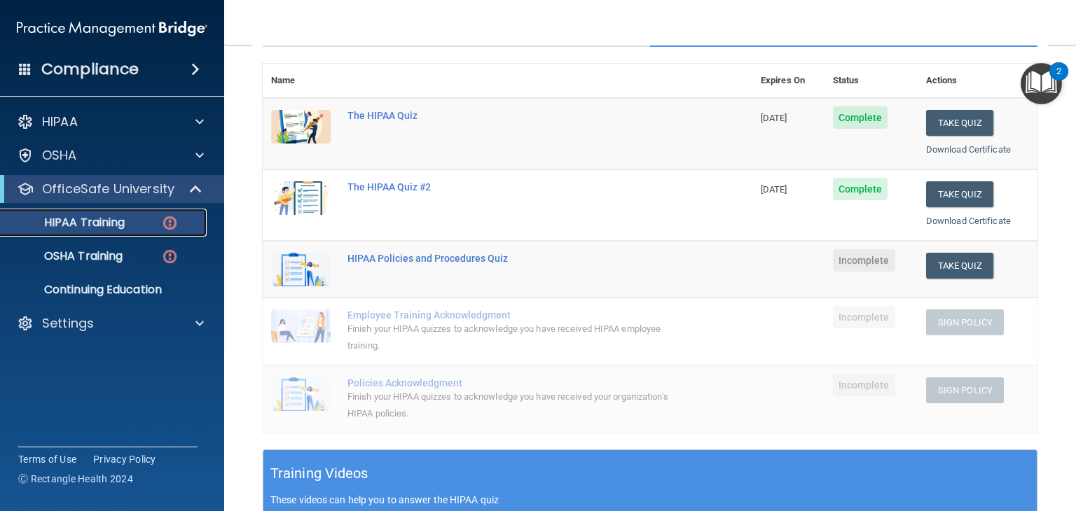
scroll to position [148, 0]
click at [953, 268] on button "Take Quiz" at bounding box center [959, 266] width 67 height 26
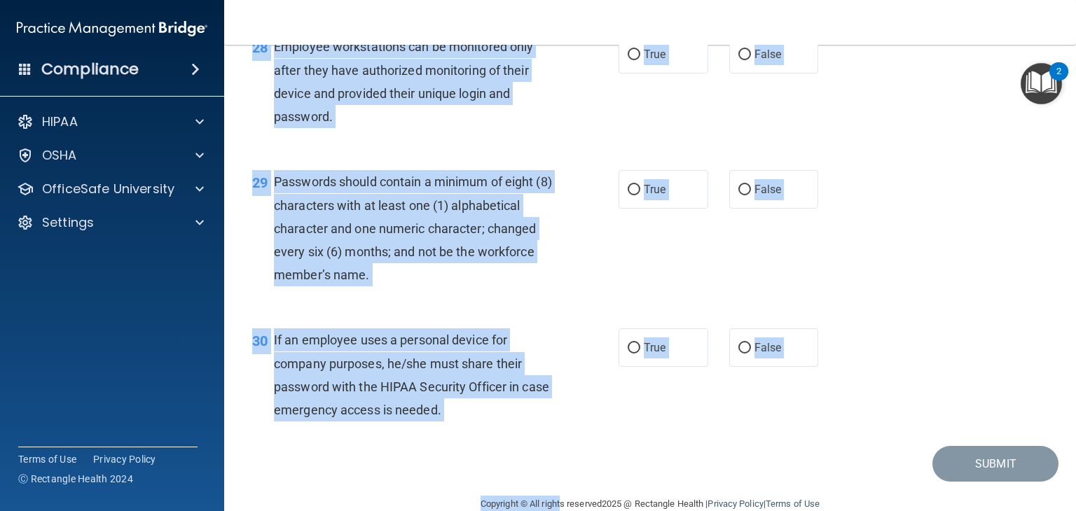
scroll to position [3657, 0]
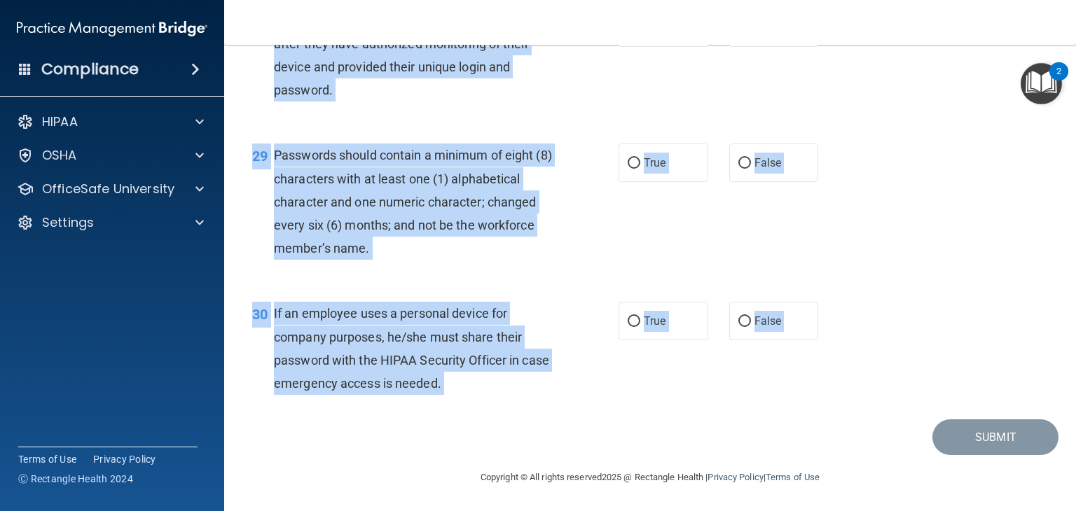
drag, startPoint x: 235, startPoint y: 110, endPoint x: 863, endPoint y: 429, distance: 704.2
click at [863, 429] on main "- HIPAA Policies and Procedures Quiz This quiz doesn’t expire until . Are you s…" at bounding box center [650, 278] width 852 height 466
copy main "01 It is ok to share your password with a co-worker in case immediate access of…"
click at [970, 239] on div "29 Passwords should contain a minimum of eight (8) characters with at least one…" at bounding box center [650, 205] width 817 height 158
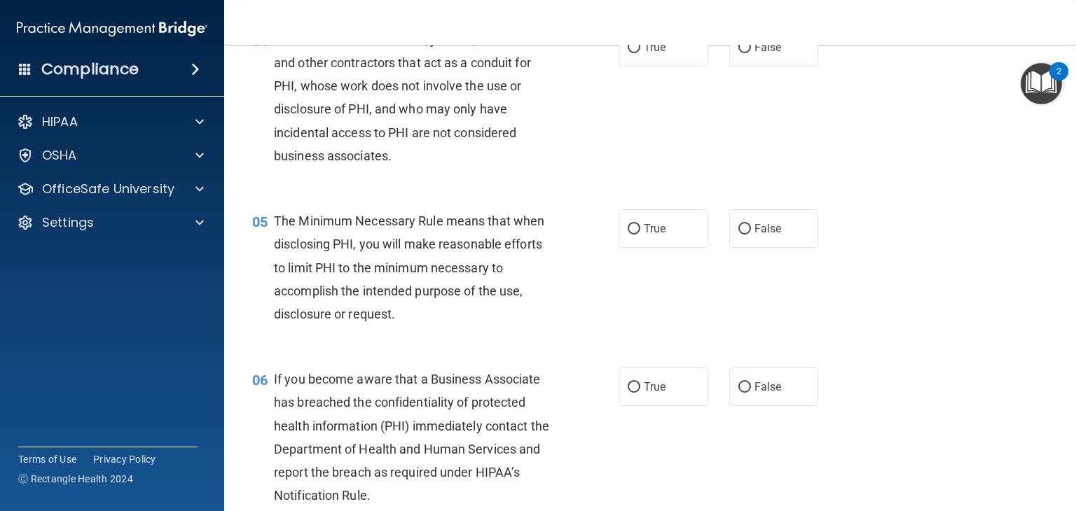
scroll to position [0, 0]
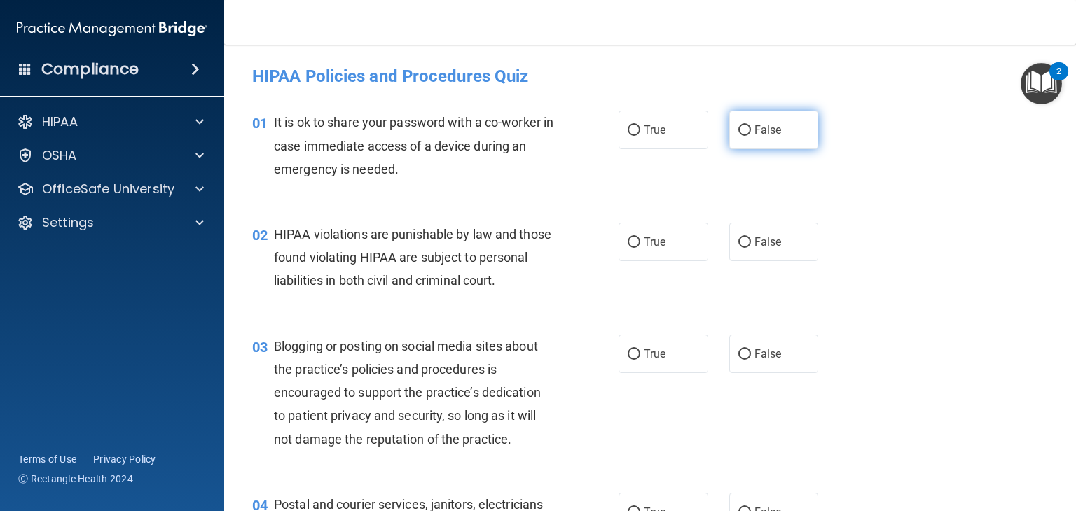
click at [754, 127] on span "False" at bounding box center [767, 129] width 27 height 13
click at [749, 127] on input "False" at bounding box center [744, 130] width 13 height 11
radio input "true"
click at [654, 241] on span "True" at bounding box center [655, 241] width 22 height 13
click at [640, 241] on input "True" at bounding box center [634, 242] width 13 height 11
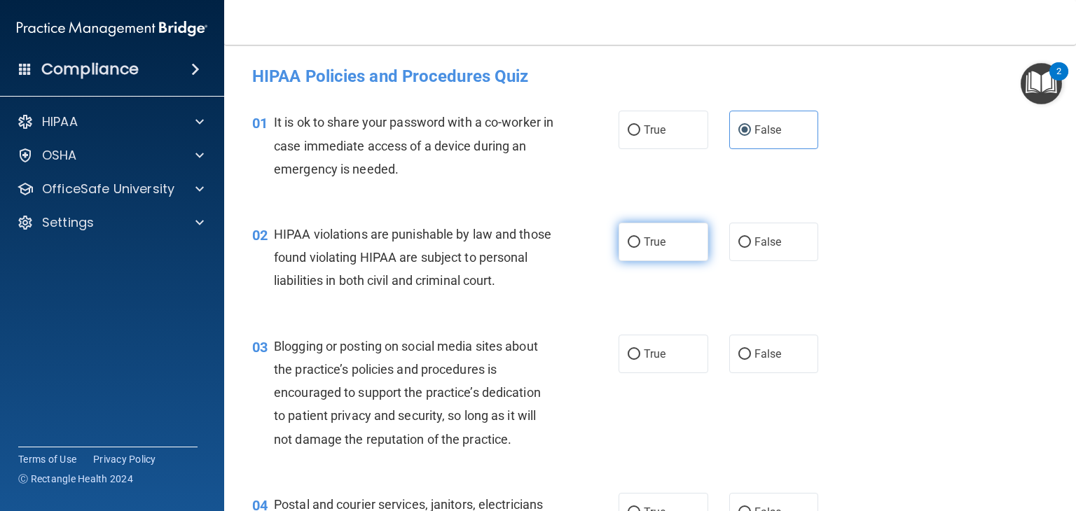
radio input "true"
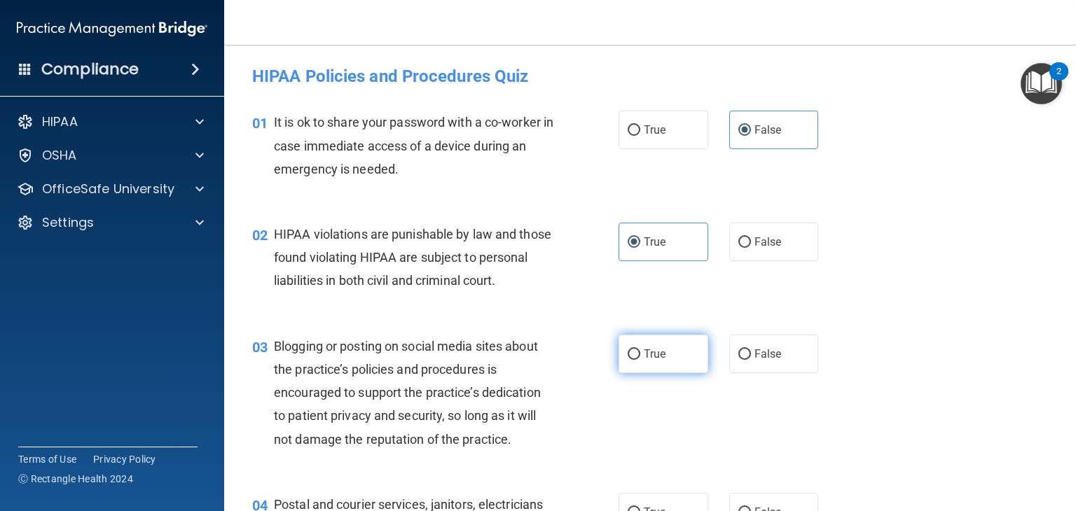
click at [679, 367] on label "True" at bounding box center [663, 354] width 90 height 39
click at [640, 360] on input "True" at bounding box center [634, 355] width 13 height 11
radio input "true"
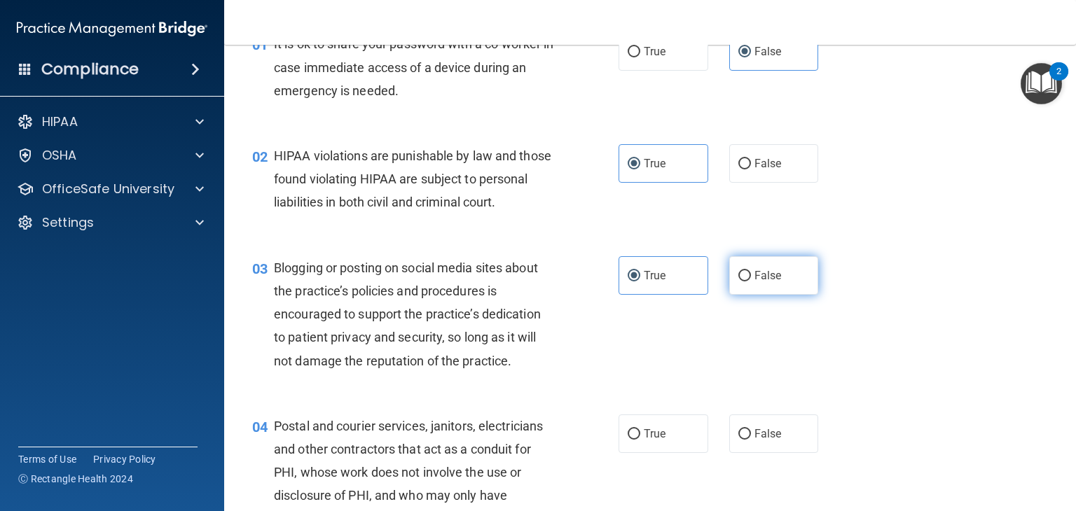
click at [765, 279] on label "False" at bounding box center [774, 275] width 90 height 39
click at [751, 279] on input "False" at bounding box center [744, 276] width 13 height 11
radio input "true"
radio input "false"
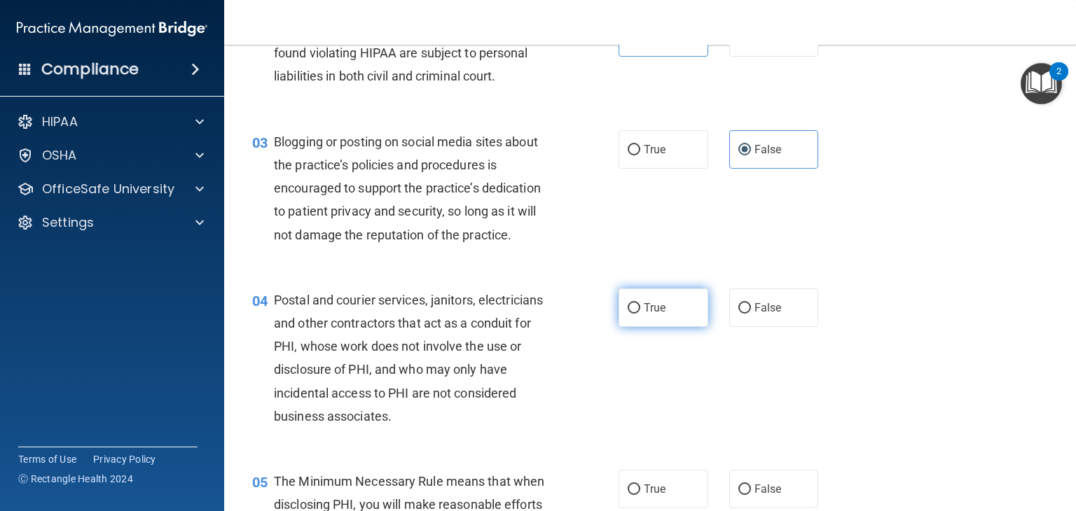
click at [655, 327] on label "True" at bounding box center [663, 308] width 90 height 39
click at [640, 314] on input "True" at bounding box center [634, 308] width 13 height 11
radio input "true"
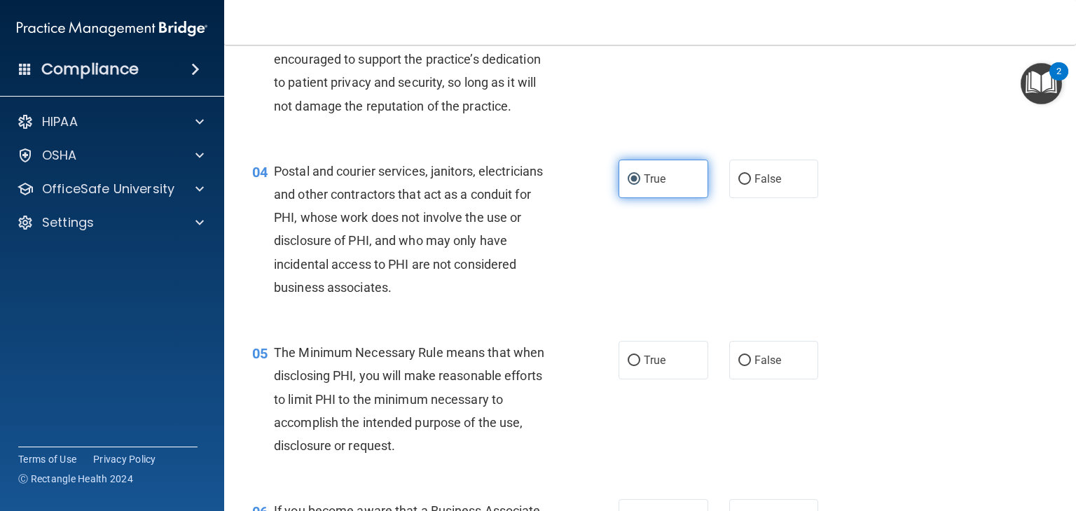
scroll to position [358, 0]
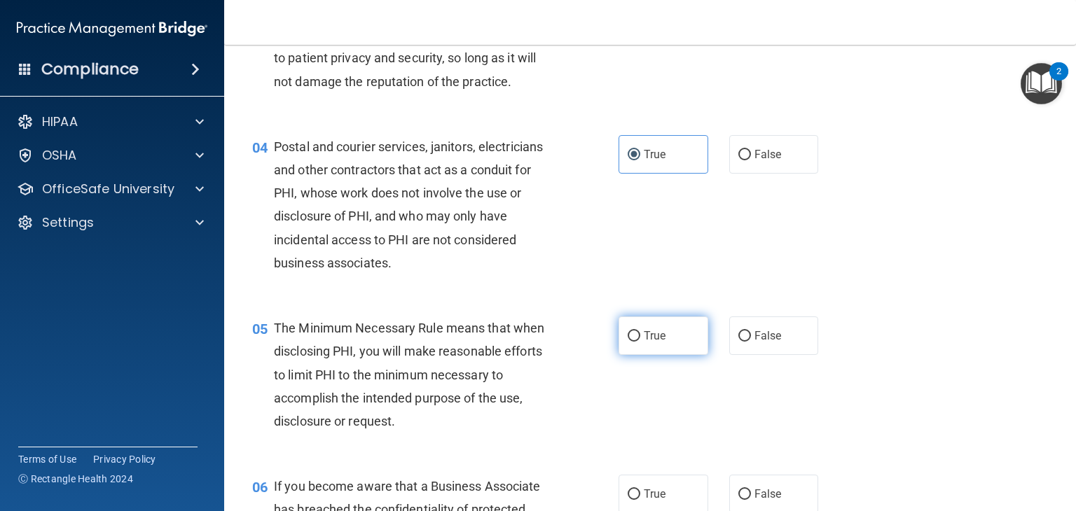
click at [633, 342] on input "True" at bounding box center [634, 336] width 13 height 11
radio input "true"
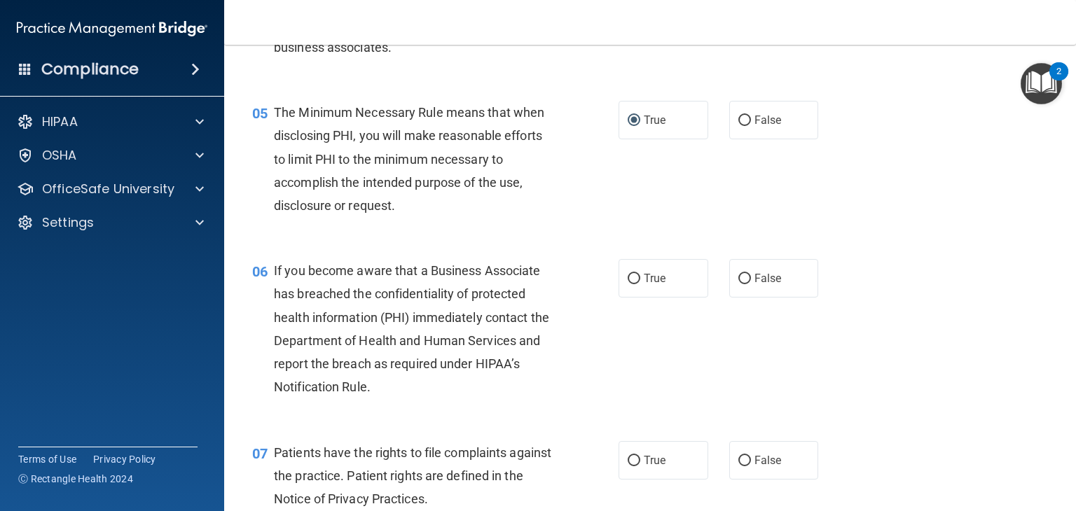
scroll to position [573, 0]
click at [756, 298] on label "False" at bounding box center [774, 279] width 90 height 39
click at [751, 285] on input "False" at bounding box center [744, 280] width 13 height 11
radio input "true"
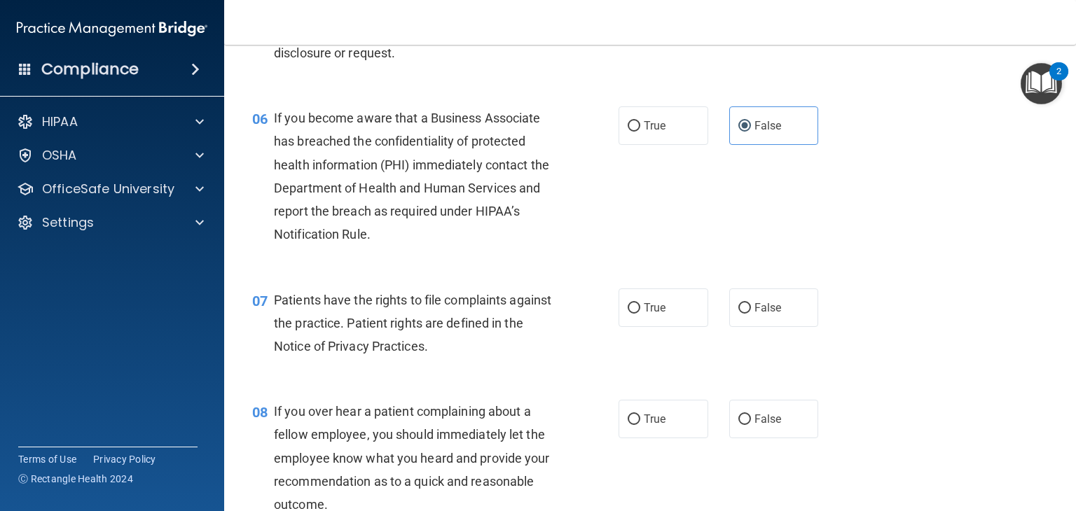
scroll to position [740, 0]
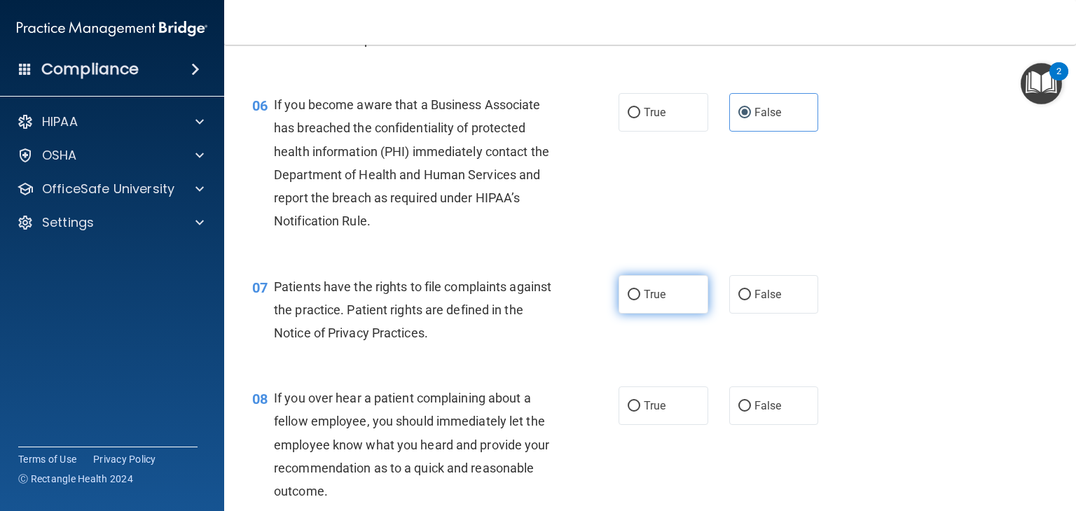
click at [628, 300] on input "True" at bounding box center [634, 295] width 13 height 11
radio input "true"
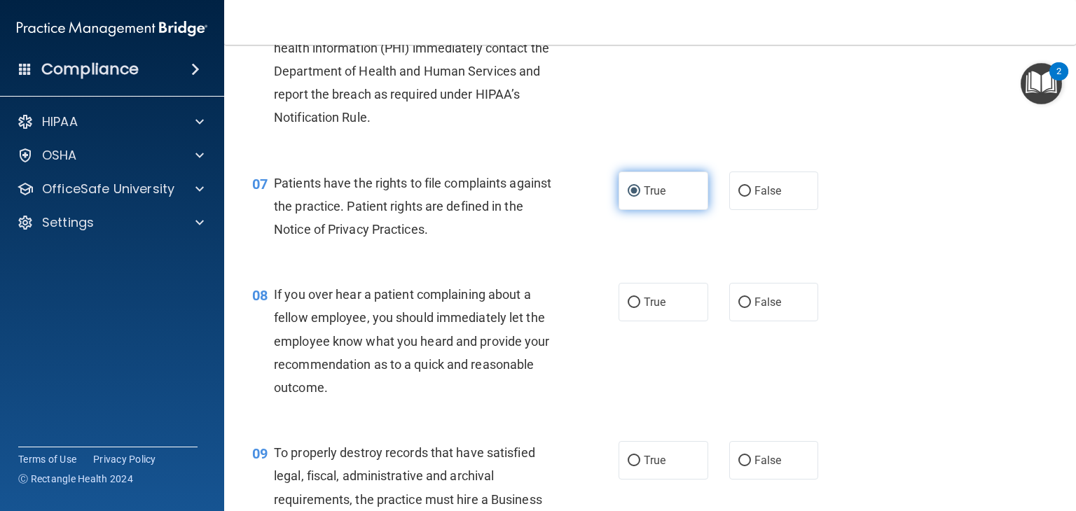
scroll to position [872, 0]
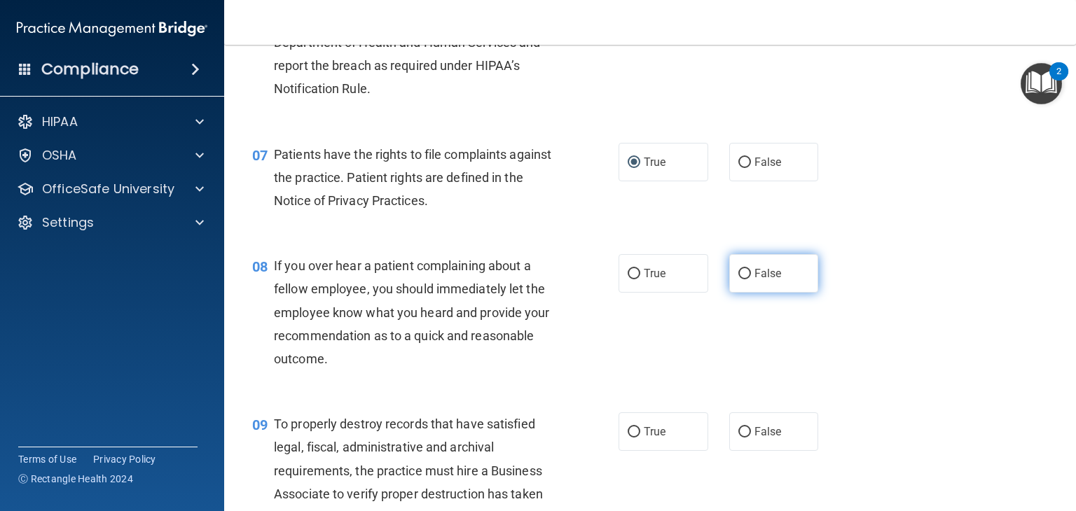
click at [738, 279] on input "False" at bounding box center [744, 274] width 13 height 11
radio input "true"
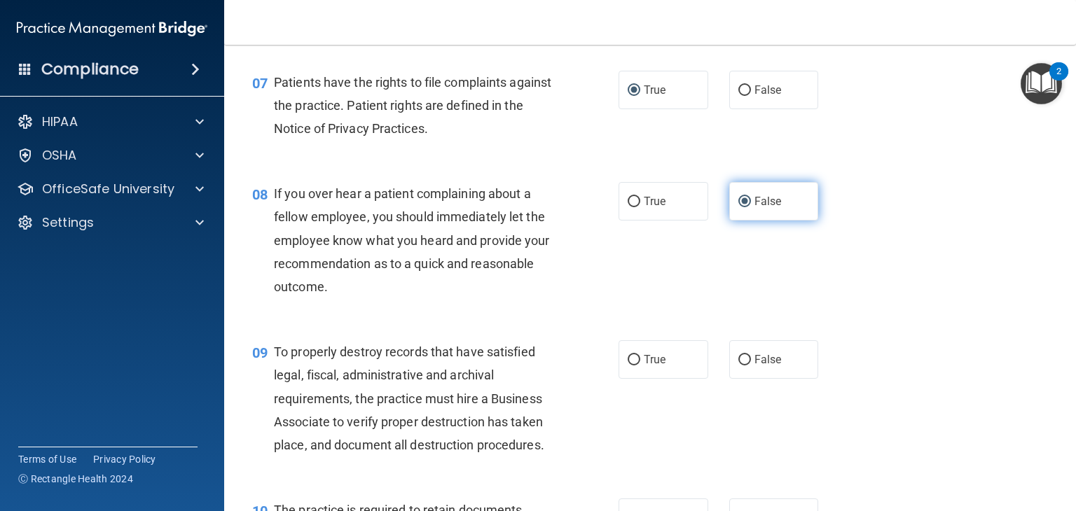
scroll to position [1006, 0]
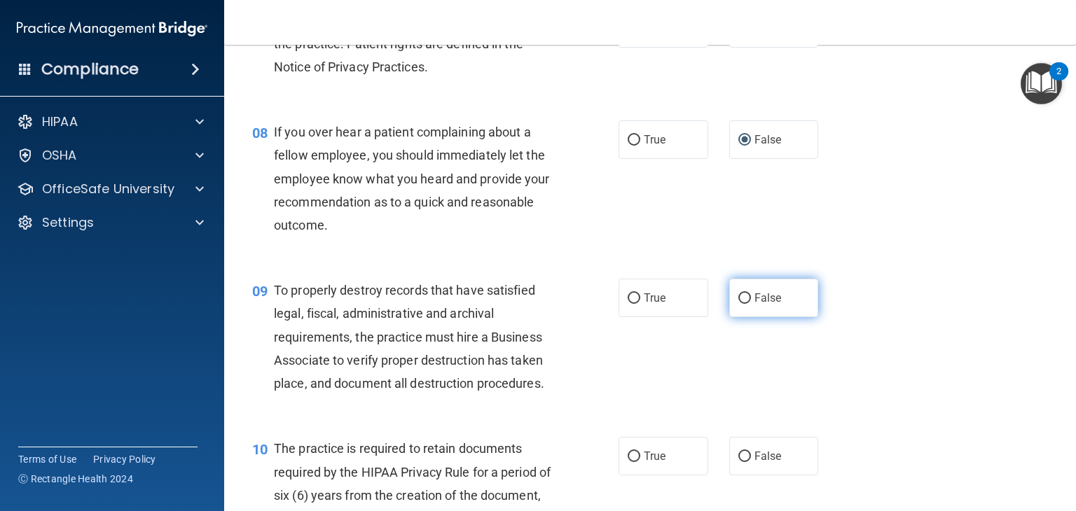
click at [752, 317] on label "False" at bounding box center [774, 298] width 90 height 39
click at [751, 304] on input "False" at bounding box center [744, 298] width 13 height 11
radio input "true"
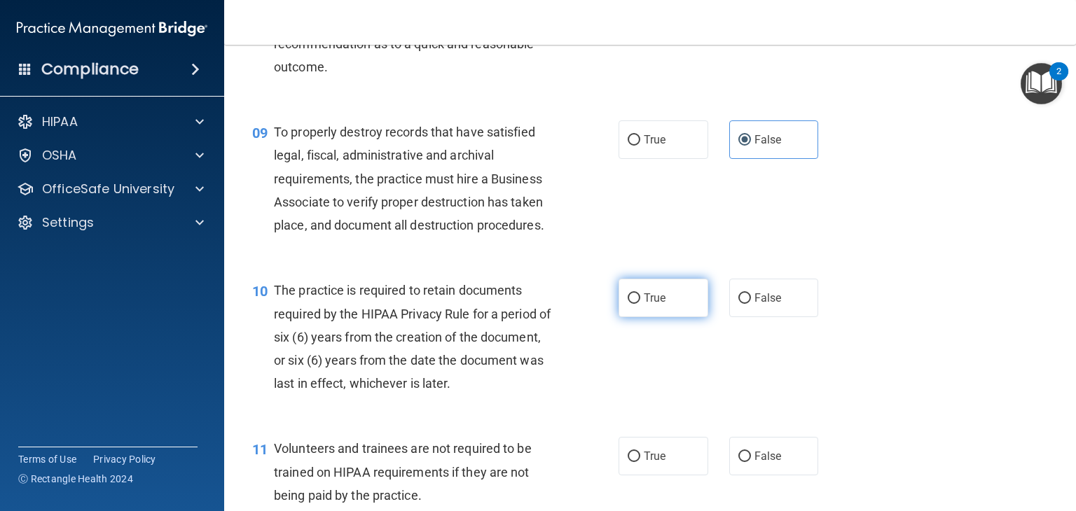
click at [628, 304] on input "True" at bounding box center [634, 298] width 13 height 11
radio input "true"
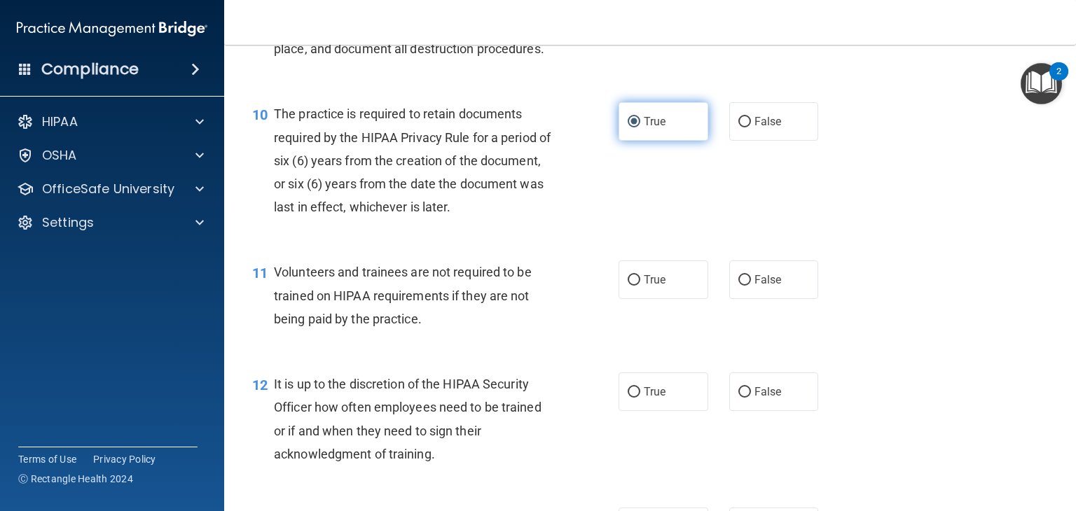
scroll to position [1339, 0]
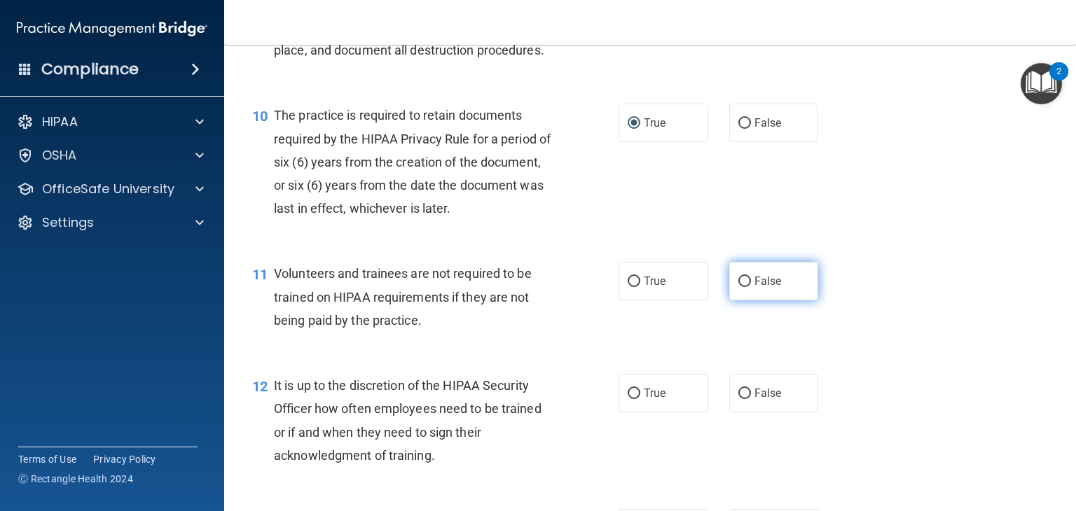
click at [738, 287] on input "False" at bounding box center [744, 282] width 13 height 11
radio input "true"
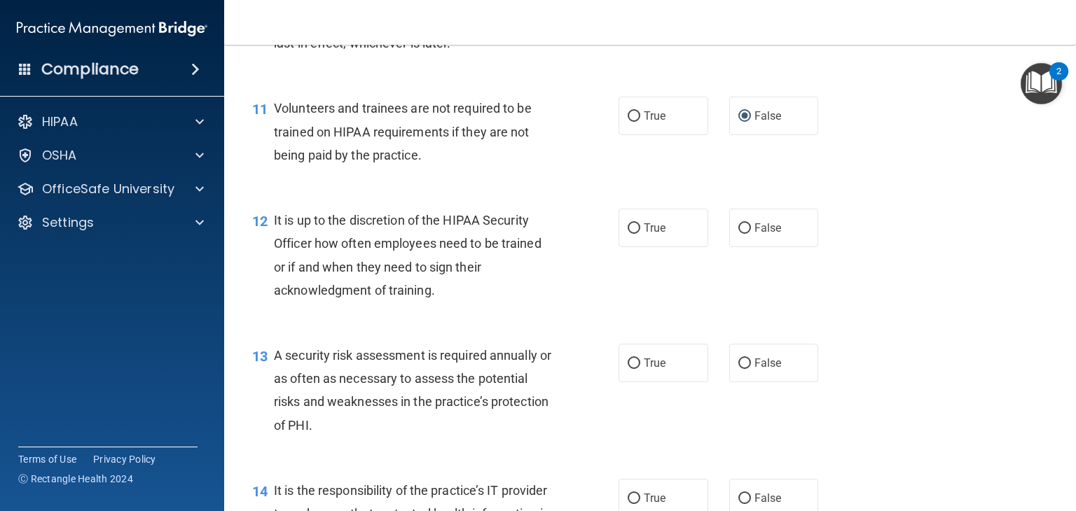
scroll to position [1513, 0]
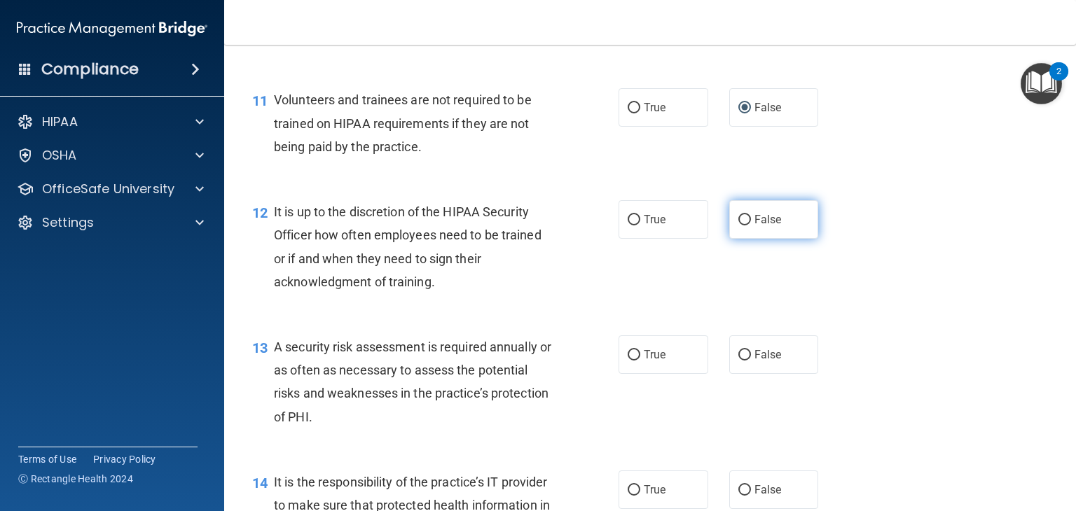
click at [742, 226] on input "False" at bounding box center [744, 220] width 13 height 11
radio input "true"
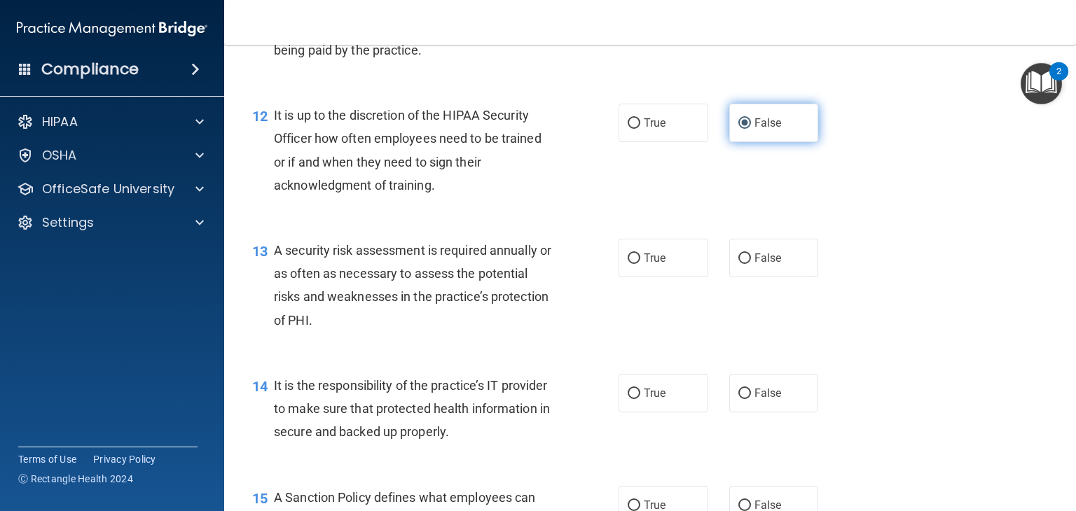
scroll to position [1621, 0]
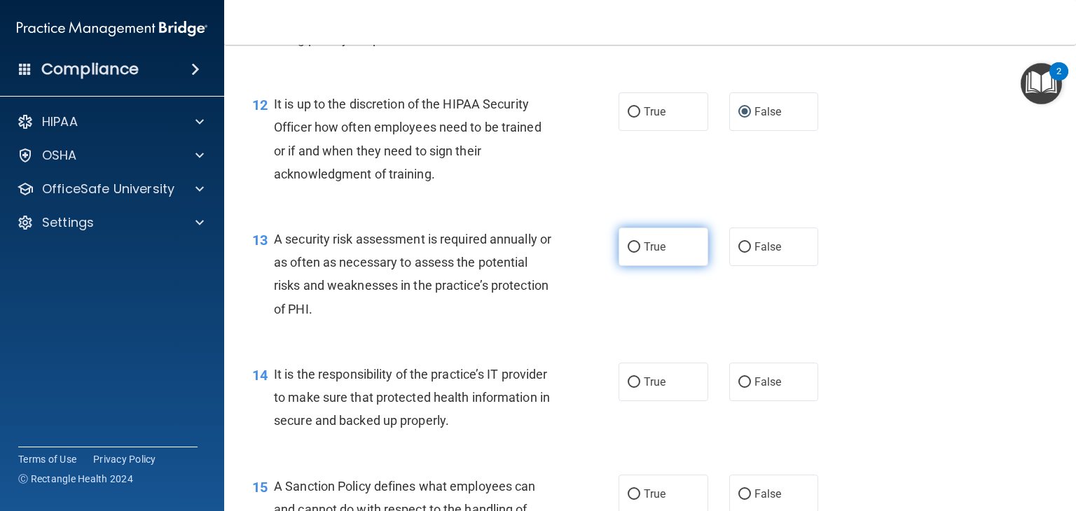
click at [644, 254] on span "True" at bounding box center [655, 246] width 22 height 13
click at [640, 253] on input "True" at bounding box center [634, 247] width 13 height 11
radio input "true"
click at [761, 389] on span "False" at bounding box center [767, 381] width 27 height 13
click at [751, 388] on input "False" at bounding box center [744, 383] width 13 height 11
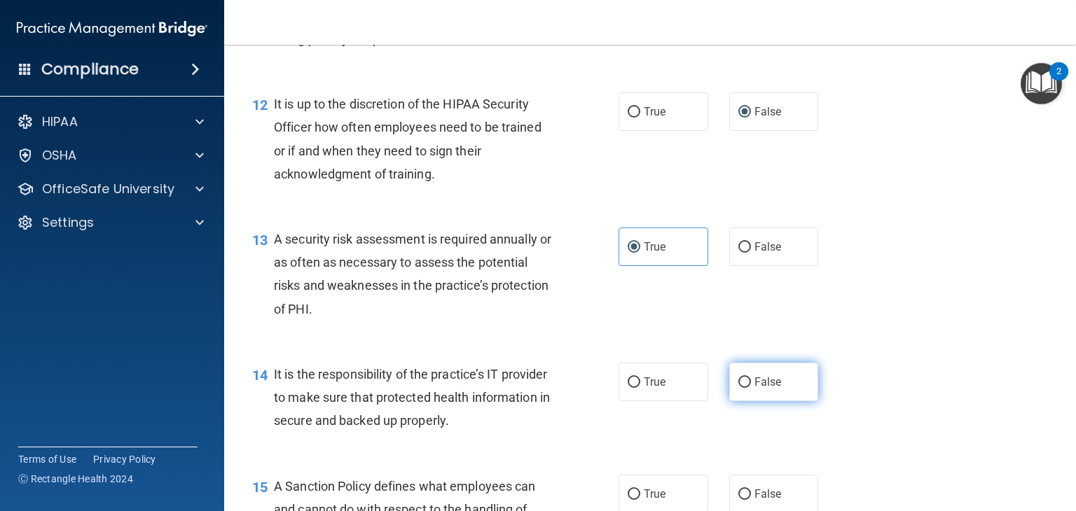
radio input "true"
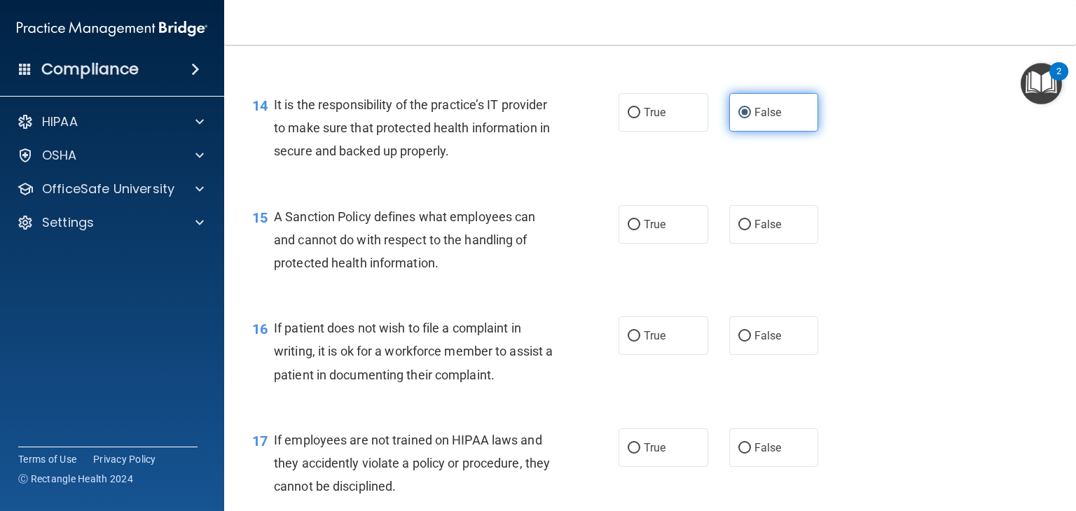
scroll to position [1897, 0]
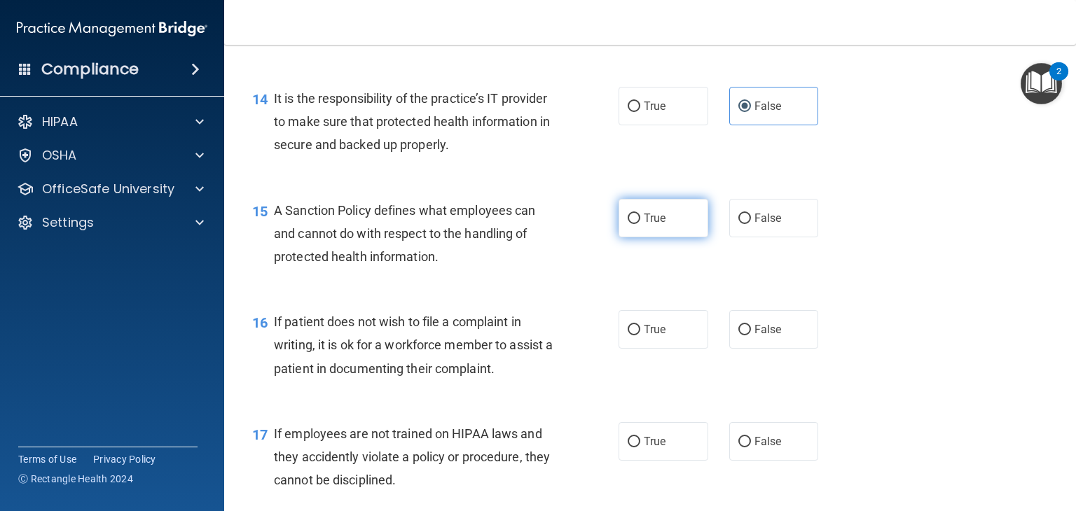
click at [651, 225] on span "True" at bounding box center [655, 218] width 22 height 13
click at [640, 224] on input "True" at bounding box center [634, 219] width 13 height 11
radio input "true"
click at [660, 336] on span "True" at bounding box center [655, 329] width 22 height 13
click at [640, 336] on input "True" at bounding box center [634, 330] width 13 height 11
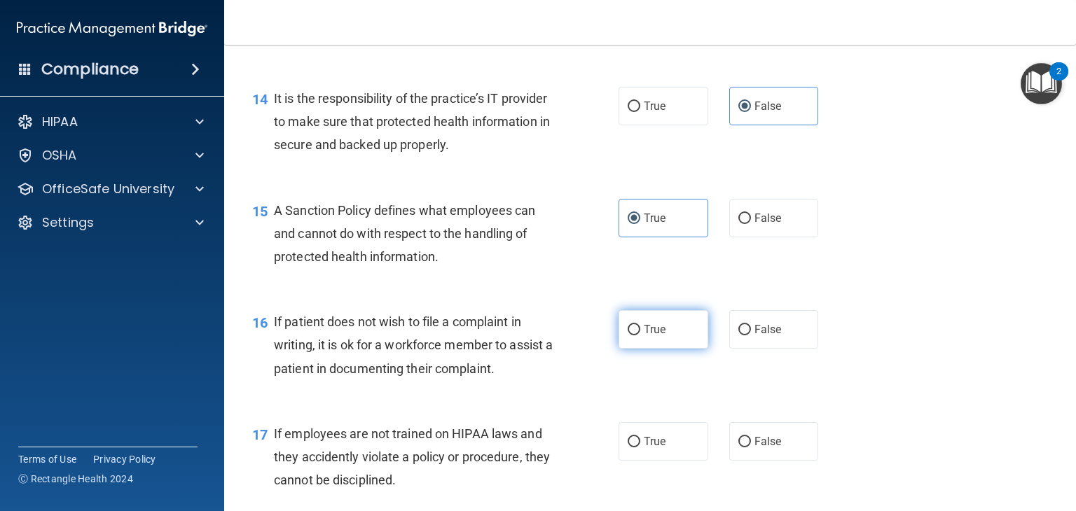
radio input "true"
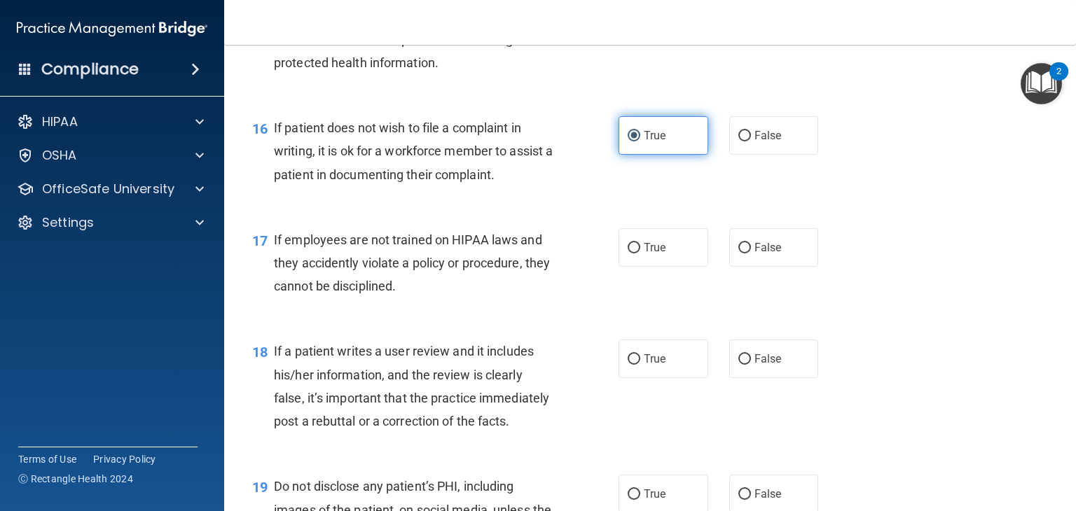
scroll to position [2091, 0]
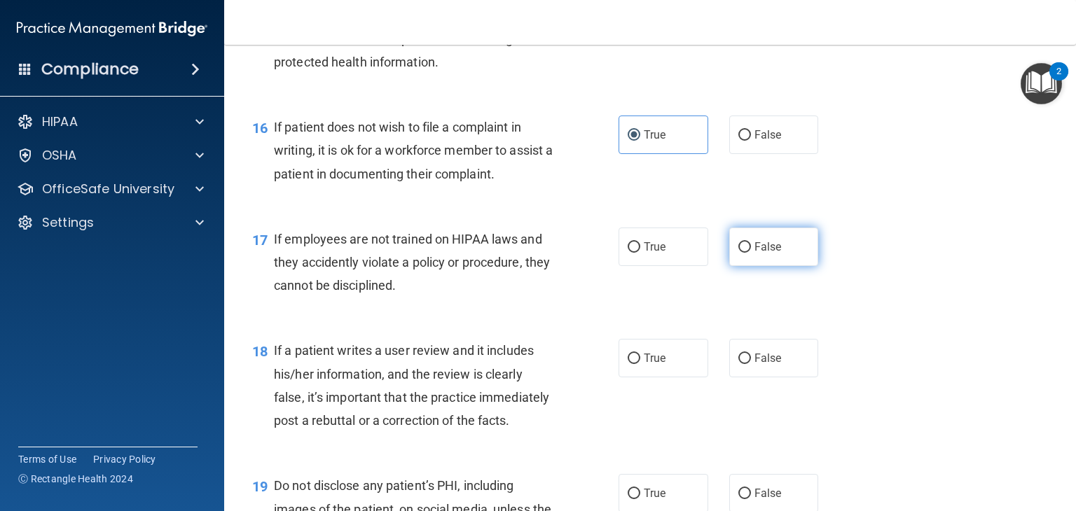
click at [756, 254] on span "False" at bounding box center [767, 246] width 27 height 13
click at [751, 253] on input "False" at bounding box center [744, 247] width 13 height 11
radio input "true"
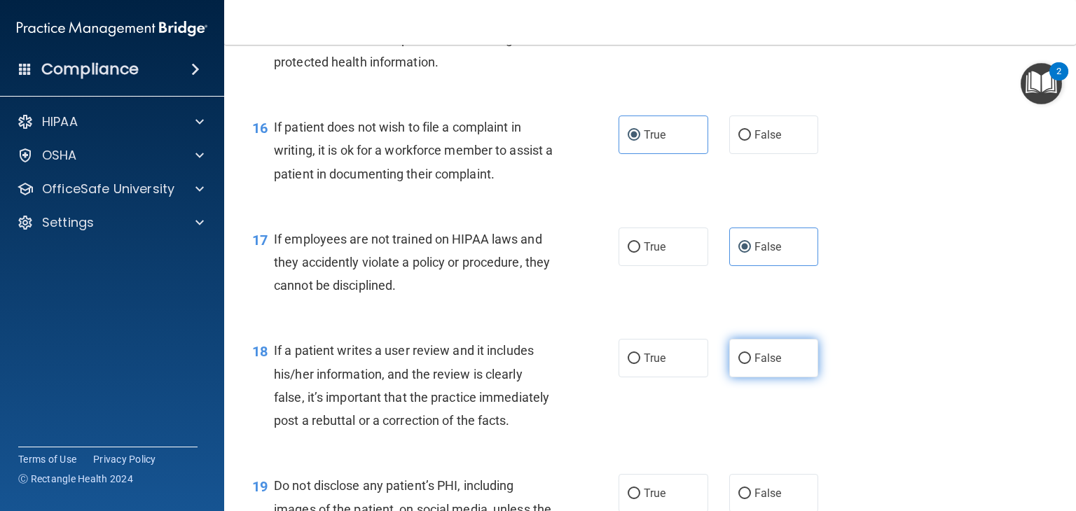
click at [763, 365] on span "False" at bounding box center [767, 358] width 27 height 13
click at [751, 364] on input "False" at bounding box center [744, 359] width 13 height 11
radio input "true"
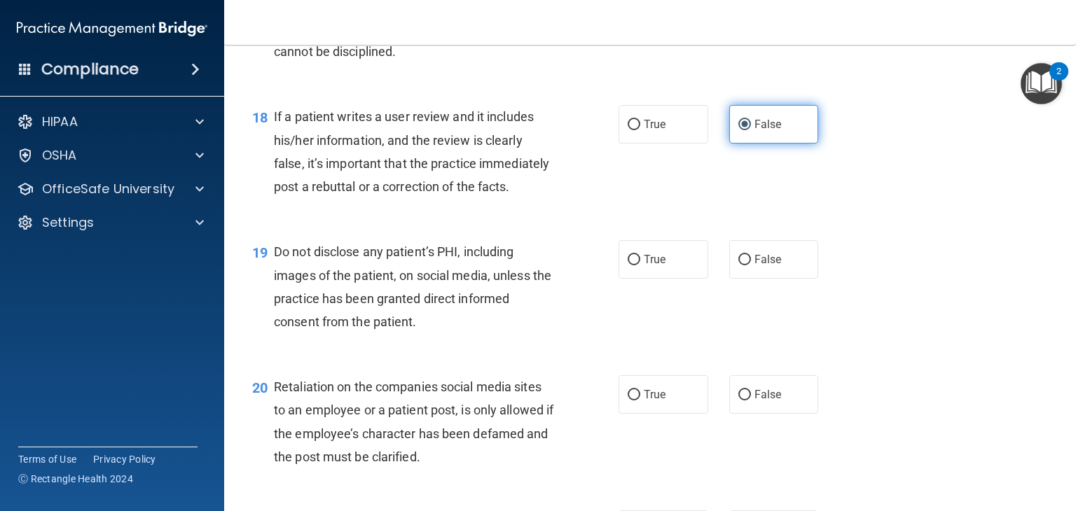
scroll to position [2343, 0]
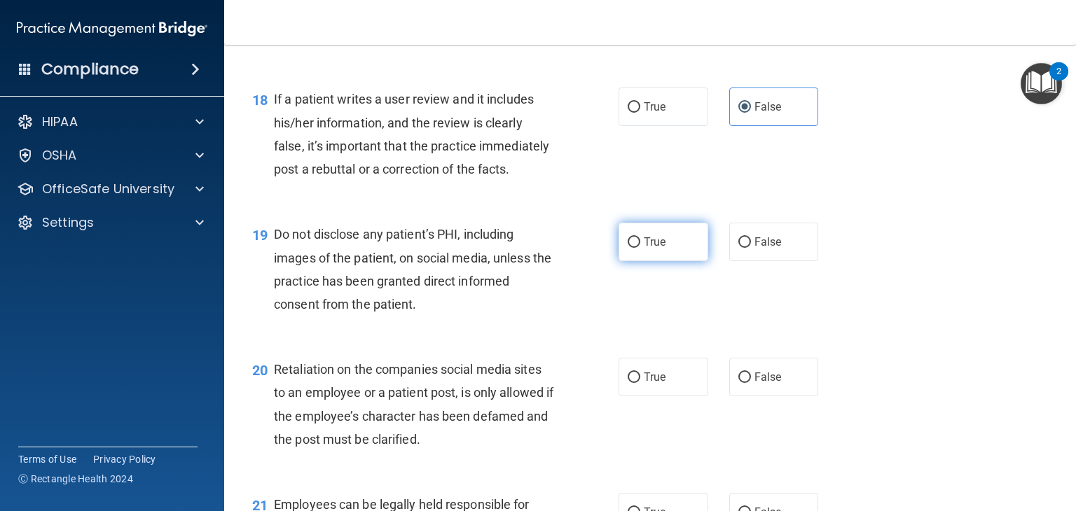
click at [667, 261] on label "True" at bounding box center [663, 242] width 90 height 39
click at [640, 248] on input "True" at bounding box center [634, 242] width 13 height 11
radio input "true"
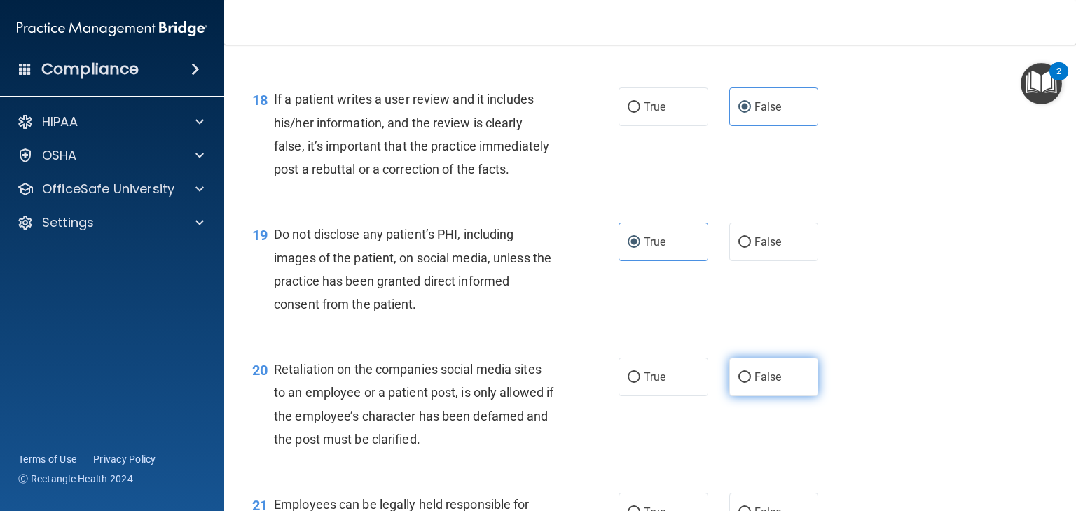
click at [759, 384] on span "False" at bounding box center [767, 377] width 27 height 13
click at [751, 383] on input "False" at bounding box center [744, 378] width 13 height 11
radio input "true"
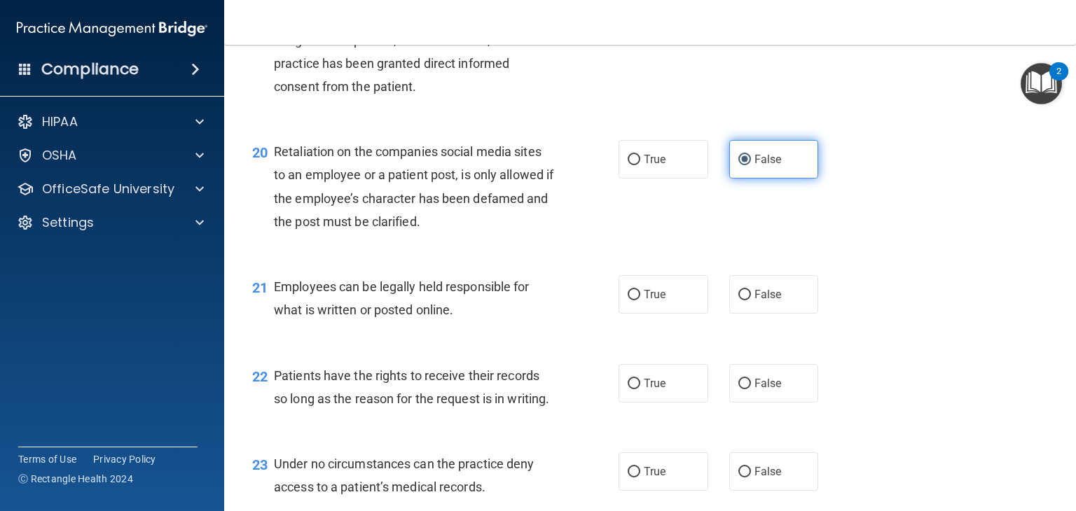
scroll to position [2561, 0]
click at [648, 313] on label "True" at bounding box center [663, 294] width 90 height 39
click at [640, 300] on input "True" at bounding box center [634, 294] width 13 height 11
radio input "true"
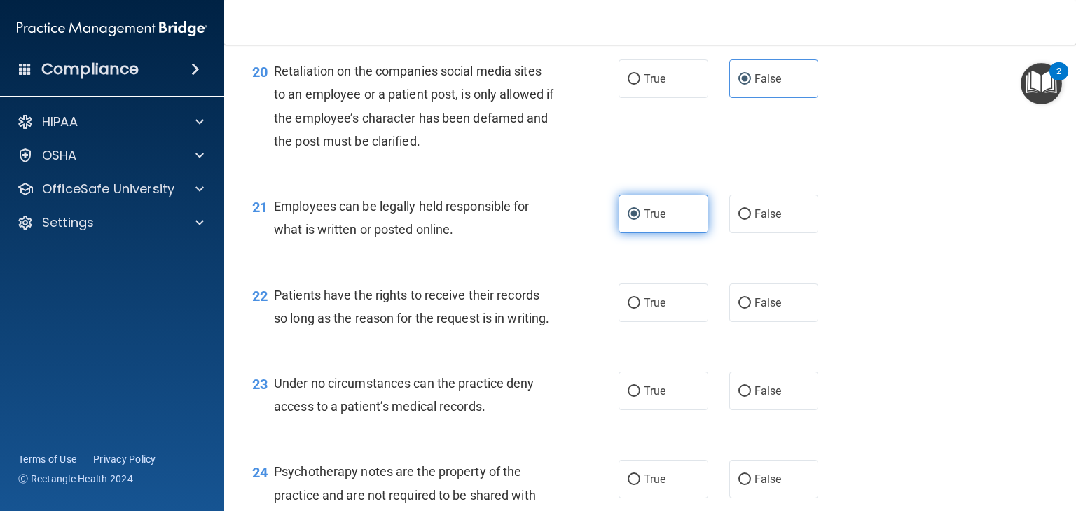
scroll to position [2737, 0]
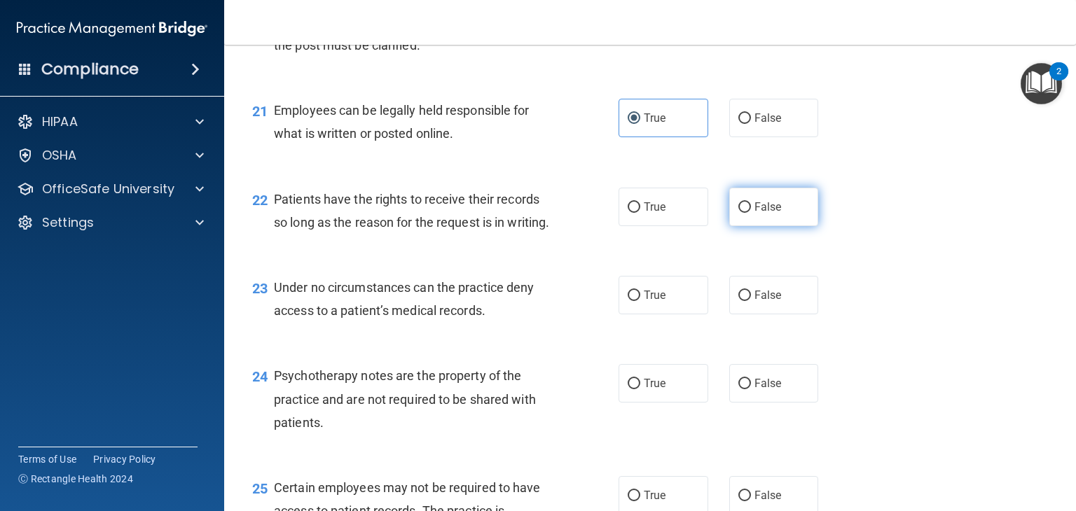
click at [788, 226] on label "False" at bounding box center [774, 207] width 90 height 39
click at [751, 213] on input "False" at bounding box center [744, 207] width 13 height 11
radio input "true"
click at [772, 314] on label "False" at bounding box center [774, 295] width 90 height 39
click at [751, 301] on input "False" at bounding box center [744, 296] width 13 height 11
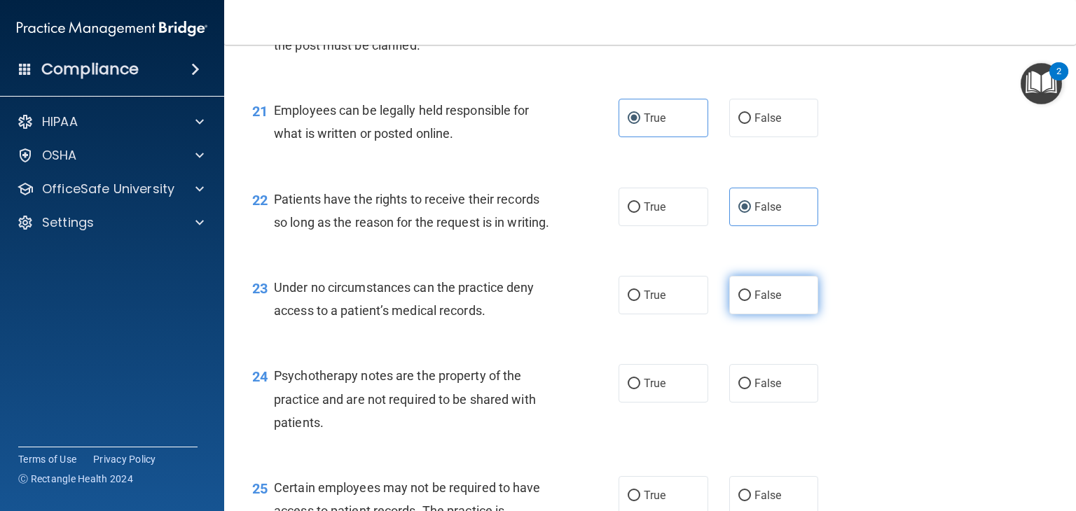
radio input "true"
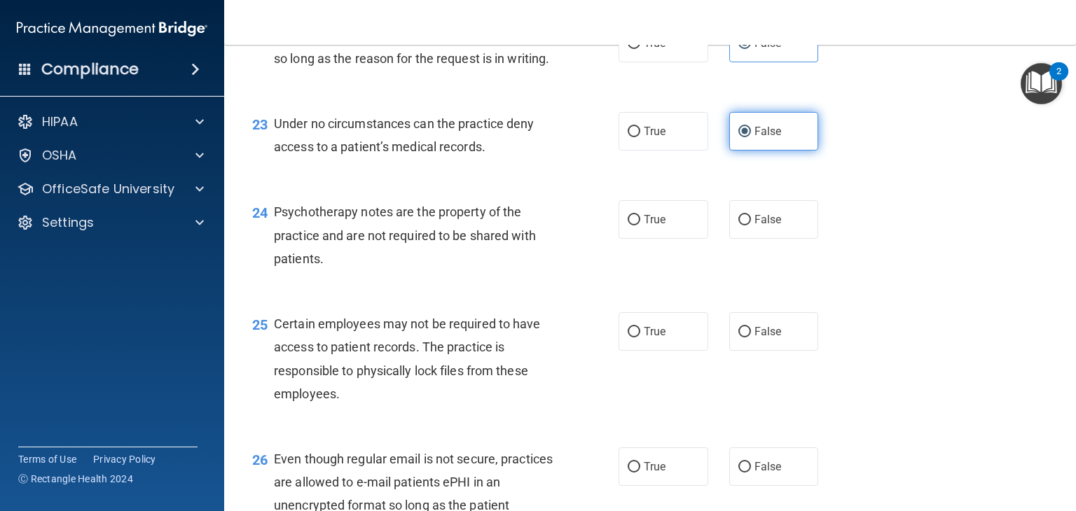
scroll to position [2905, 0]
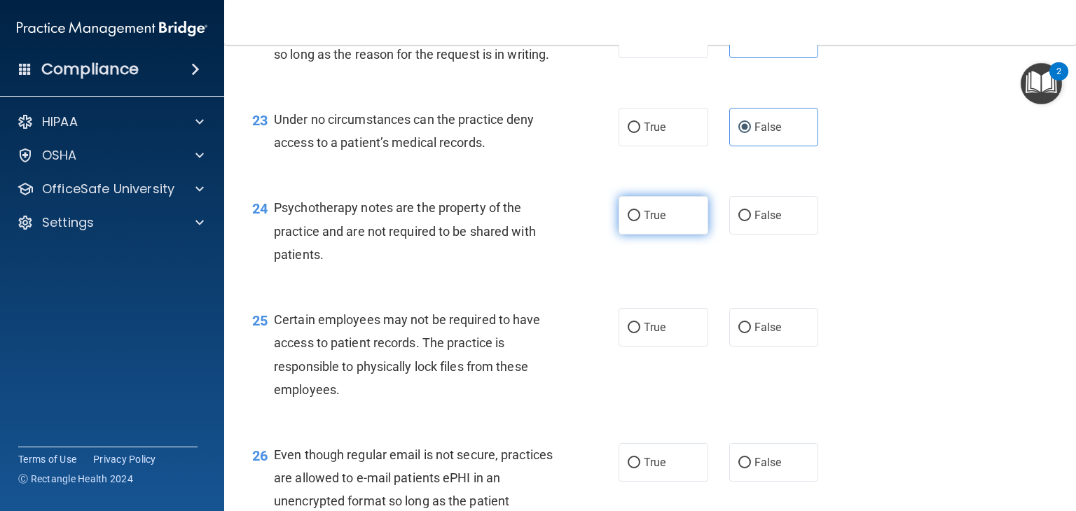
click at [646, 222] on span "True" at bounding box center [655, 215] width 22 height 13
click at [640, 221] on input "True" at bounding box center [634, 216] width 13 height 11
radio input "true"
click at [664, 347] on label "True" at bounding box center [663, 327] width 90 height 39
click at [640, 333] on input "True" at bounding box center [634, 328] width 13 height 11
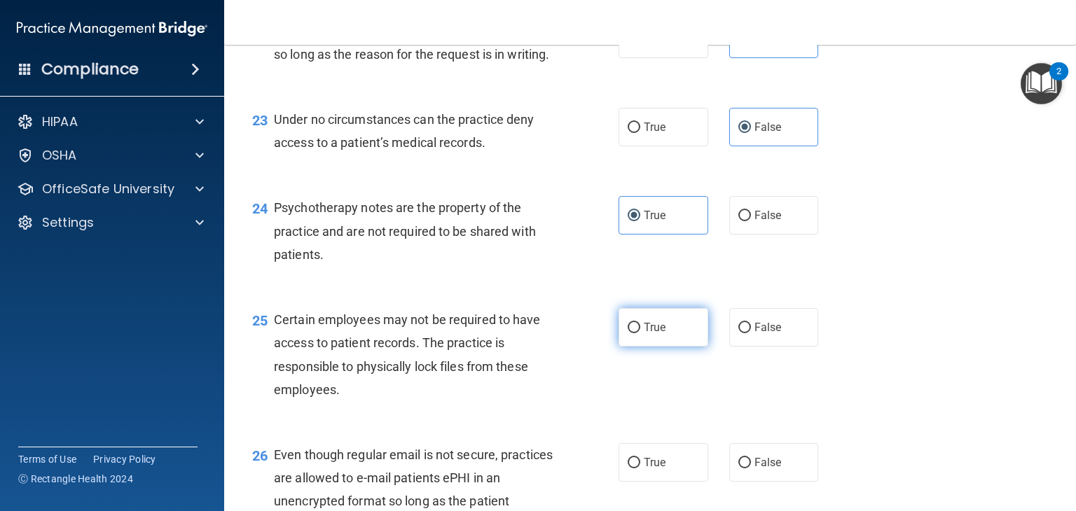
radio input "true"
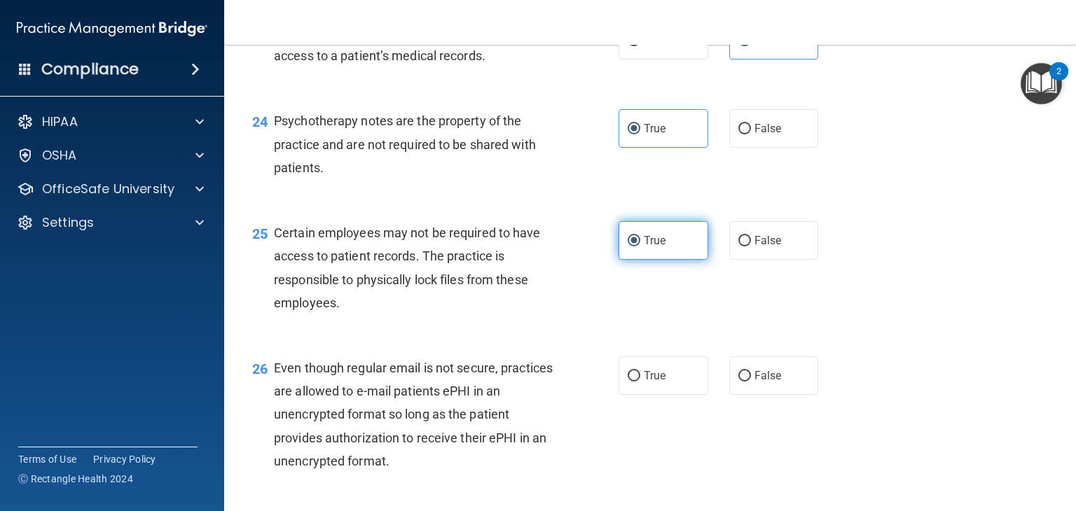
scroll to position [3043, 0]
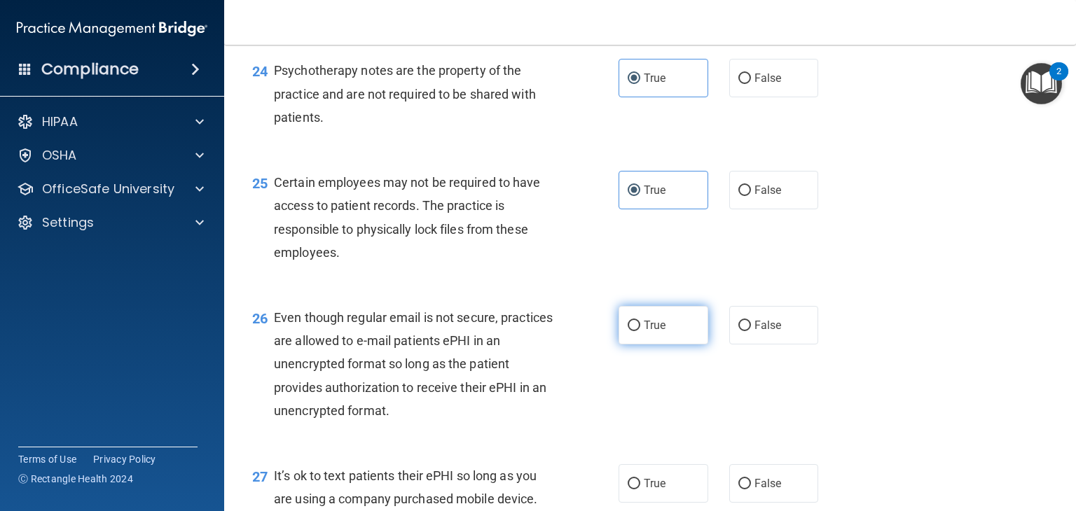
click at [630, 331] on input "True" at bounding box center [634, 326] width 13 height 11
radio input "true"
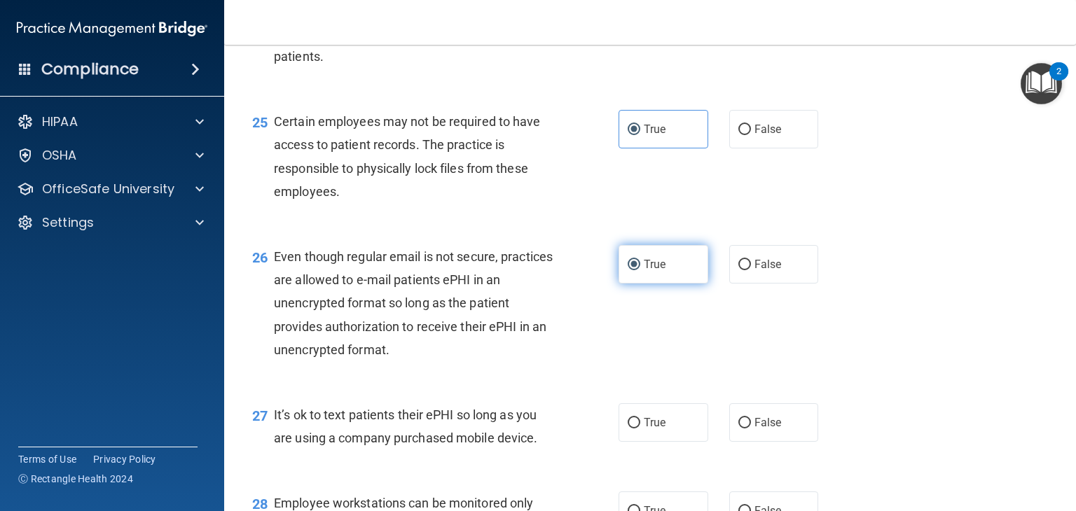
scroll to position [3175, 0]
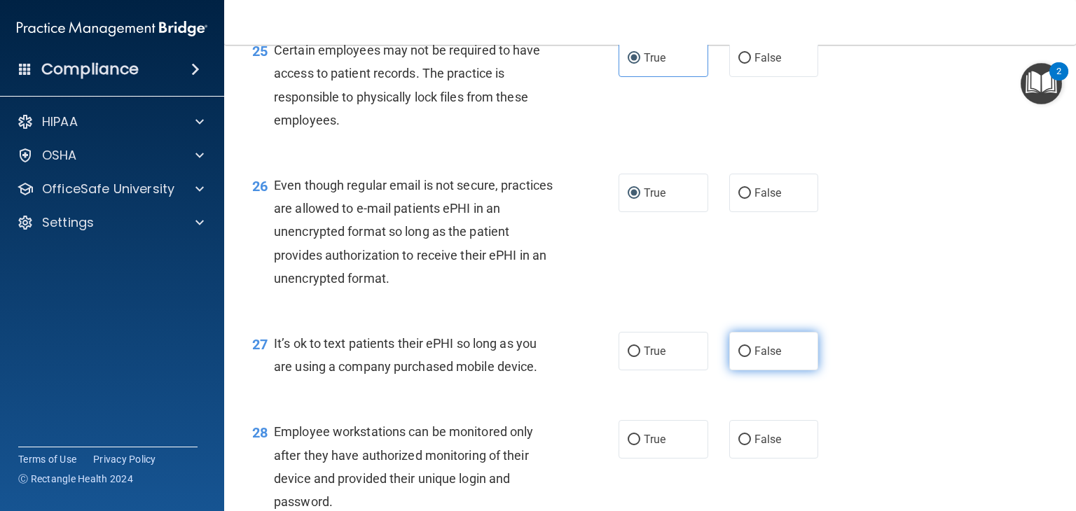
click at [760, 371] on label "False" at bounding box center [774, 351] width 90 height 39
click at [751, 357] on input "False" at bounding box center [744, 352] width 13 height 11
radio input "true"
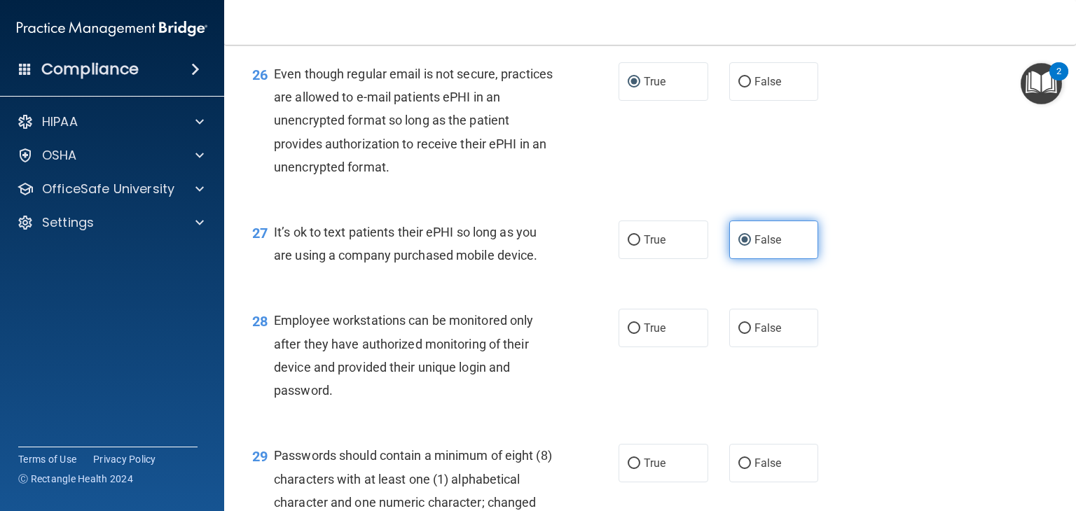
scroll to position [3355, 0]
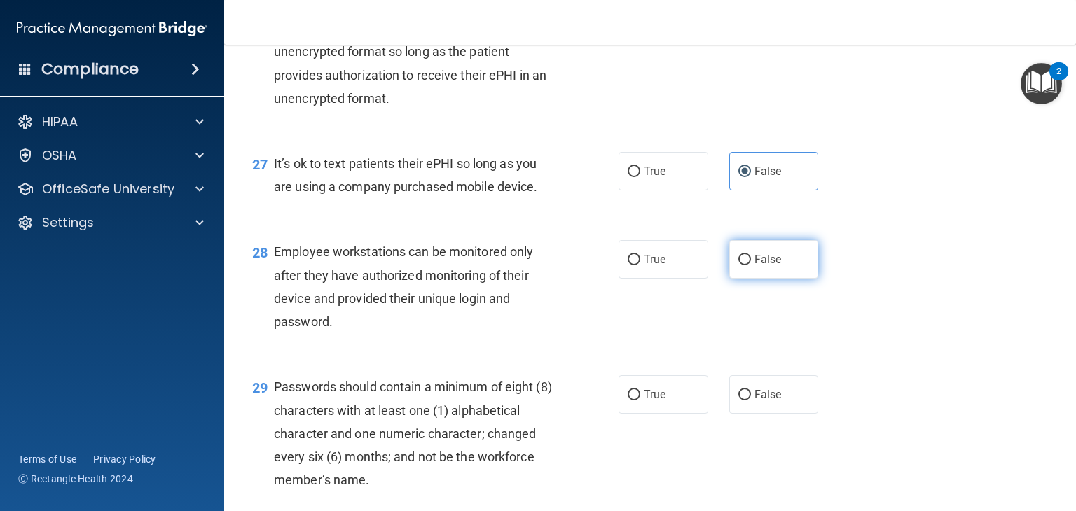
click at [770, 279] on label "False" at bounding box center [774, 259] width 90 height 39
click at [751, 265] on input "False" at bounding box center [744, 260] width 13 height 11
radio input "true"
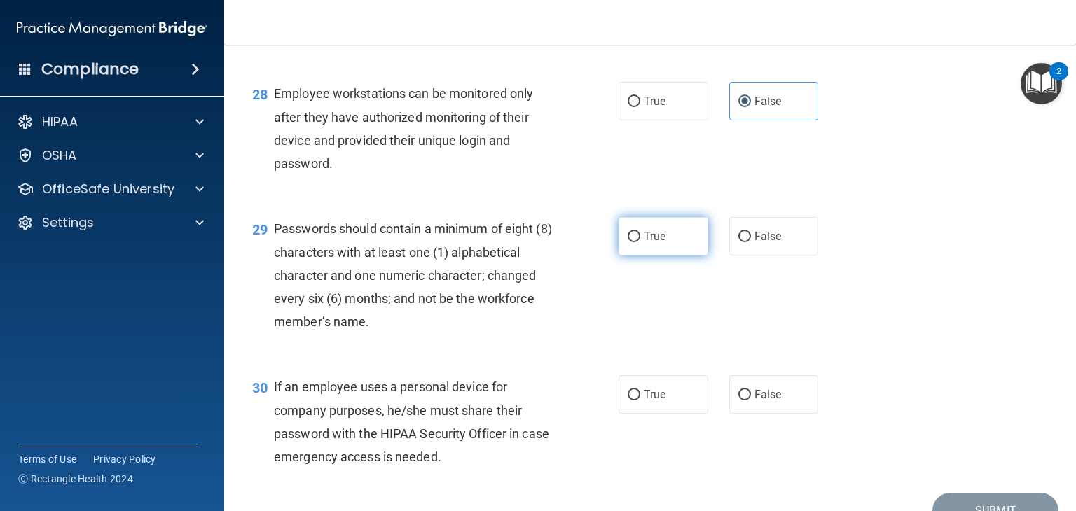
click at [649, 243] on span "True" at bounding box center [655, 236] width 22 height 13
click at [640, 242] on input "True" at bounding box center [634, 237] width 13 height 11
radio input "true"
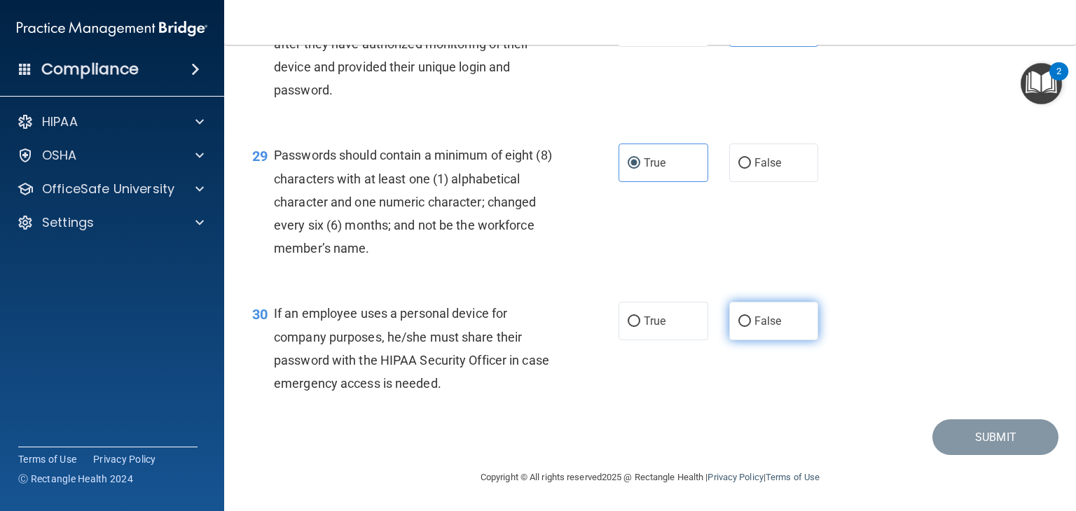
click at [759, 340] on label "False" at bounding box center [774, 321] width 90 height 39
click at [751, 327] on input "False" at bounding box center [744, 322] width 13 height 11
radio input "true"
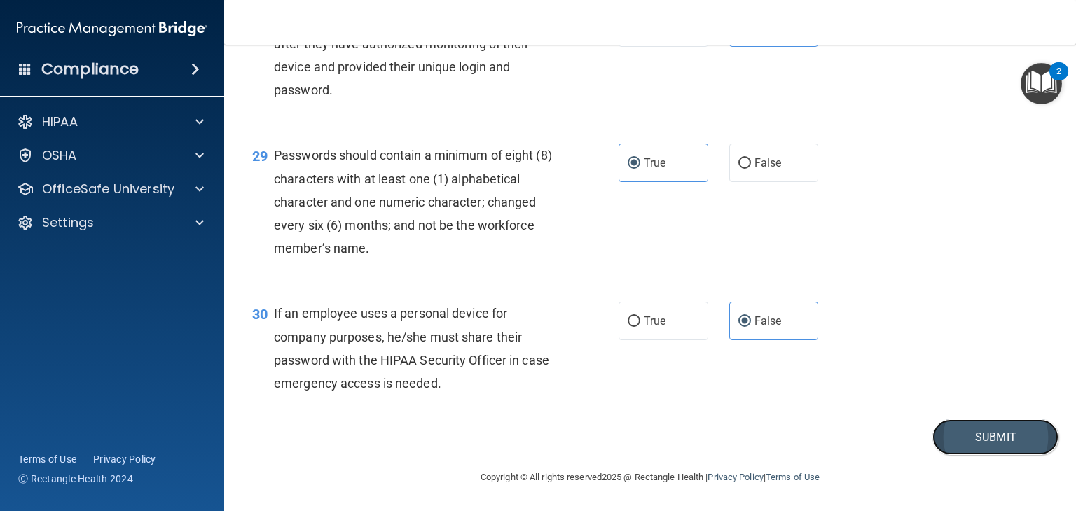
click at [988, 438] on button "Submit" at bounding box center [995, 438] width 126 height 36
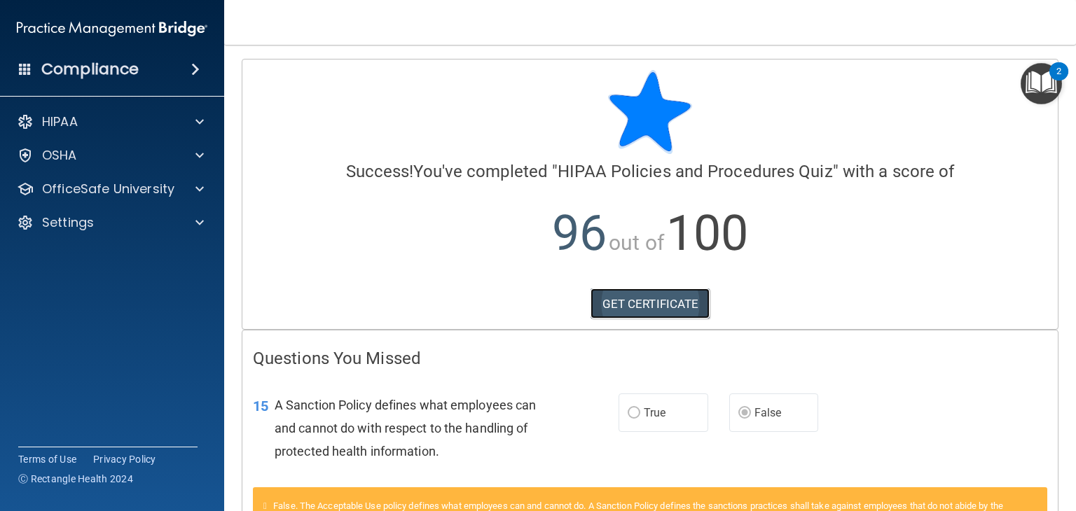
click at [678, 309] on link "GET CERTIFICATE" at bounding box center [650, 304] width 120 height 31
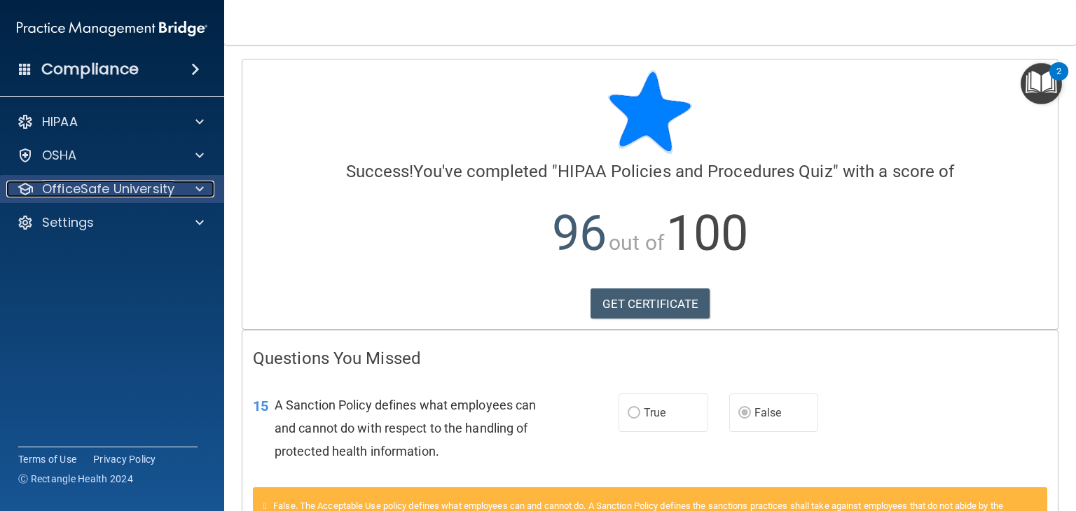
click at [177, 191] on div "OfficeSafe University" at bounding box center [93, 189] width 174 height 17
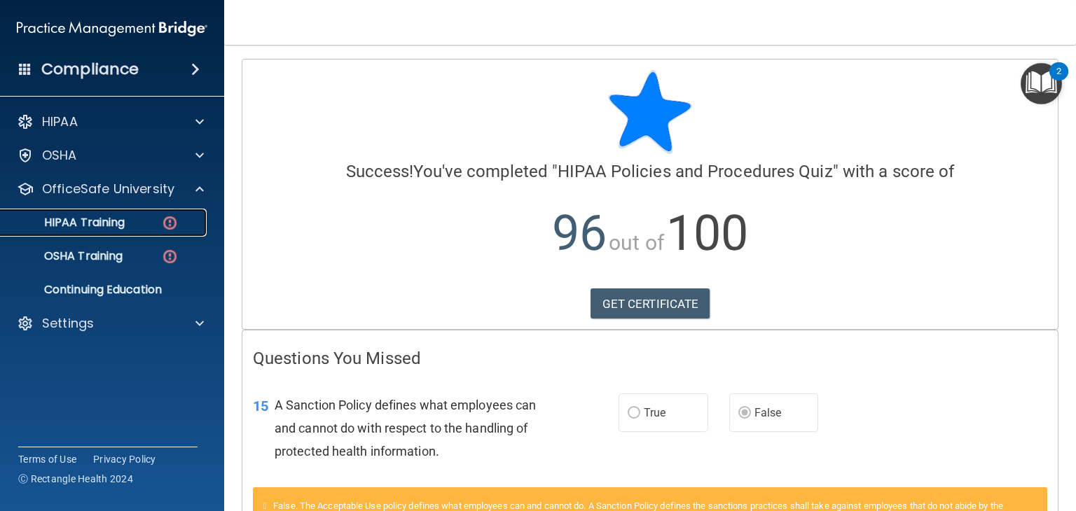
click at [162, 228] on img at bounding box center [170, 223] width 18 height 18
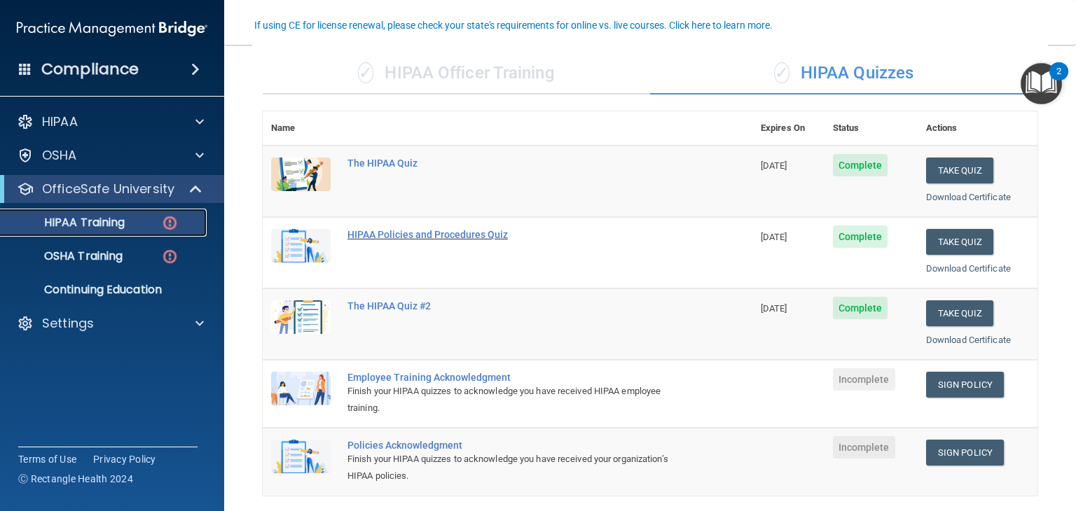
scroll to position [181, 0]
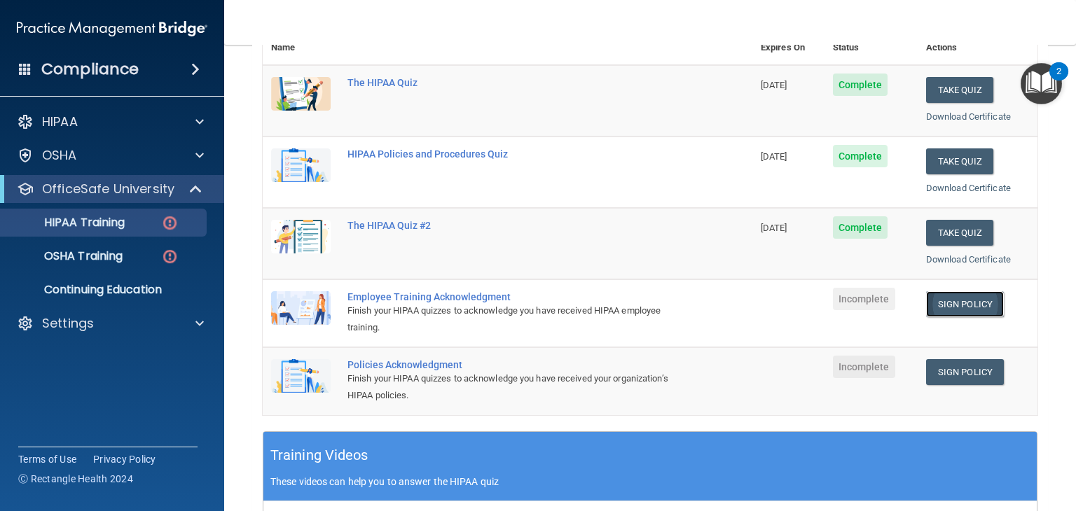
click at [946, 291] on link "Sign Policy" at bounding box center [965, 304] width 78 height 26
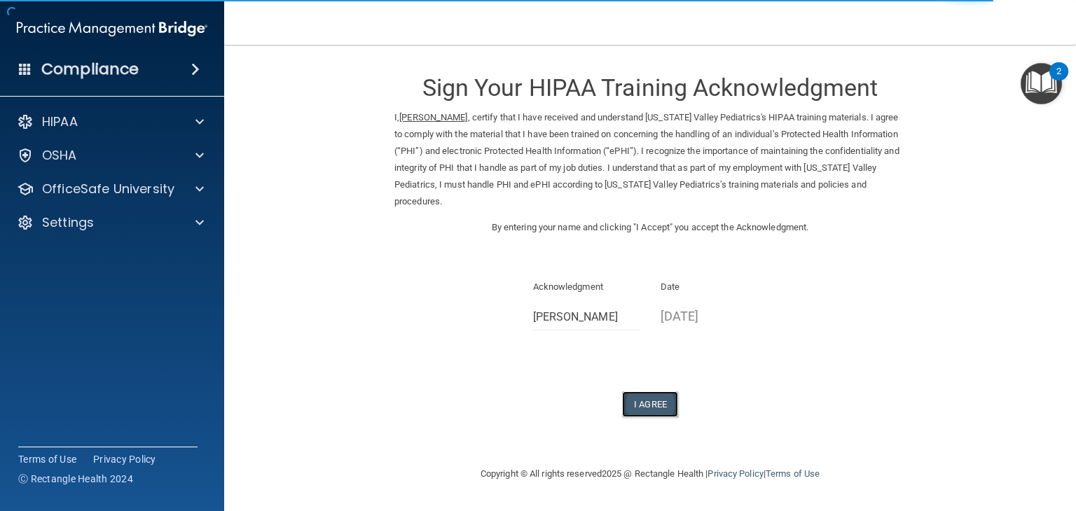
click at [662, 404] on button "I Agree" at bounding box center [650, 405] width 56 height 26
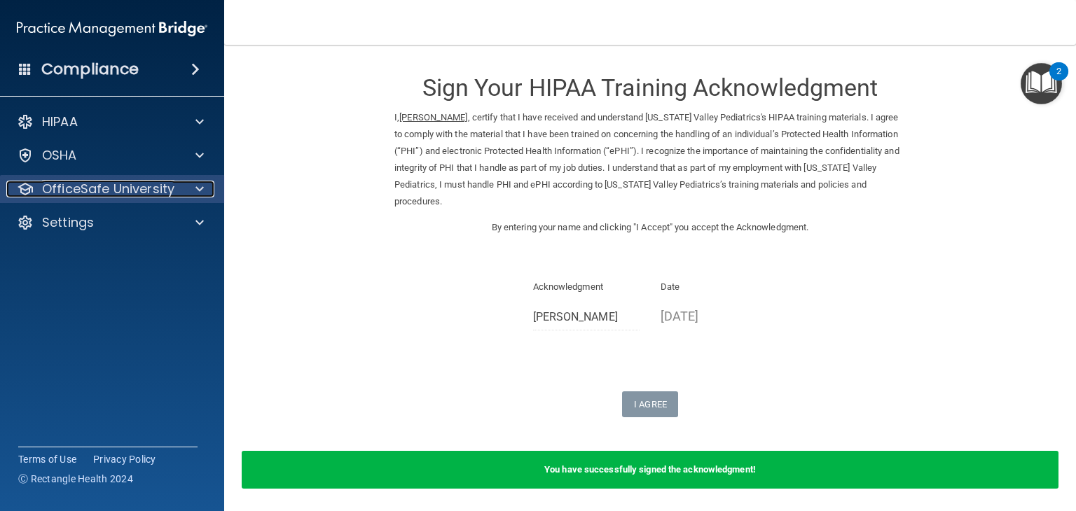
click at [188, 195] on div at bounding box center [197, 189] width 35 height 17
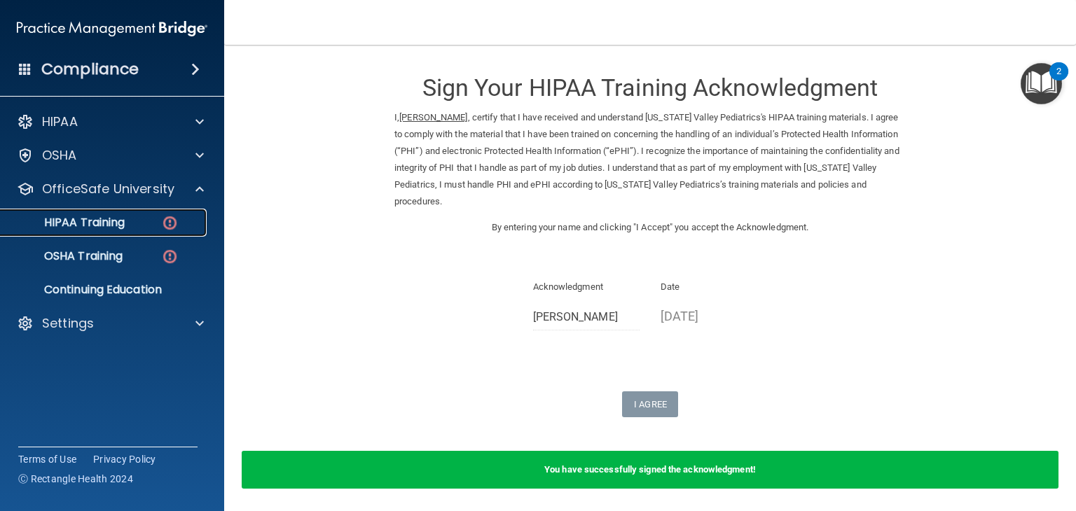
click at [146, 225] on div "HIPAA Training" at bounding box center [104, 223] width 191 height 14
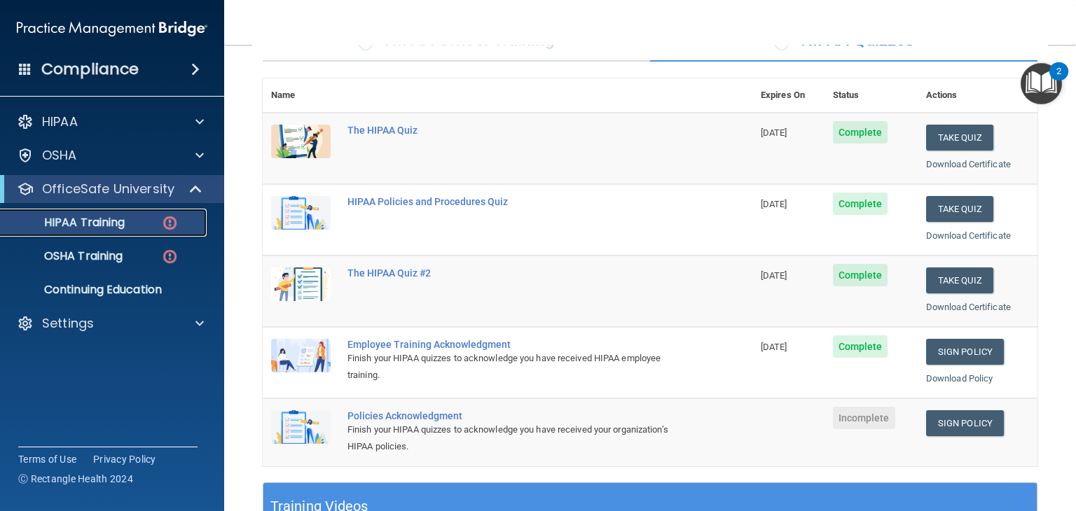
scroll to position [160, 0]
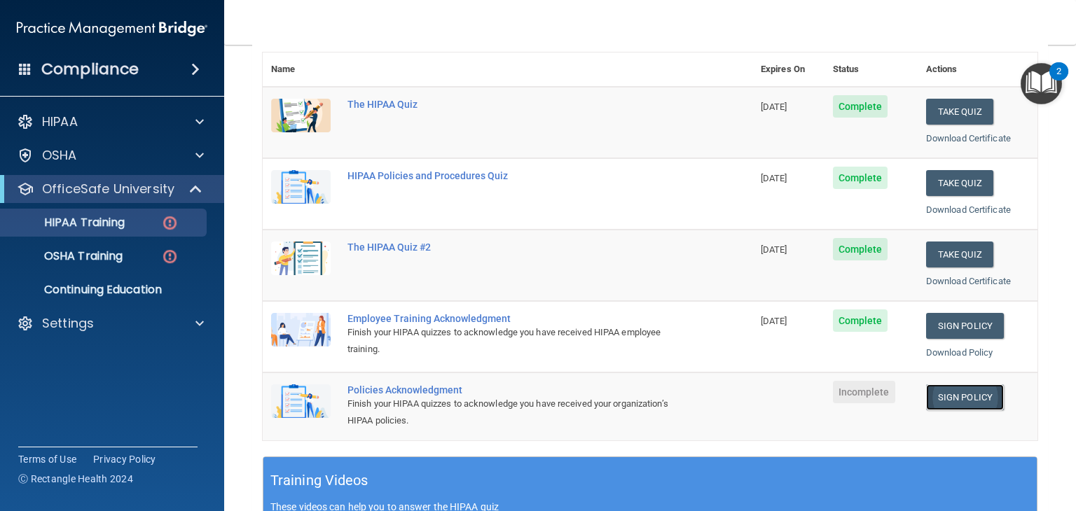
click at [958, 396] on link "Sign Policy" at bounding box center [965, 398] width 78 height 26
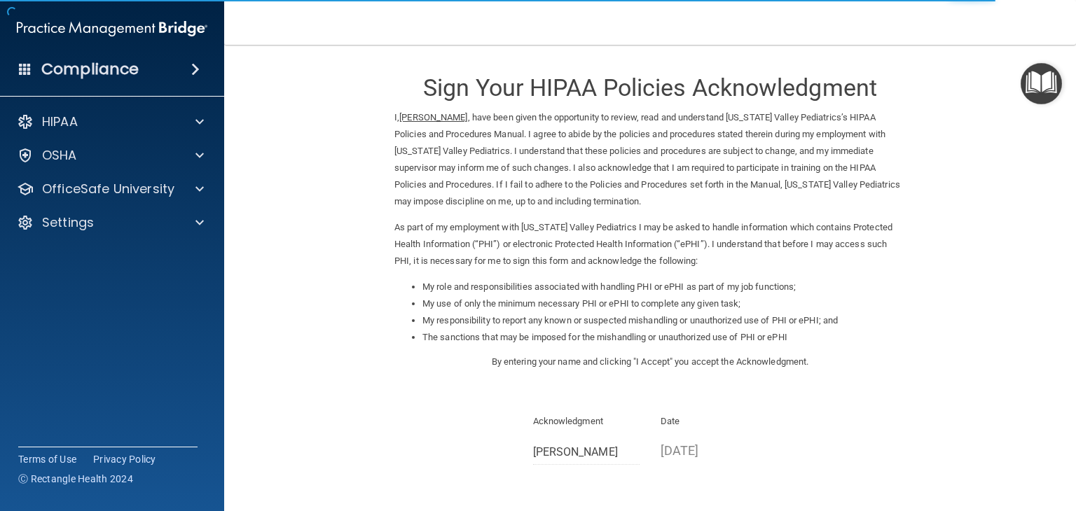
scroll to position [130, 0]
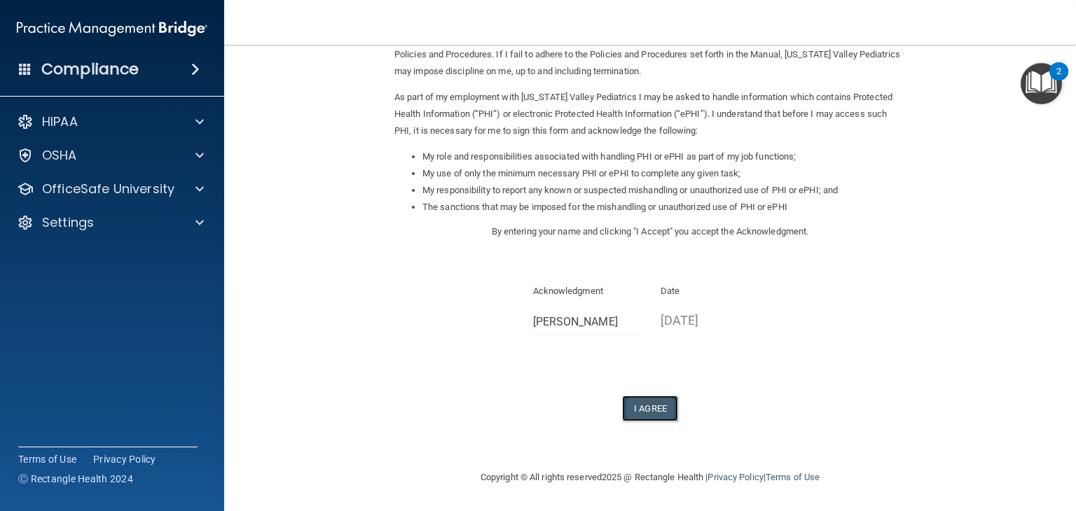
click at [650, 399] on button "I Agree" at bounding box center [650, 409] width 56 height 26
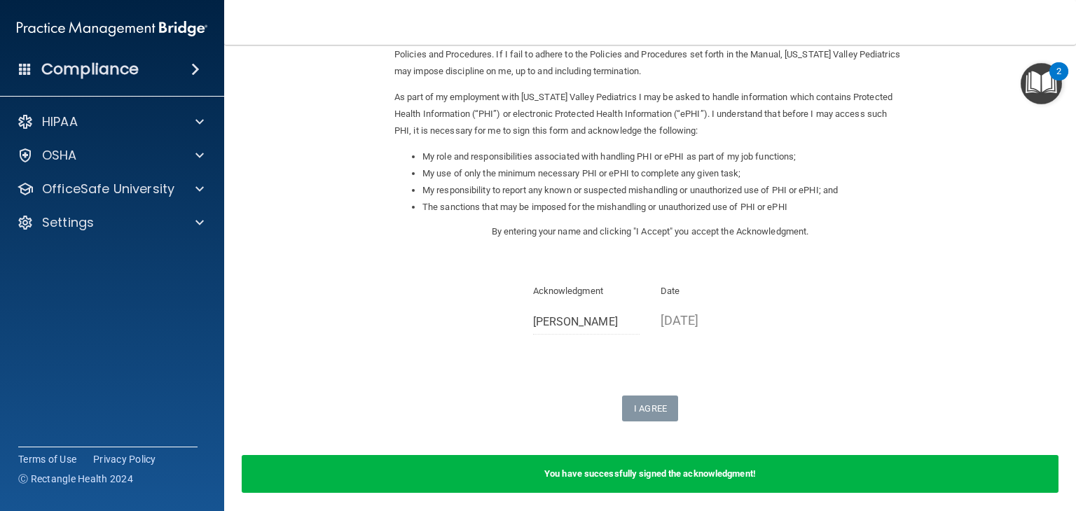
scroll to position [185, 0]
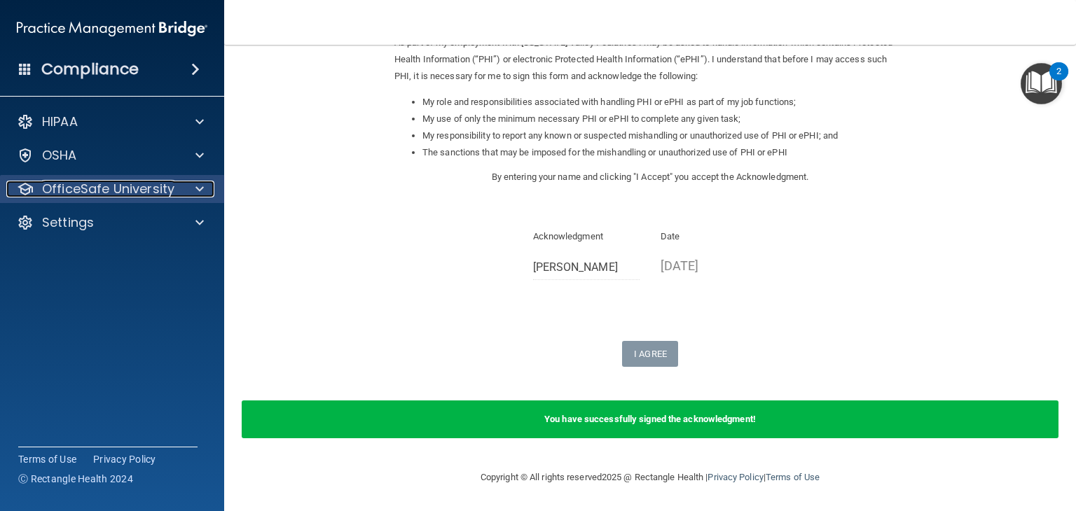
click at [129, 193] on p "OfficeSafe University" at bounding box center [108, 189] width 132 height 17
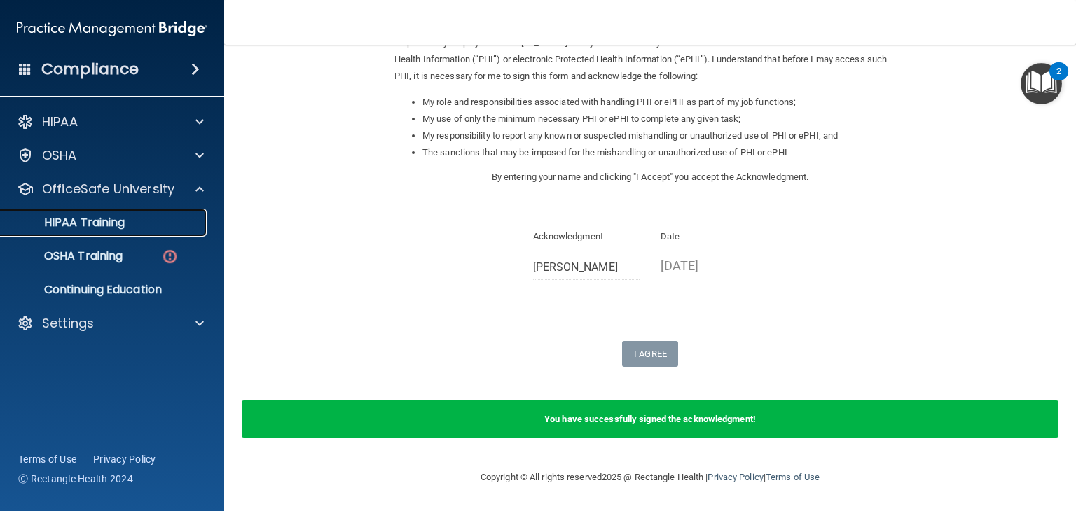
click at [146, 230] on link "HIPAA Training" at bounding box center [96, 223] width 221 height 28
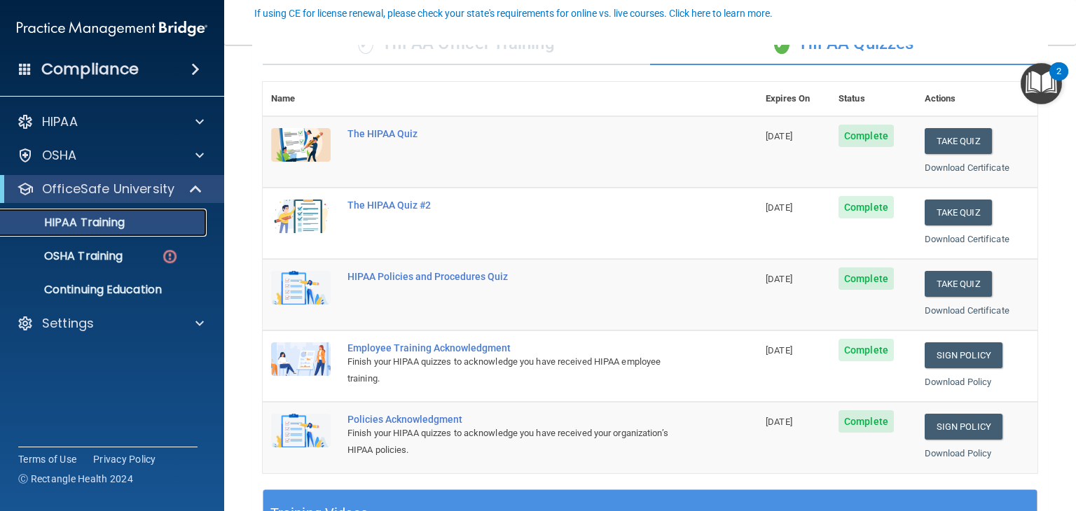
scroll to position [129, 0]
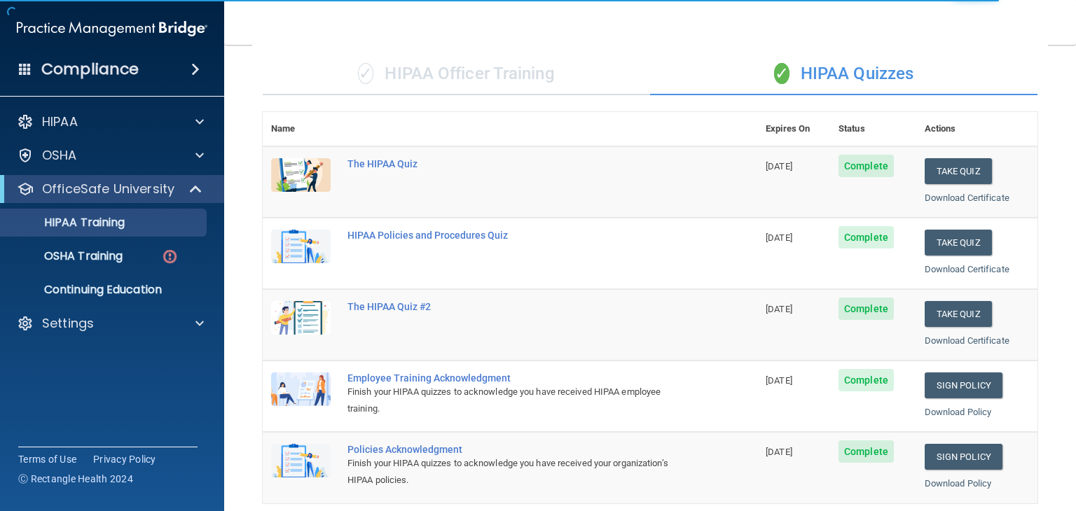
scroll to position [100, 0]
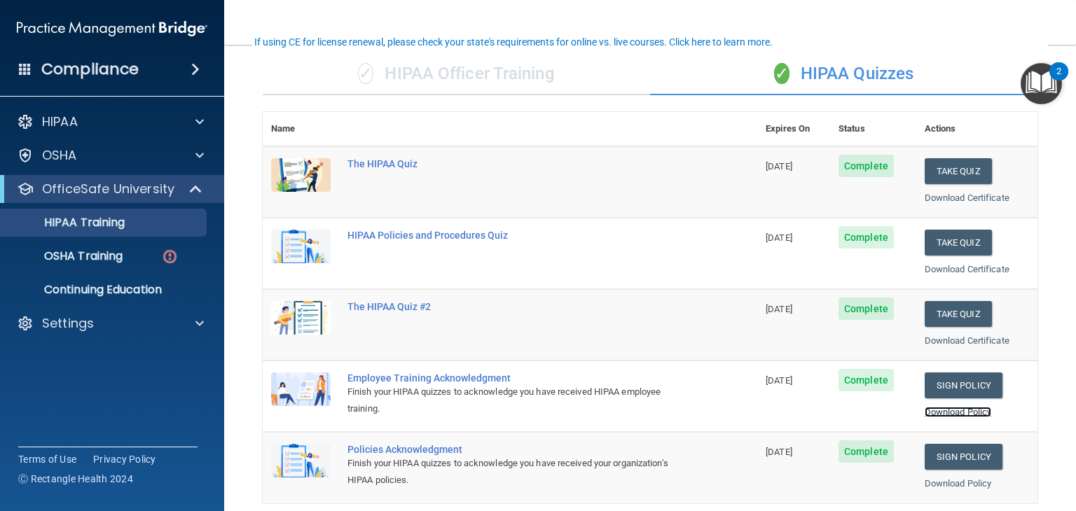
click at [939, 408] on link "Download Policy" at bounding box center [958, 412] width 67 height 11
click at [931, 413] on link "Download Policy" at bounding box center [958, 412] width 67 height 11
